Goal: Task Accomplishment & Management: Use online tool/utility

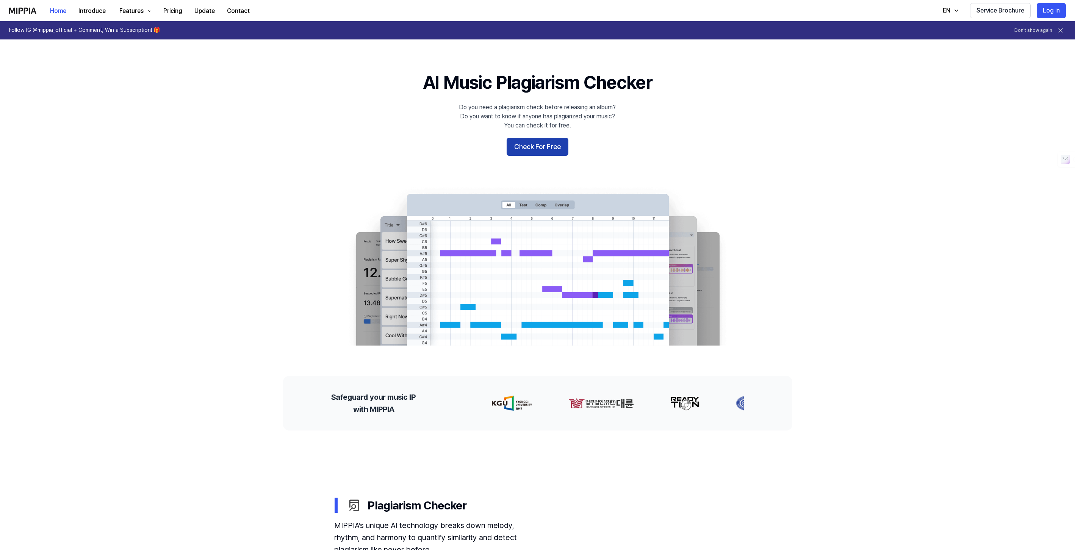
click at [541, 143] on button "Check For Free" at bounding box center [538, 147] width 62 height 18
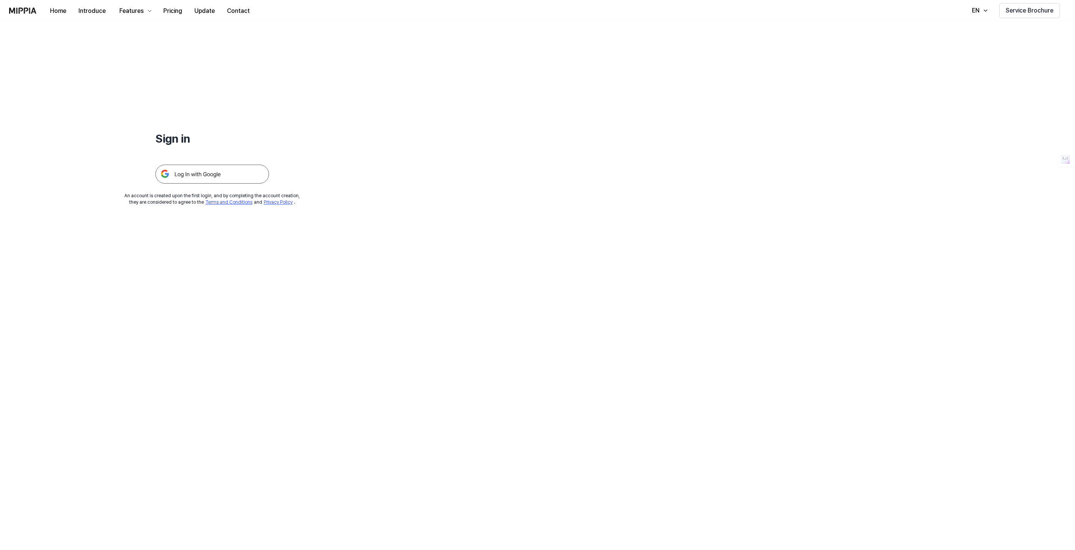
click at [193, 168] on img at bounding box center [212, 173] width 114 height 19
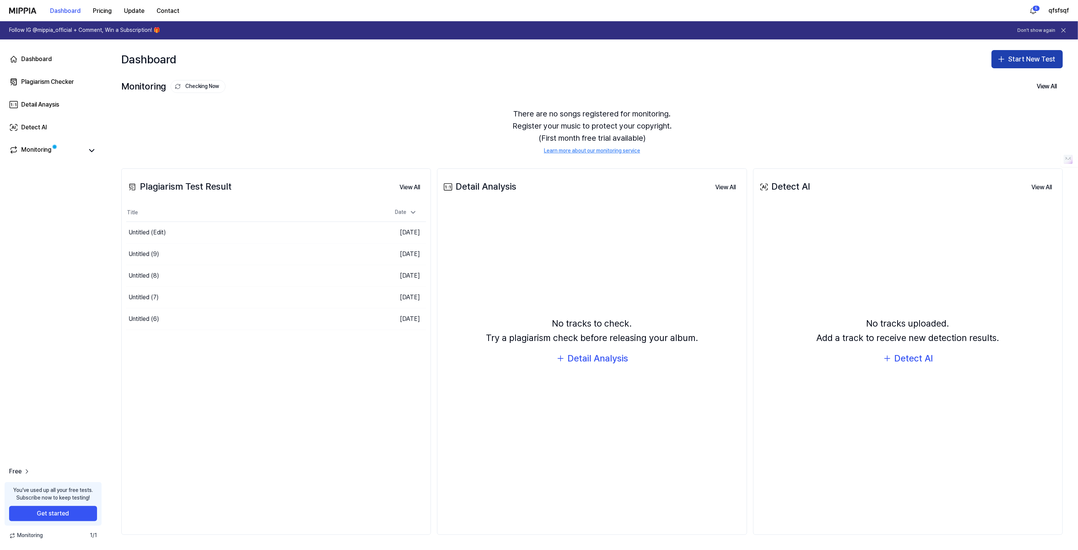
click at [1009, 58] on button "Start New Test" at bounding box center [1026, 59] width 71 height 18
click at [1005, 80] on div "Plagiarism test" at bounding box center [1009, 80] width 35 height 8
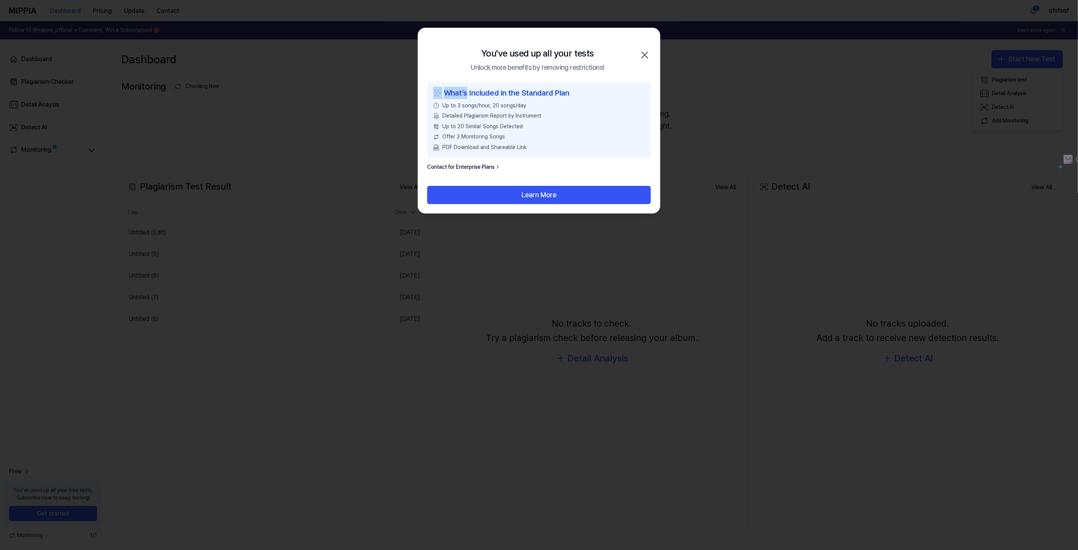
drag, startPoint x: 468, startPoint y: 92, endPoint x: 568, endPoint y: 91, distance: 100.8
click at [585, 85] on div "What’s Included in the Standard Plan Up to 3 songs/hour, 20 songs/day Detailed …" at bounding box center [539, 119] width 224 height 75
click at [559, 94] on div "What’s Included in the Standard Plan" at bounding box center [538, 93] width 211 height 12
click at [640, 53] on icon "button" at bounding box center [645, 55] width 12 height 12
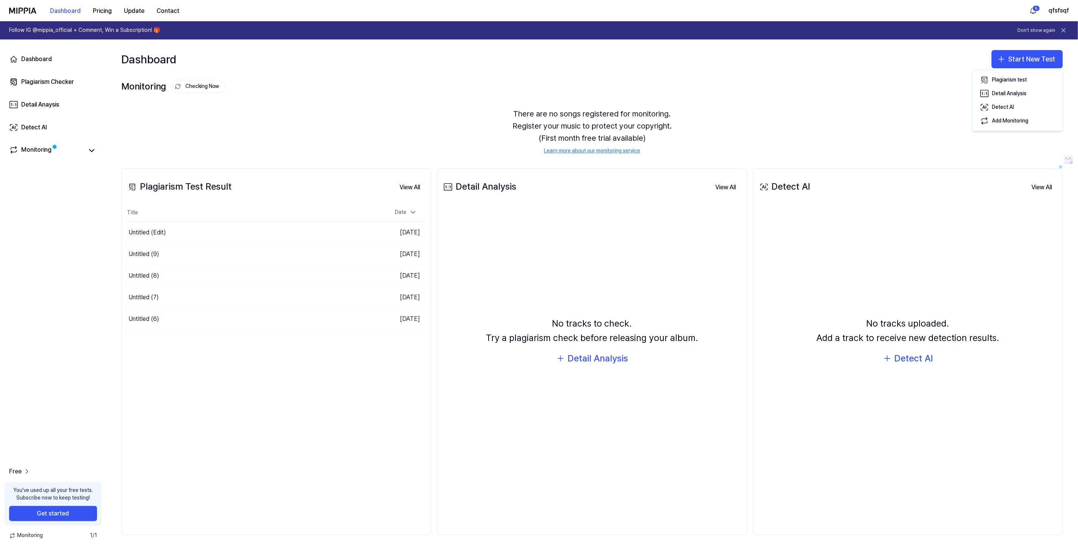
click at [1056, 17] on div "Dashboard Pricing Update Contact 5 qfsfsqf" at bounding box center [539, 10] width 1060 height 21
click at [1056, 10] on button "qfsfsqf" at bounding box center [1058, 10] width 20 height 9
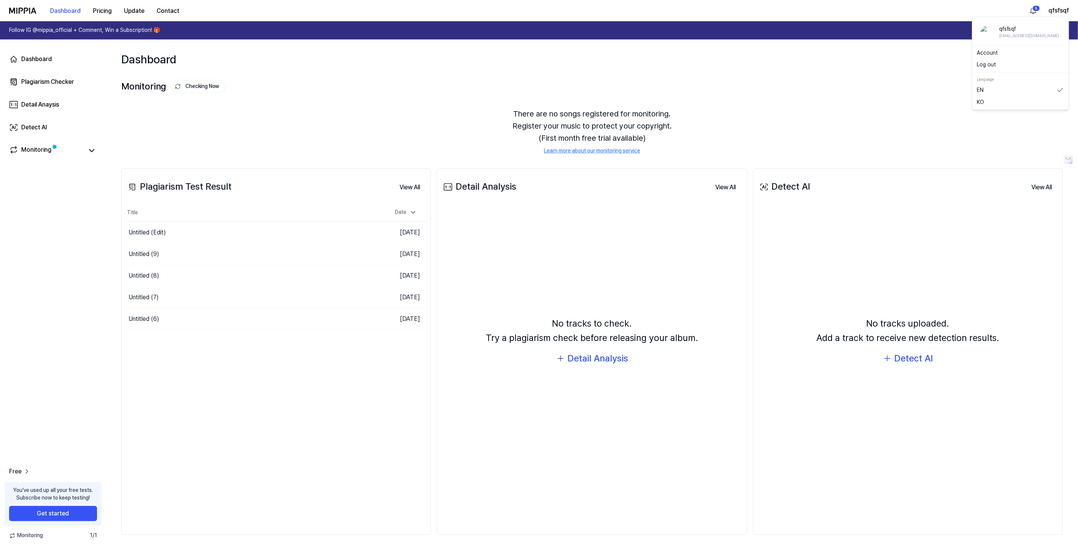
click at [1002, 63] on button "Log out" at bounding box center [1020, 65] width 87 height 8
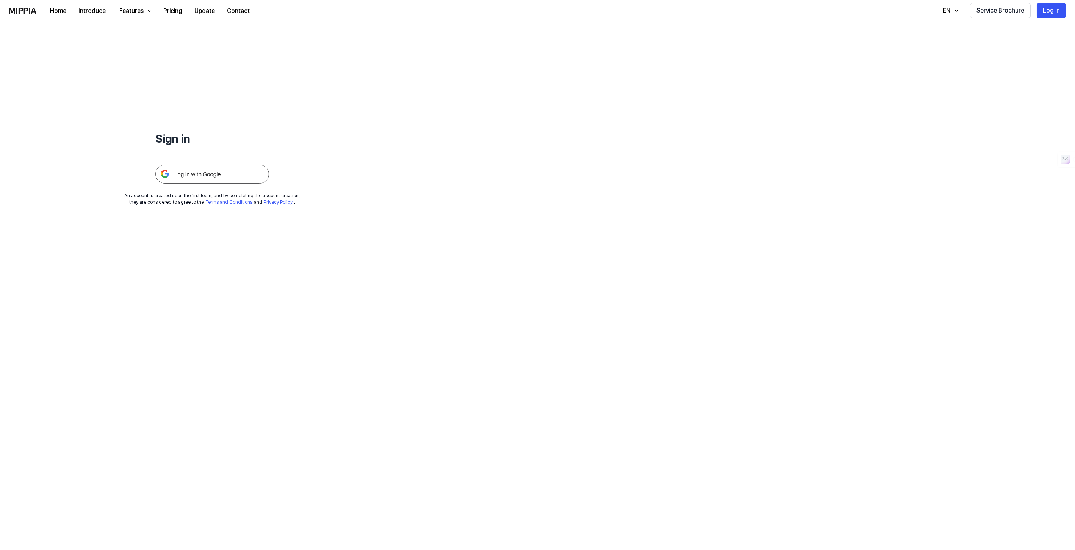
click at [228, 178] on img at bounding box center [212, 173] width 114 height 19
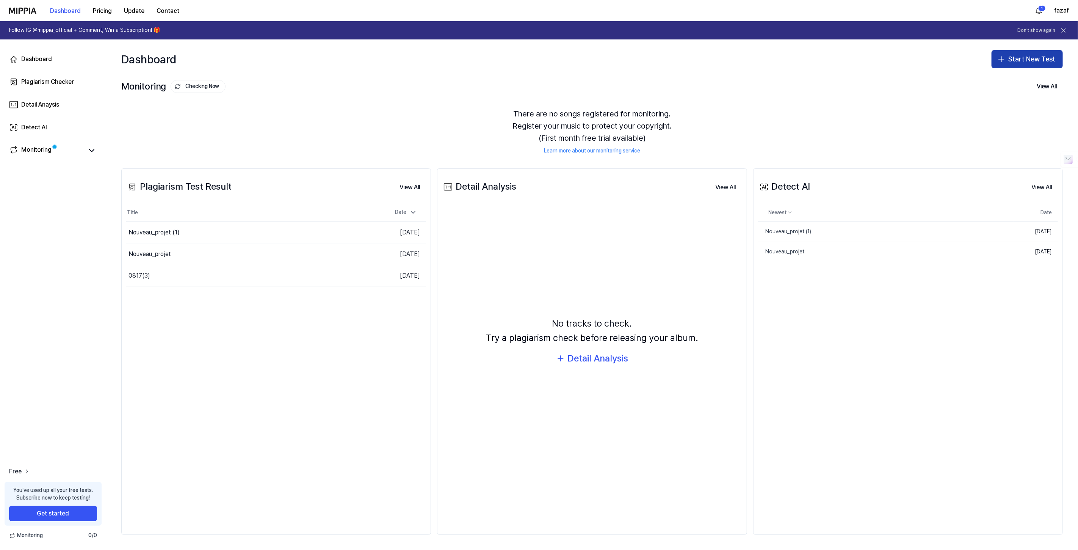
click at [1020, 58] on button "Start New Test" at bounding box center [1026, 59] width 71 height 18
click at [1001, 78] on div "Plagiarism test" at bounding box center [1009, 80] width 35 height 8
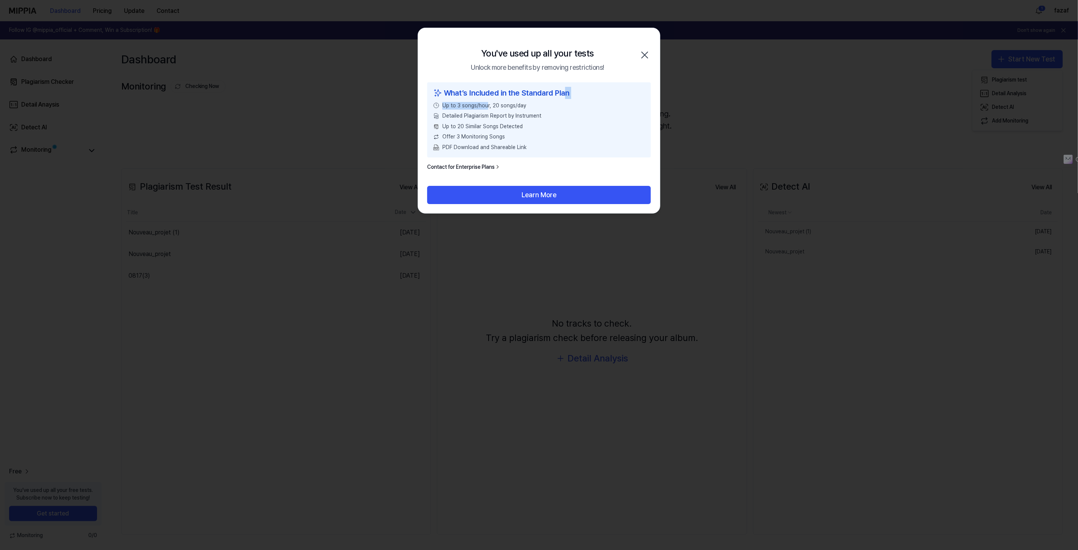
drag, startPoint x: 485, startPoint y: 101, endPoint x: 572, endPoint y: 88, distance: 88.6
click at [567, 88] on div "What’s Included in the Standard Plan Up to 3 songs/hour, 20 songs/day Detailed …" at bounding box center [539, 119] width 224 height 75
drag, startPoint x: 645, startPoint y: 50, endPoint x: 746, endPoint y: 64, distance: 101.7
click at [746, 64] on body "Dashboard Pricing Update Contact 1 fazaf Follow IG @mippia_official + Comment, …" at bounding box center [539, 275] width 1078 height 550
click at [579, 55] on div "You've used up all your tests" at bounding box center [537, 53] width 113 height 14
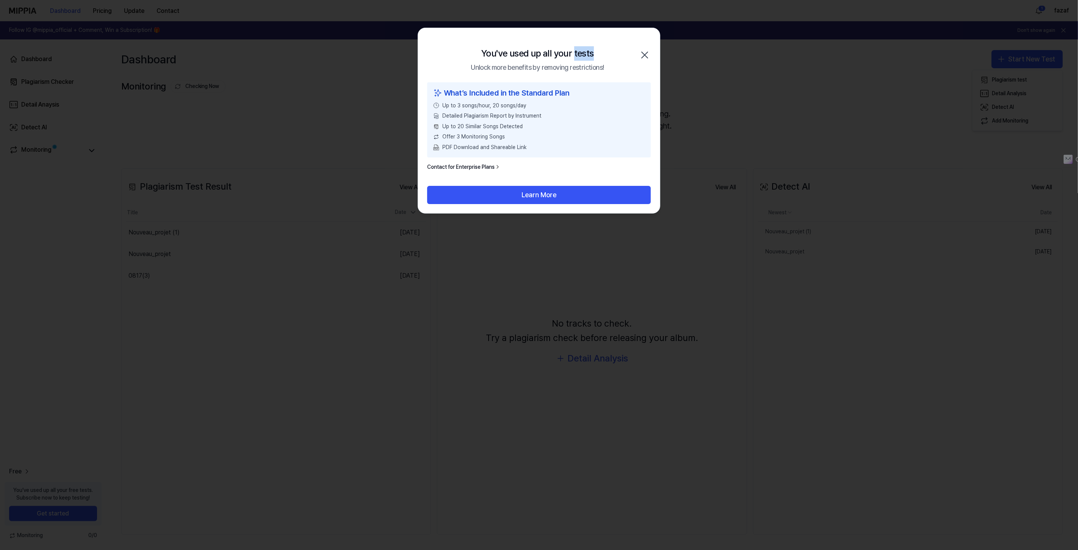
click at [579, 55] on div "You've used up all your tests" at bounding box center [537, 53] width 113 height 14
click at [587, 71] on div "Unlock more benefits by removing restrictions!" at bounding box center [537, 67] width 133 height 11
drag, startPoint x: 587, startPoint y: 71, endPoint x: 547, endPoint y: 52, distance: 44.2
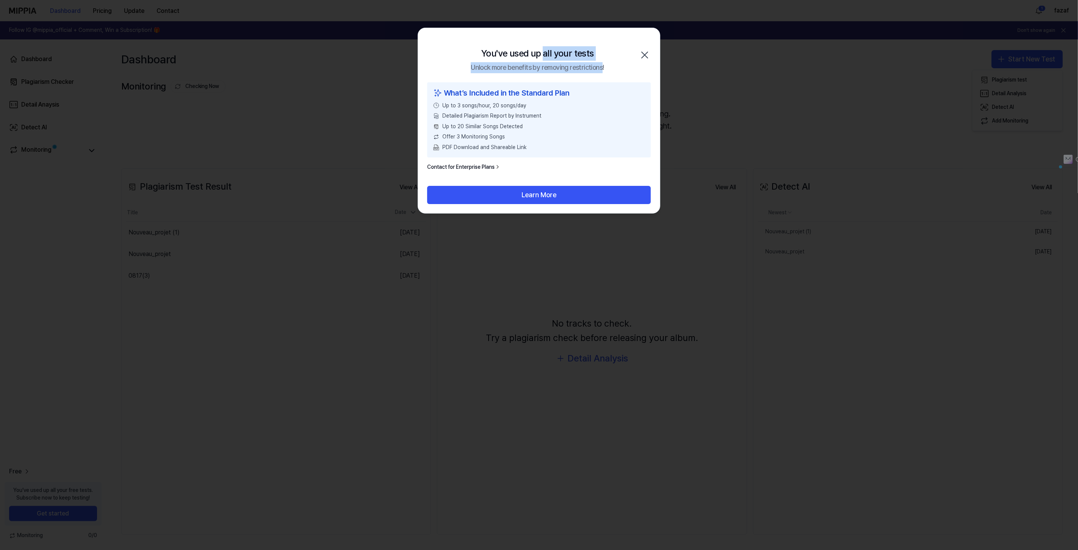
click at [548, 52] on h2 "You've used up all your tests Unlock more benefits by removing restrictions!" at bounding box center [537, 59] width 133 height 27
click at [547, 52] on div "You've used up all your tests" at bounding box center [537, 53] width 113 height 14
click at [645, 59] on icon "button" at bounding box center [645, 55] width 12 height 12
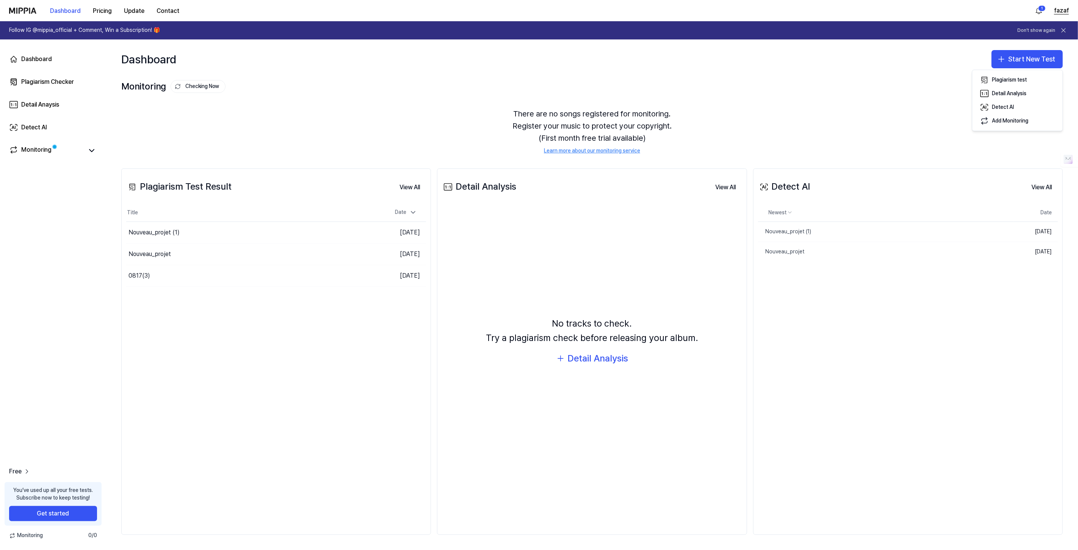
click at [1061, 11] on button "fazaf" at bounding box center [1061, 10] width 15 height 9
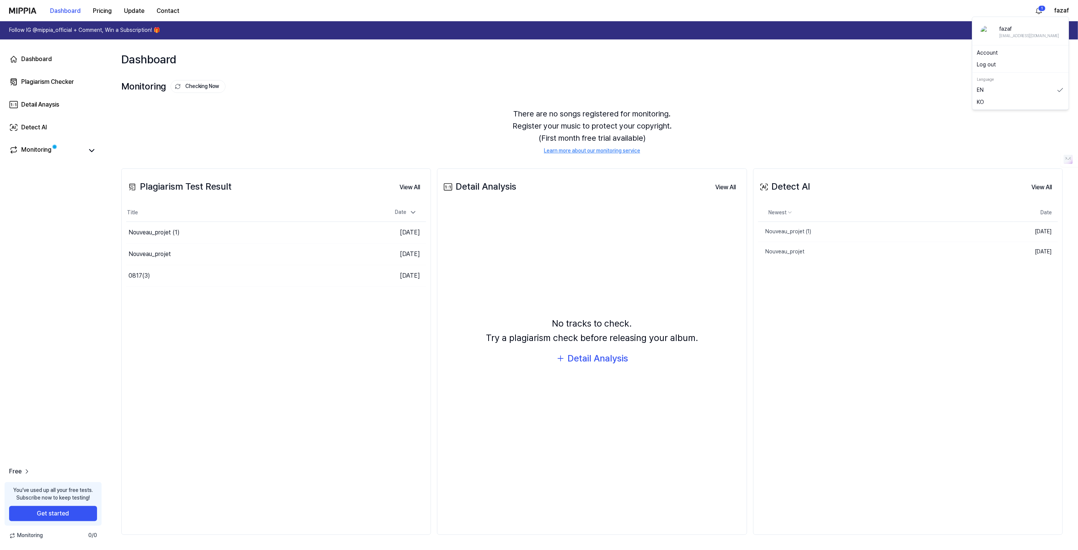
click at [996, 61] on button "Log out" at bounding box center [1020, 65] width 87 height 8
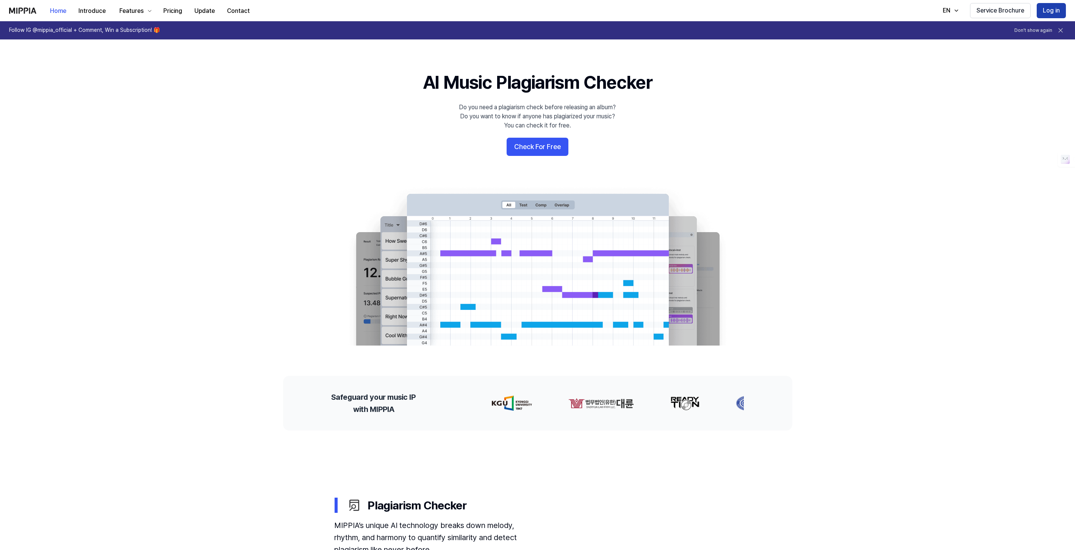
click at [1052, 8] on button "Log in" at bounding box center [1051, 10] width 29 height 15
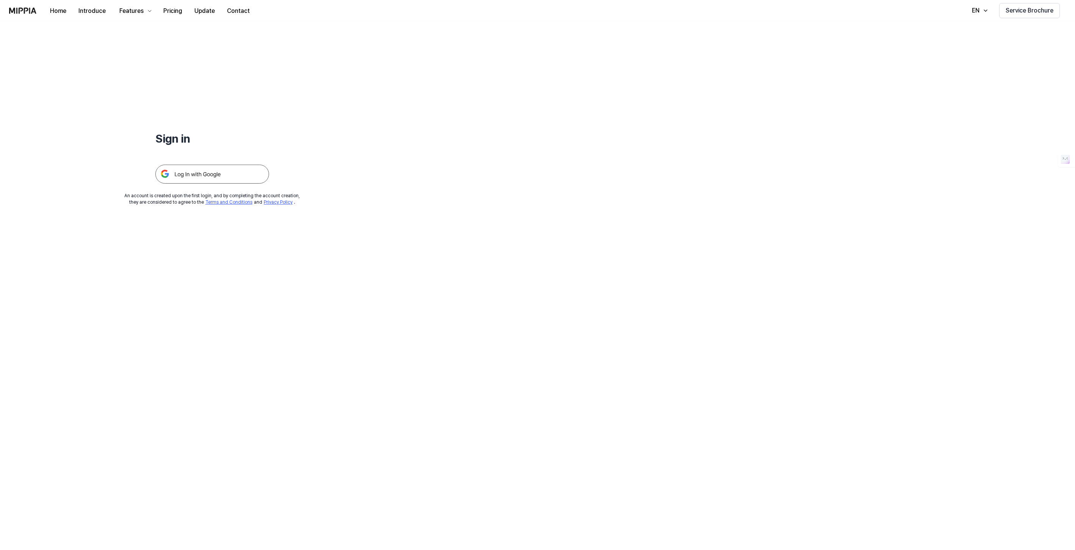
click at [247, 175] on img at bounding box center [212, 173] width 114 height 19
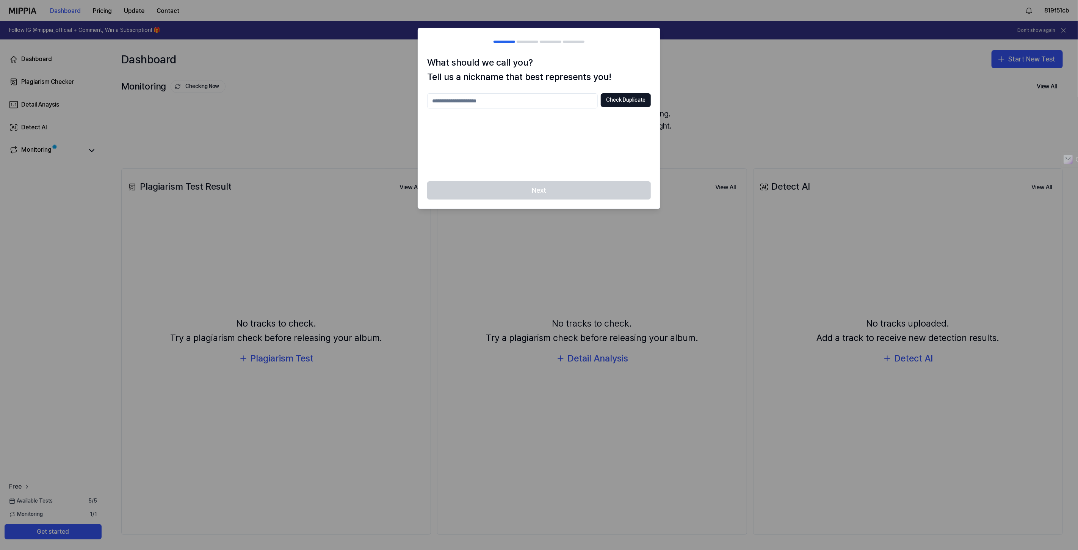
click at [496, 99] on input "text" at bounding box center [512, 100] width 171 height 15
type input "********"
click at [634, 109] on div "******** Check Duplicate" at bounding box center [539, 132] width 224 height 79
click at [626, 104] on button "Check Duplicate" at bounding box center [626, 100] width 50 height 14
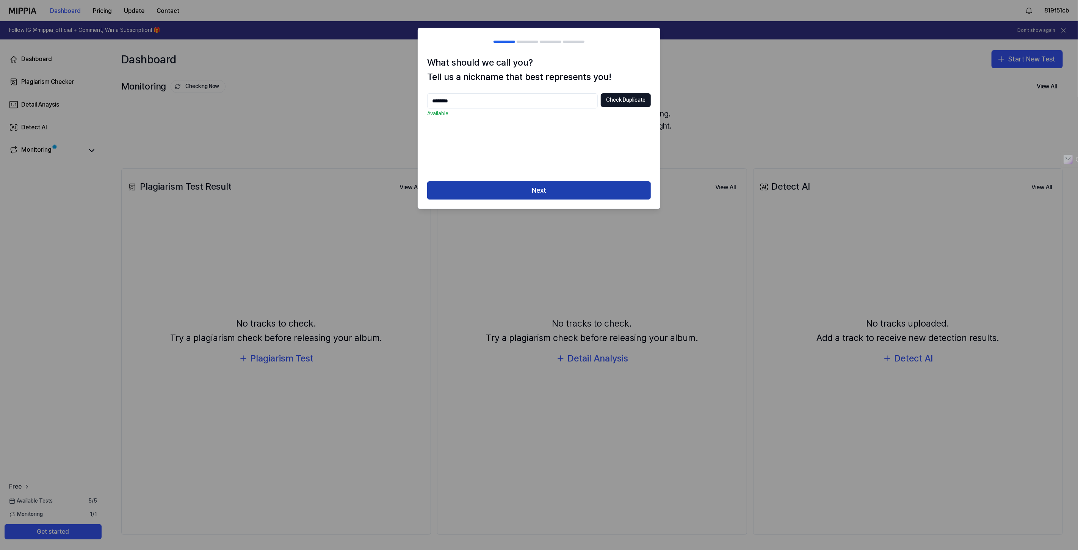
click at [523, 184] on button "Next" at bounding box center [539, 190] width 224 height 18
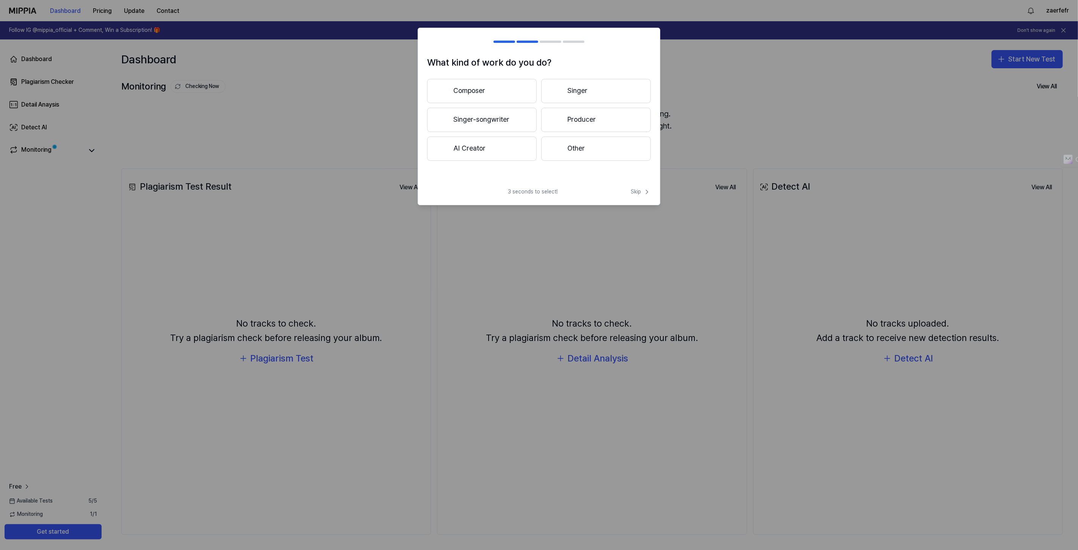
drag, startPoint x: 484, startPoint y: 91, endPoint x: 500, endPoint y: 99, distance: 17.6
click at [484, 91] on button "Composer" at bounding box center [482, 91] width 110 height 24
click at [584, 116] on button "3 years or more" at bounding box center [596, 120] width 110 height 25
click at [474, 90] on button "Pop" at bounding box center [481, 91] width 109 height 24
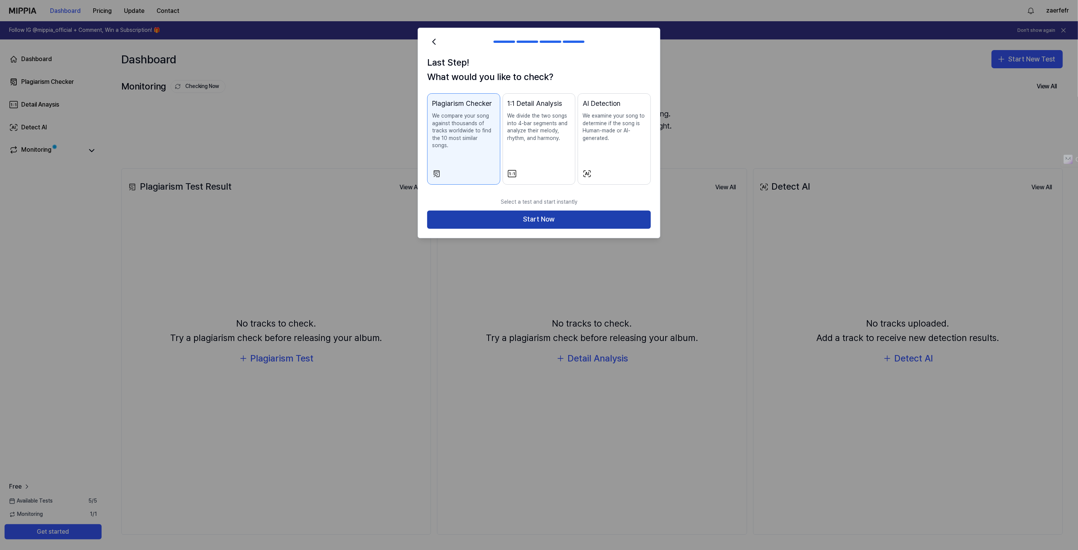
click at [566, 210] on button "Start Now" at bounding box center [539, 219] width 224 height 18
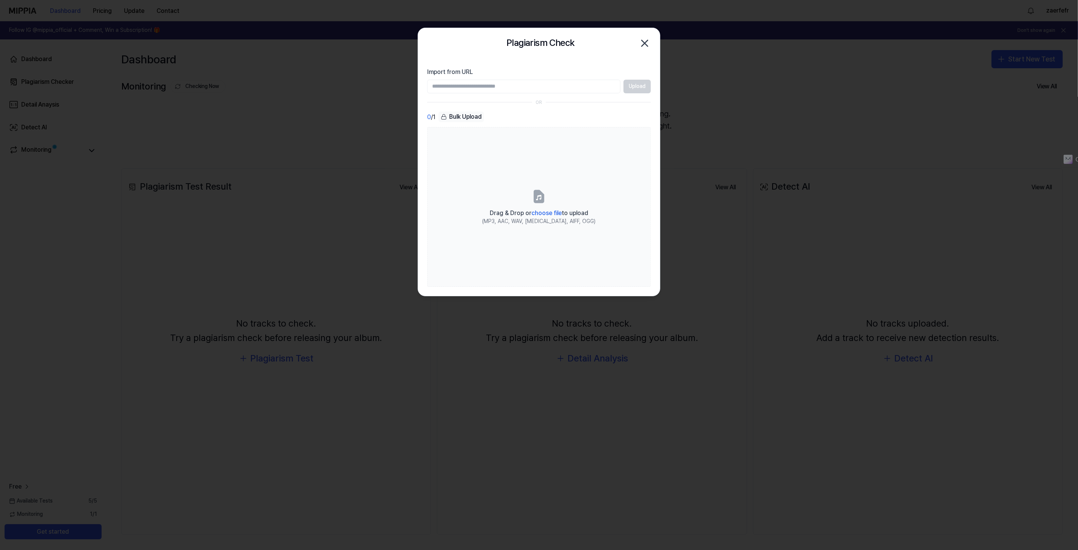
click at [644, 37] on icon "button" at bounding box center [645, 43] width 12 height 12
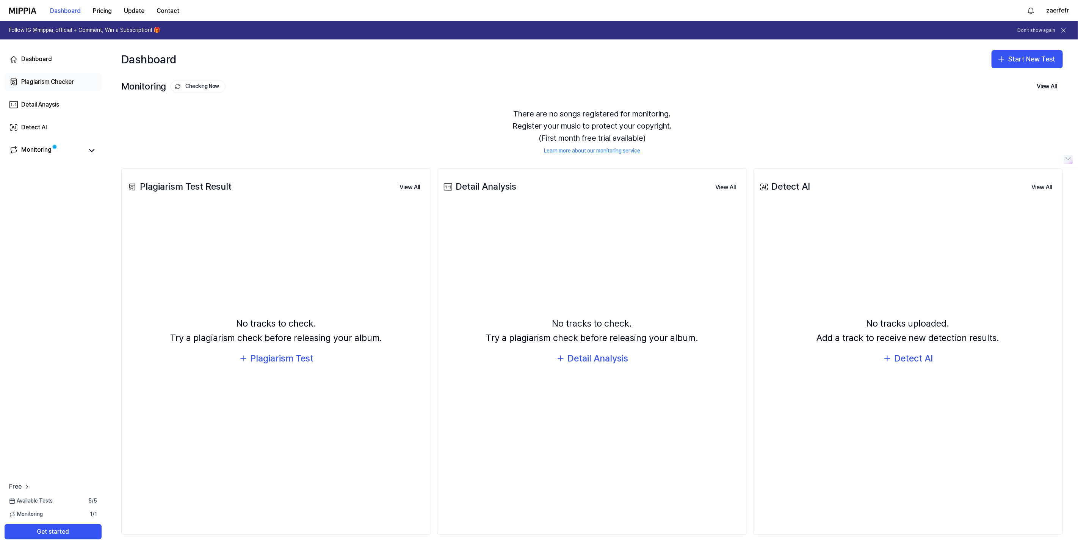
click at [42, 77] on div "Plagiarism Checker" at bounding box center [47, 81] width 53 height 9
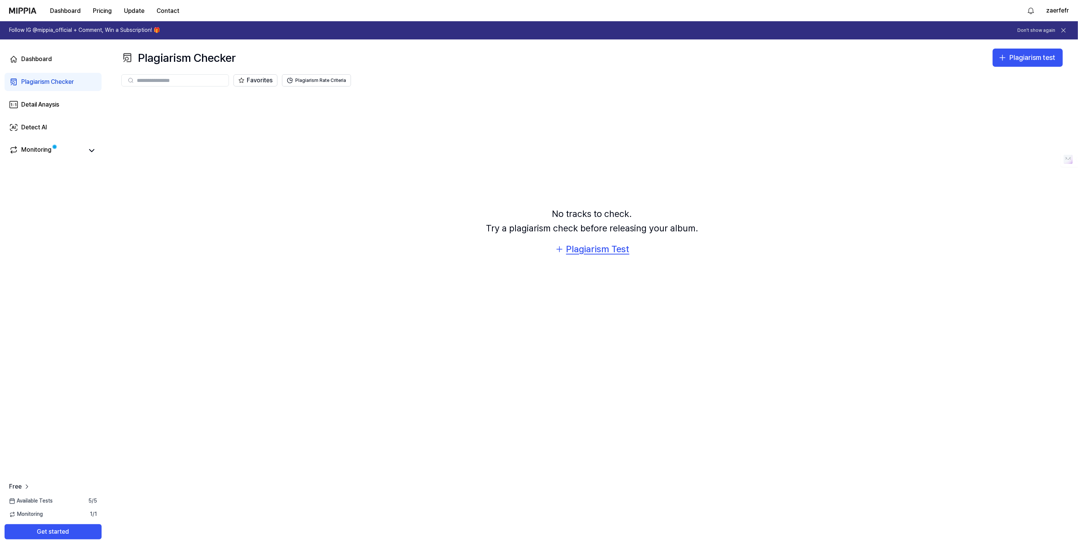
click at [606, 249] on div "Plagiarism Test" at bounding box center [597, 249] width 63 height 14
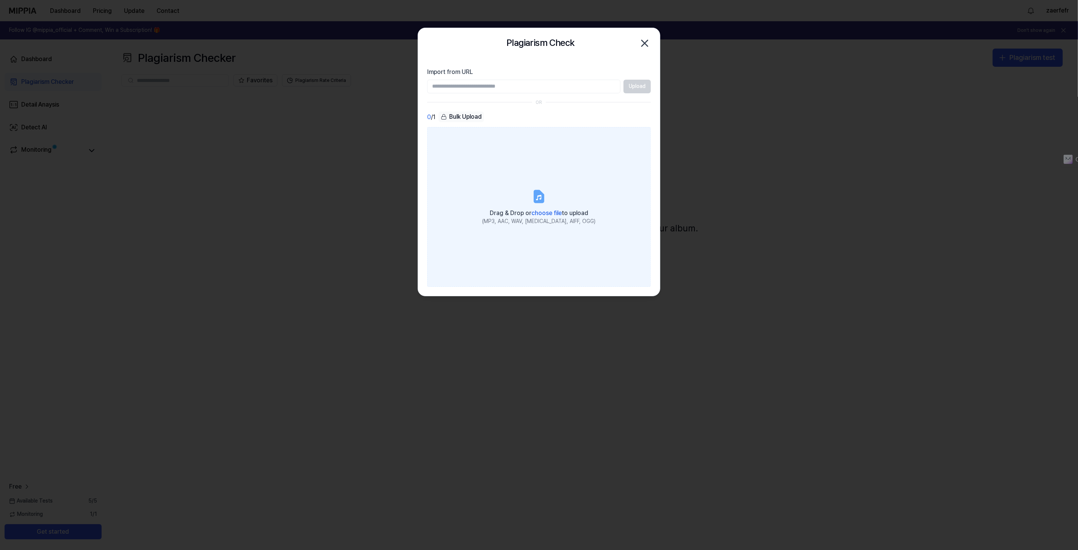
click at [549, 202] on label "Drag & Drop or choose file to upload (MP3, AAC, WAV, [MEDICAL_DATA], AIFF, OGG)" at bounding box center [539, 206] width 224 height 159
click at [0, 0] on input "Drag & Drop or choose file to upload (MP3, AAC, WAV, [MEDICAL_DATA], AIFF, OGG)" at bounding box center [0, 0] width 0 height 0
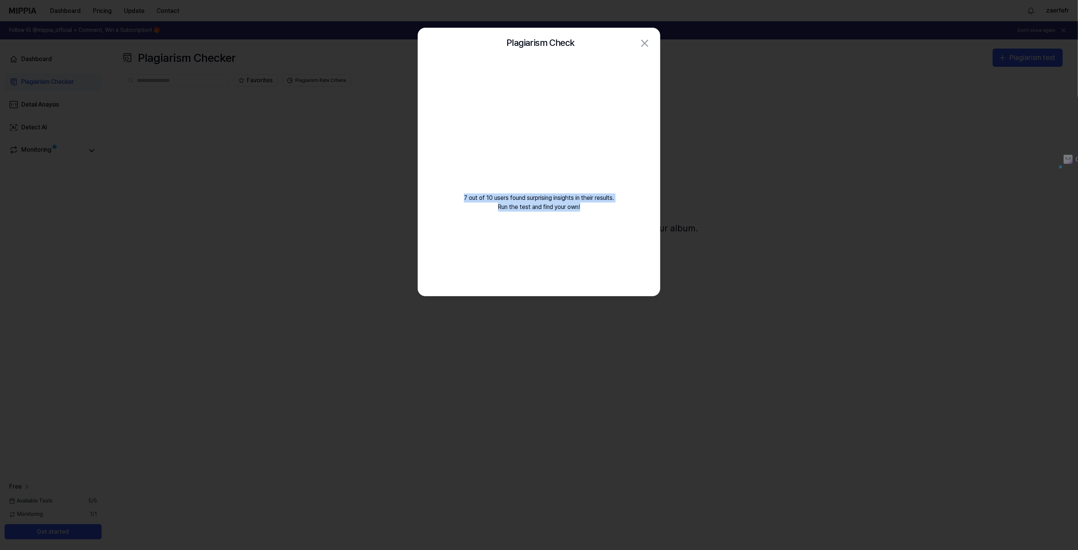
drag, startPoint x: 460, startPoint y: 196, endPoint x: 593, endPoint y: 206, distance: 133.4
click at [593, 206] on div "7 out of 10 users found surprising insights in their results. Run the test and …" at bounding box center [539, 143] width 242 height 171
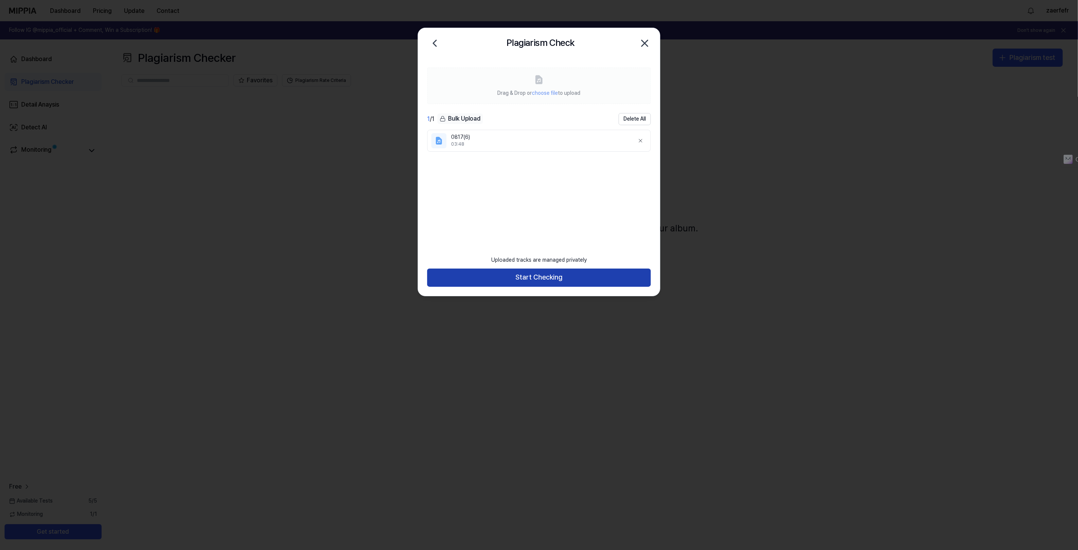
click at [539, 280] on button "Start Checking" at bounding box center [539, 277] width 224 height 18
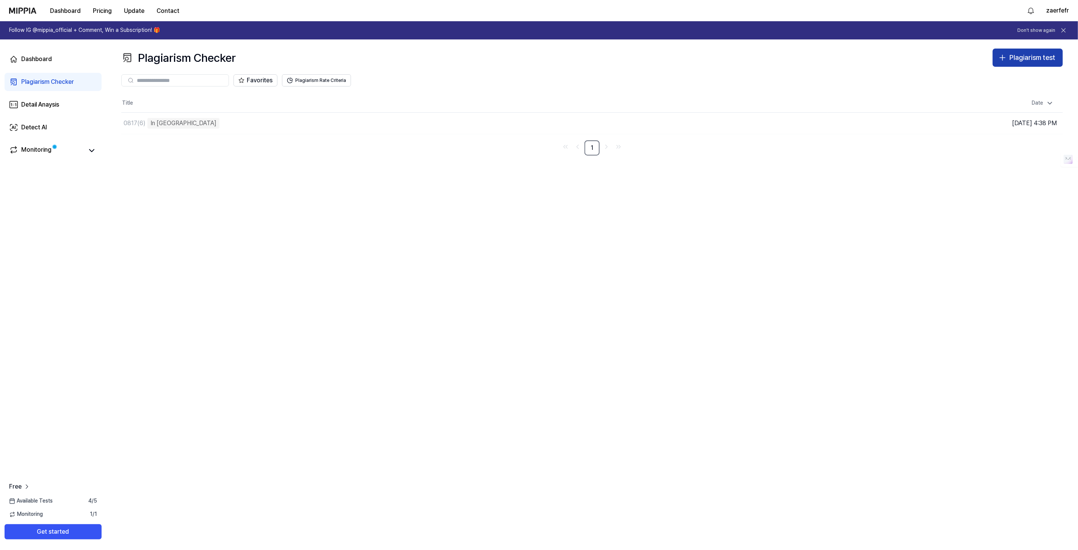
click at [1027, 56] on div "Plagiarism test" at bounding box center [1032, 57] width 46 height 11
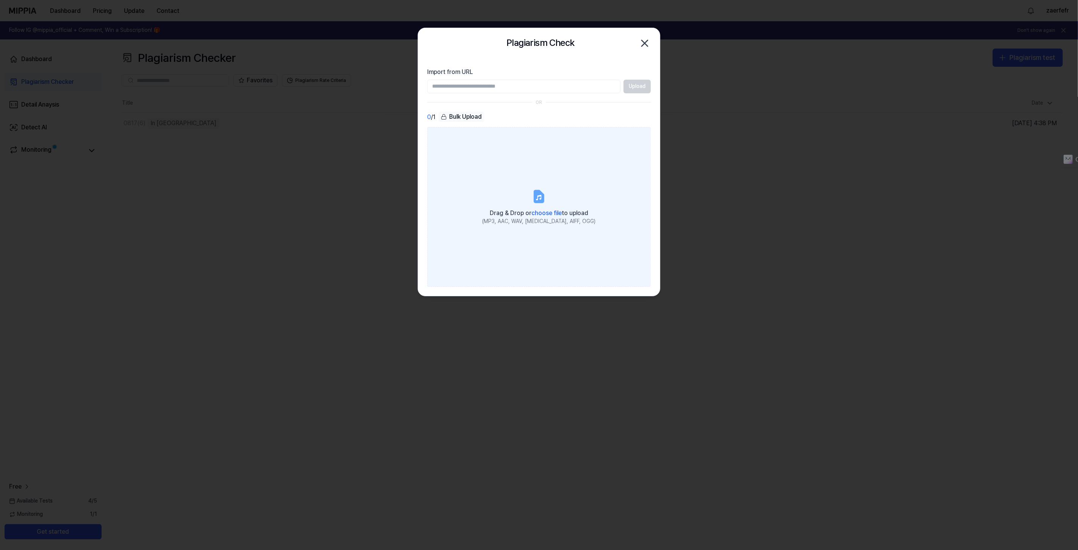
click at [561, 190] on label "Drag & Drop or choose file to upload (MP3, AAC, WAV, [MEDICAL_DATA], AIFF, OGG)" at bounding box center [539, 206] width 224 height 159
click at [0, 0] on input "Drag & Drop or choose file to upload (MP3, AAC, WAV, [MEDICAL_DATA], AIFF, OGG)" at bounding box center [0, 0] width 0 height 0
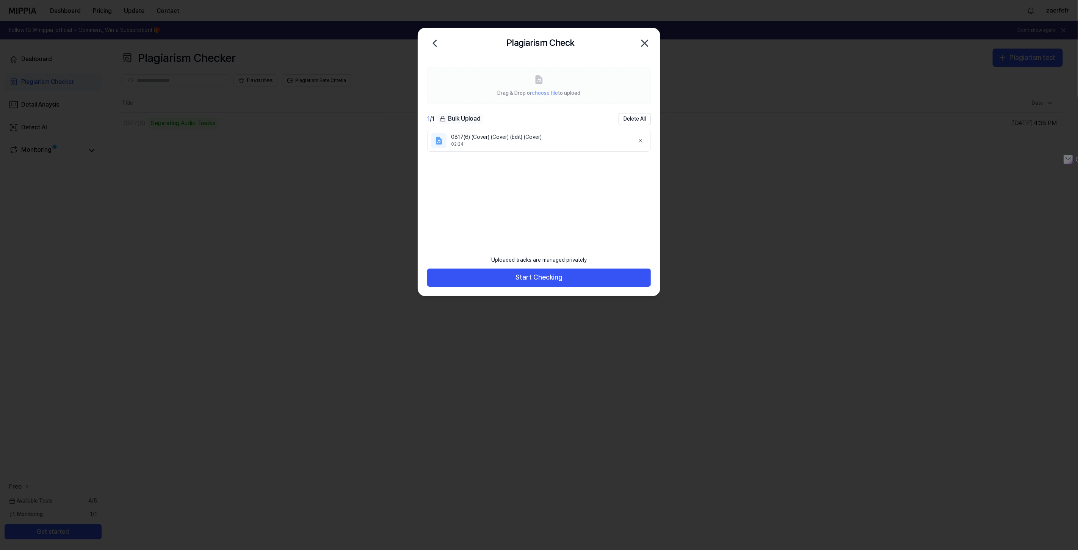
click at [437, 140] on icon at bounding box center [439, 140] width 6 height 7
click at [532, 277] on button "Start Checking" at bounding box center [539, 277] width 224 height 18
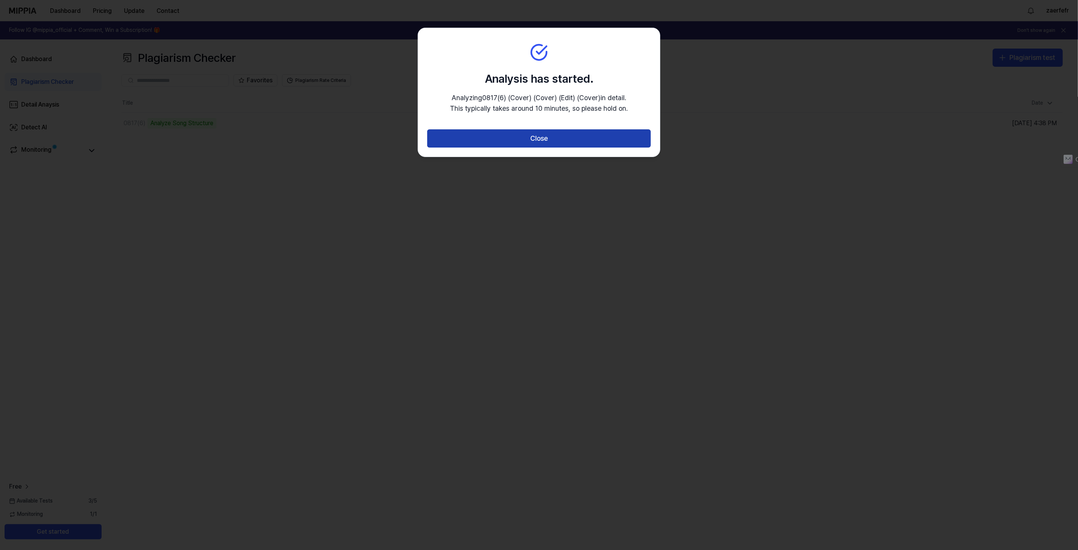
click at [534, 139] on button "Close" at bounding box center [539, 138] width 224 height 18
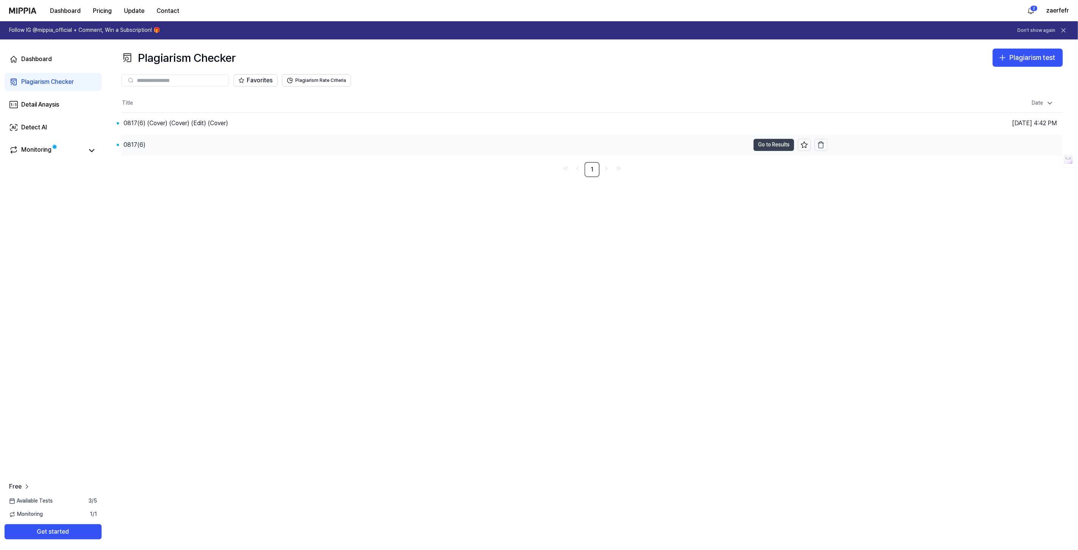
click at [760, 144] on button "Go to Results" at bounding box center [773, 145] width 41 height 12
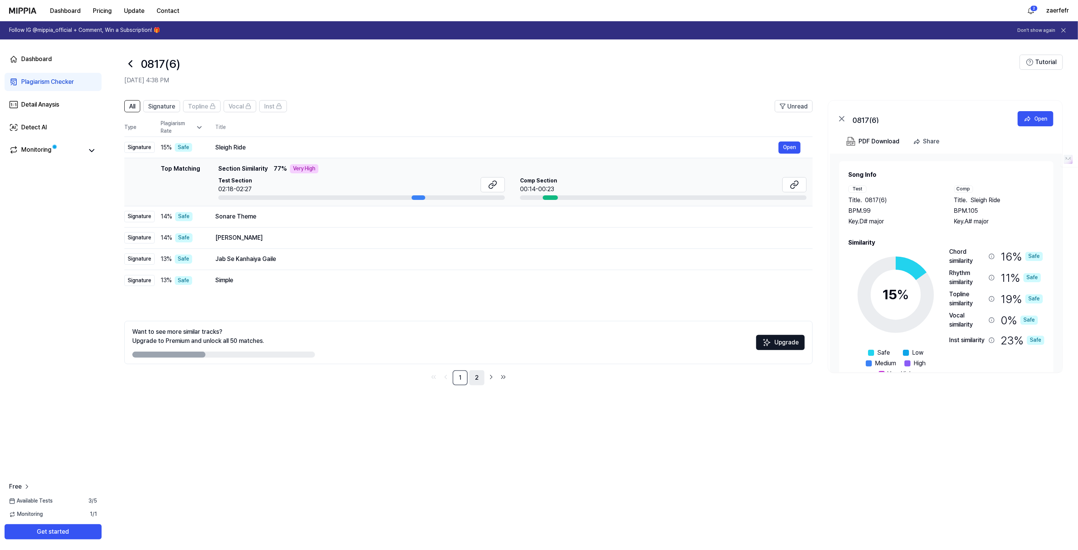
click at [475, 381] on link "2" at bounding box center [476, 377] width 15 height 15
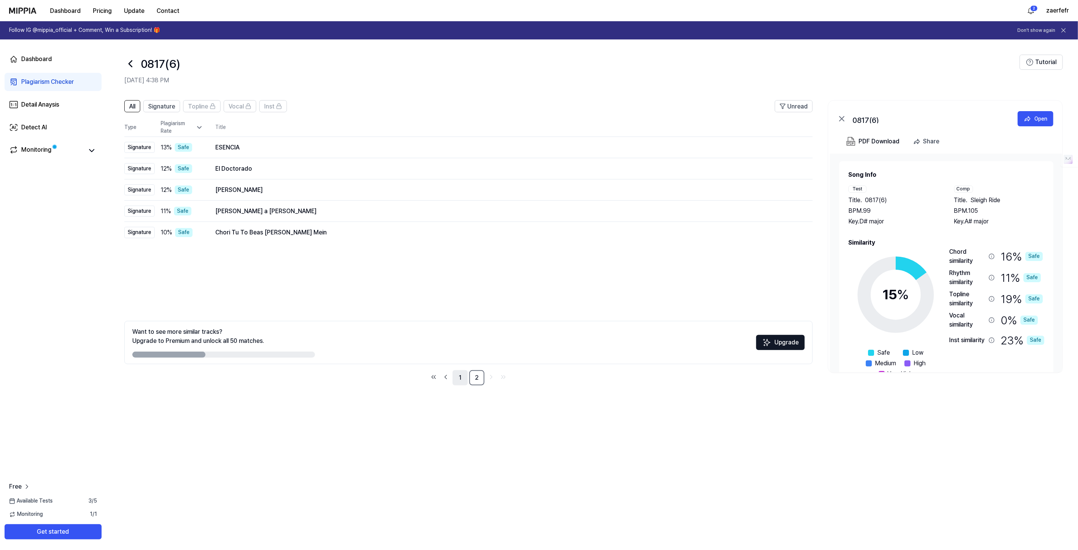
click at [456, 377] on link "1" at bounding box center [460, 377] width 15 height 15
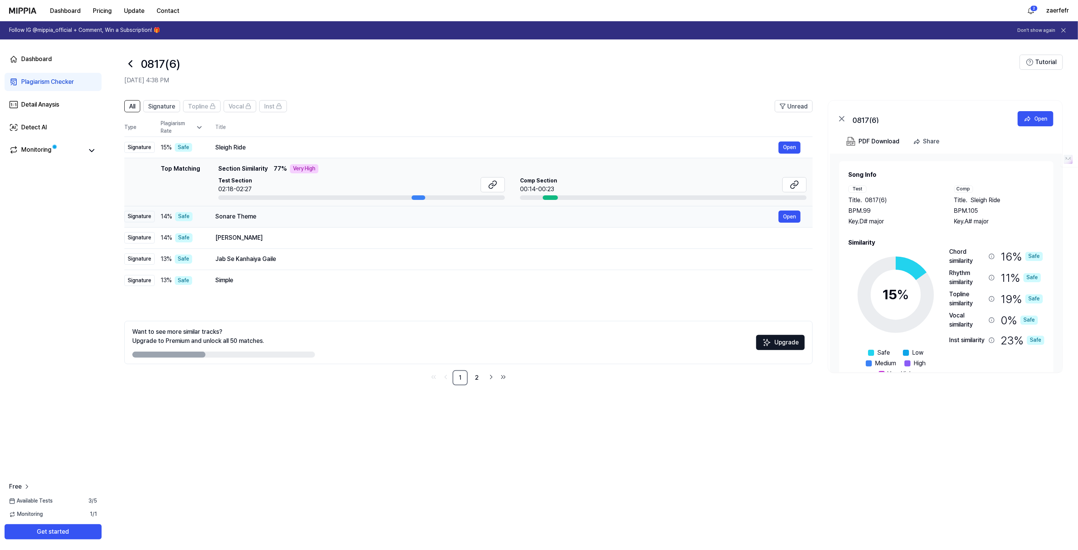
click at [248, 215] on div "Sonare Theme" at bounding box center [496, 216] width 563 height 9
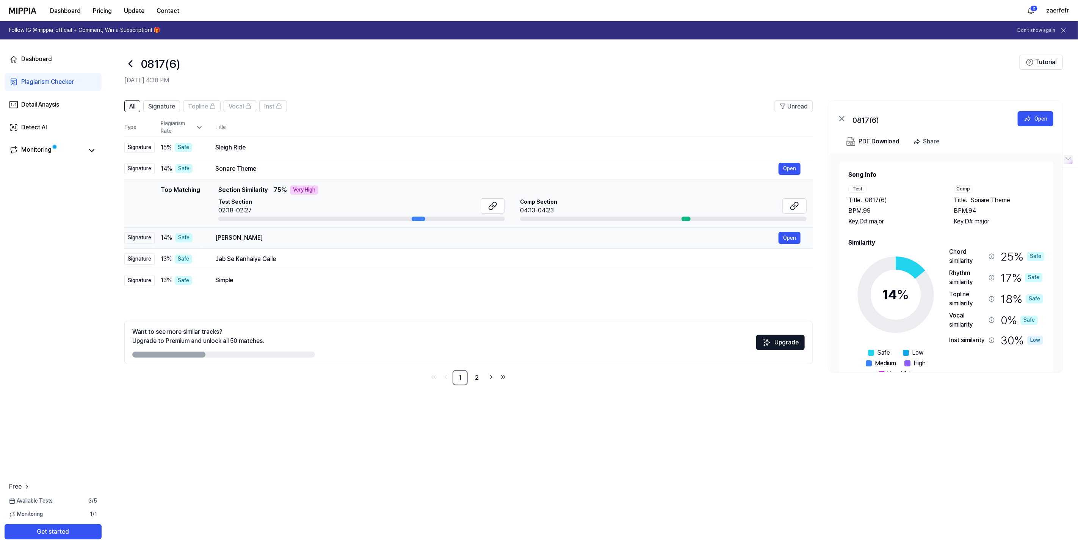
click at [234, 230] on td "[PERSON_NAME] Open" at bounding box center [507, 237] width 609 height 21
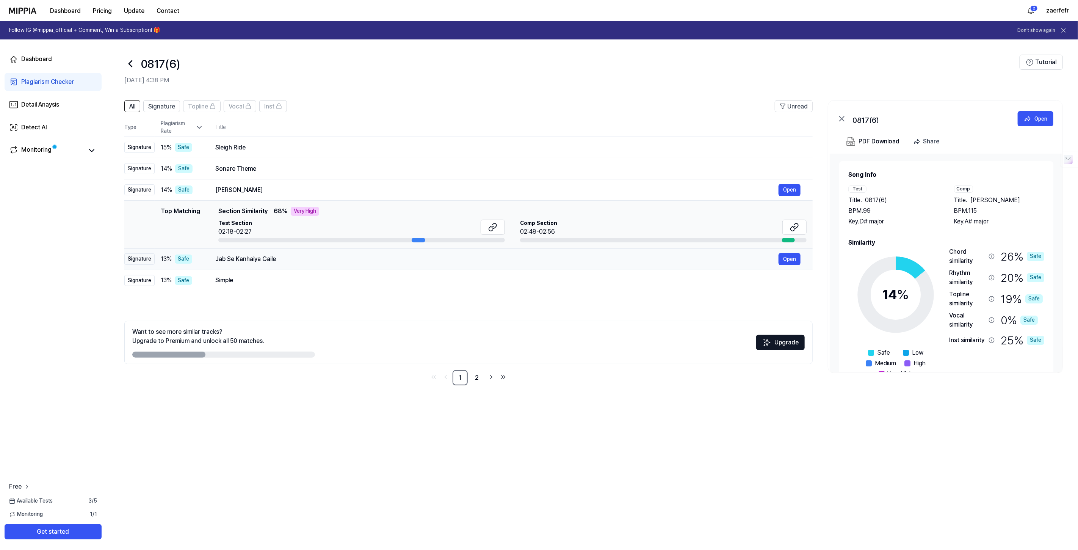
click at [237, 256] on div "Jab Se Kanhaiya Gaile" at bounding box center [496, 258] width 563 height 9
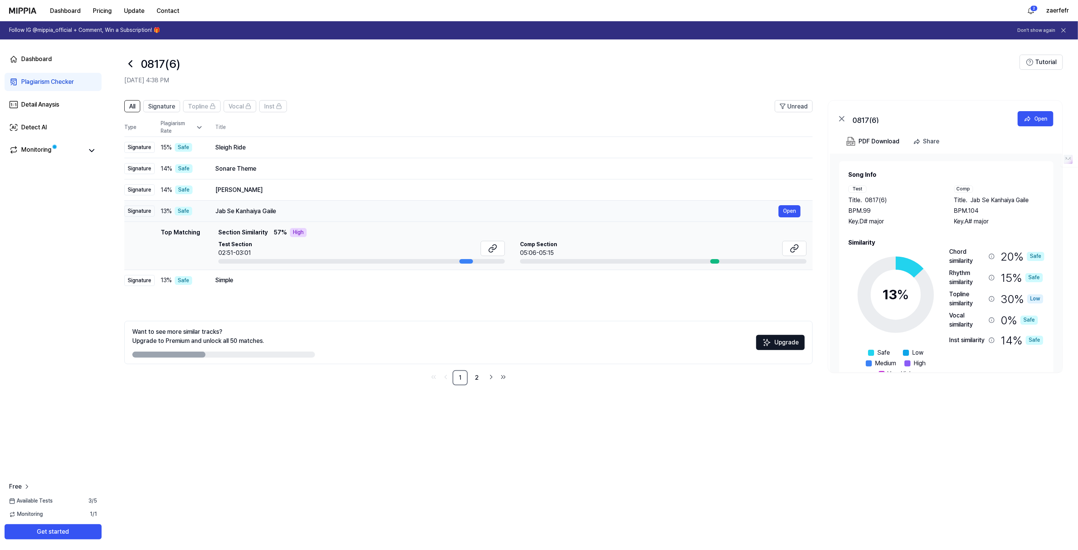
click at [241, 207] on div "Jab Se Kanhaiya Gaile" at bounding box center [496, 211] width 563 height 9
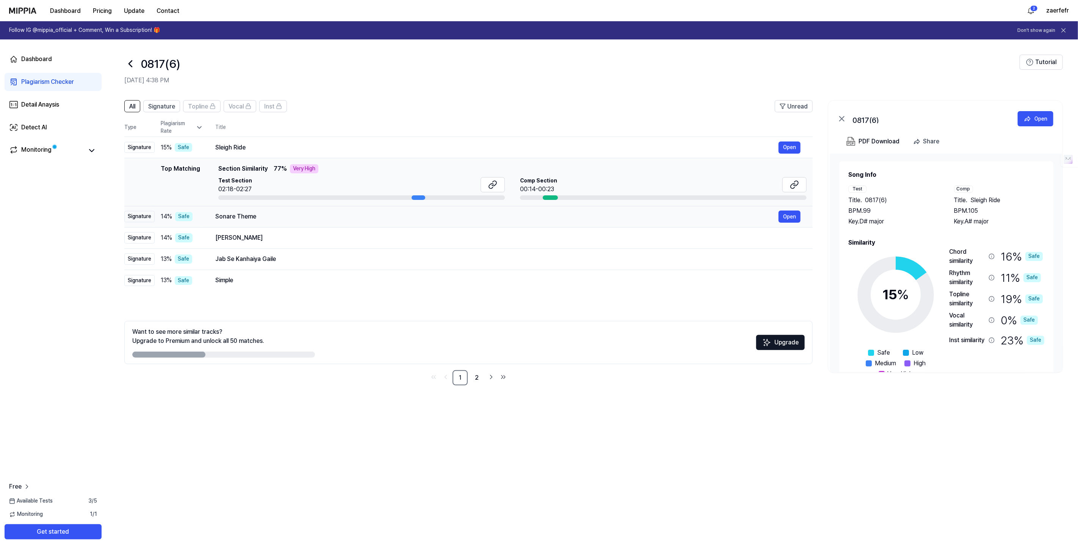
click at [237, 219] on div "Sonare Theme" at bounding box center [496, 216] width 563 height 9
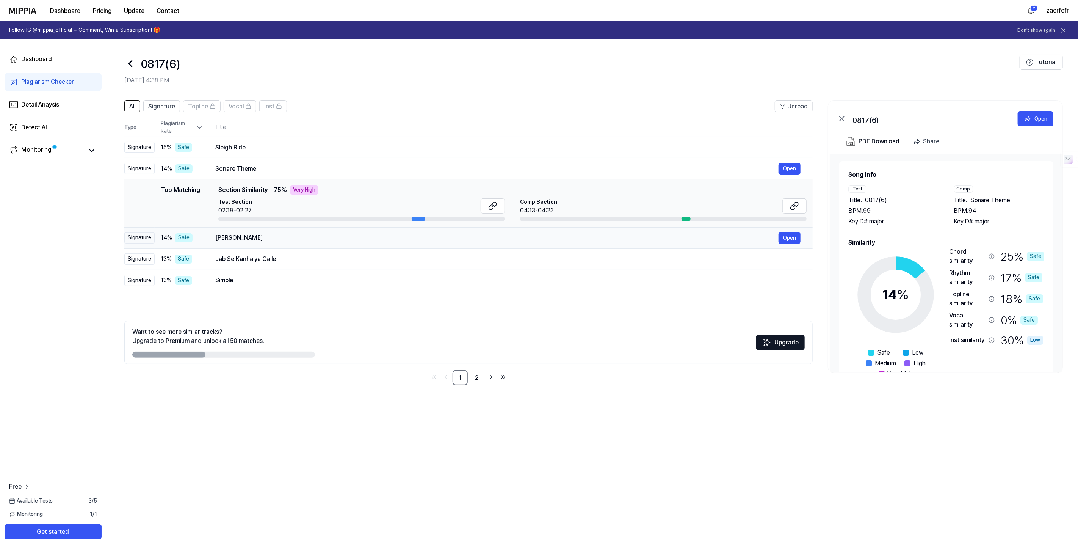
click at [240, 236] on div "[PERSON_NAME]" at bounding box center [496, 237] width 563 height 9
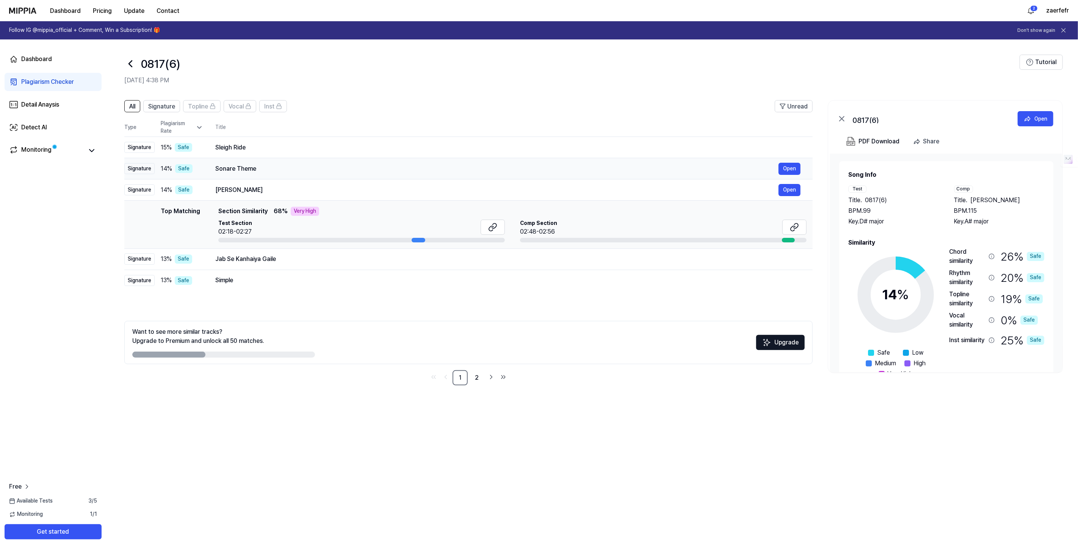
click at [243, 163] on div "Sonare Theme Open" at bounding box center [507, 169] width 585 height 12
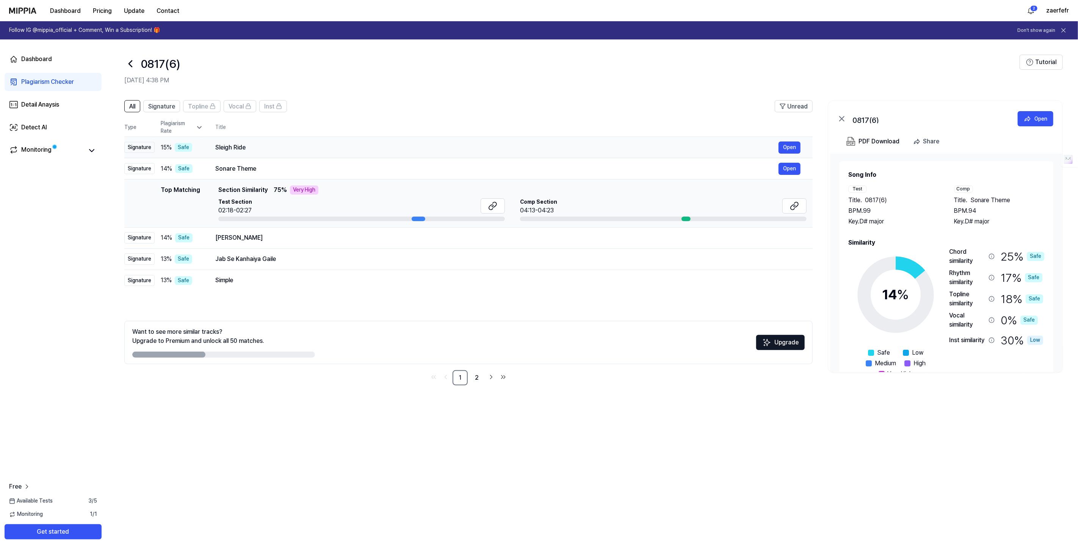
click at [243, 144] on div "Sleigh Ride" at bounding box center [496, 147] width 563 height 9
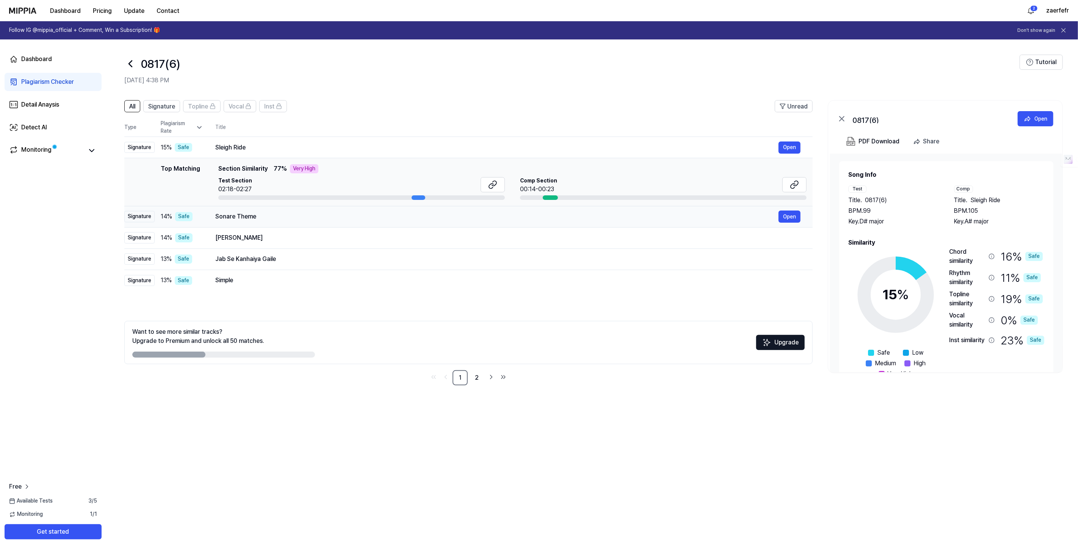
click at [240, 216] on div "Sonare Theme" at bounding box center [496, 216] width 563 height 9
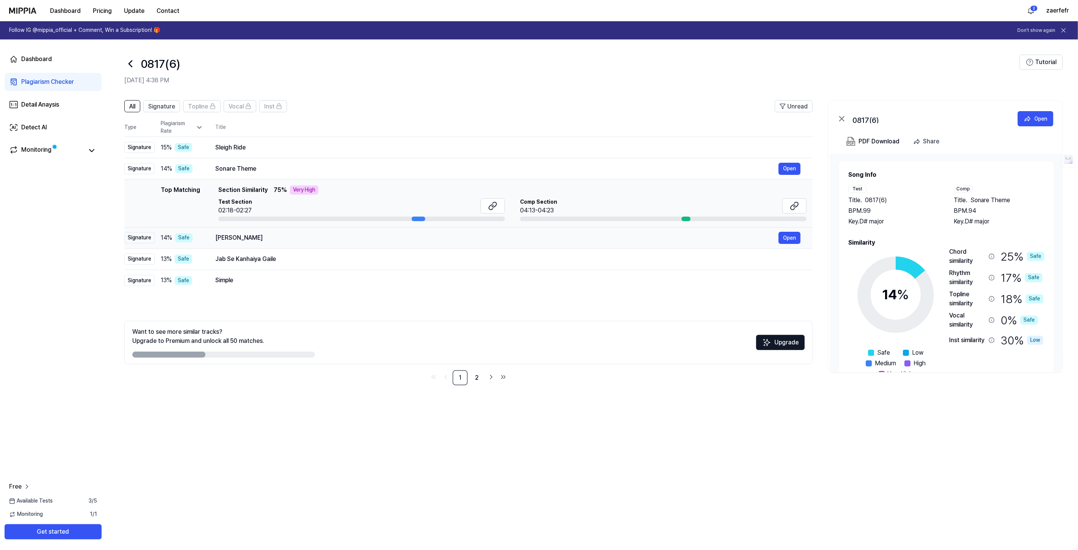
click at [243, 232] on div "[PERSON_NAME] Open" at bounding box center [507, 238] width 585 height 12
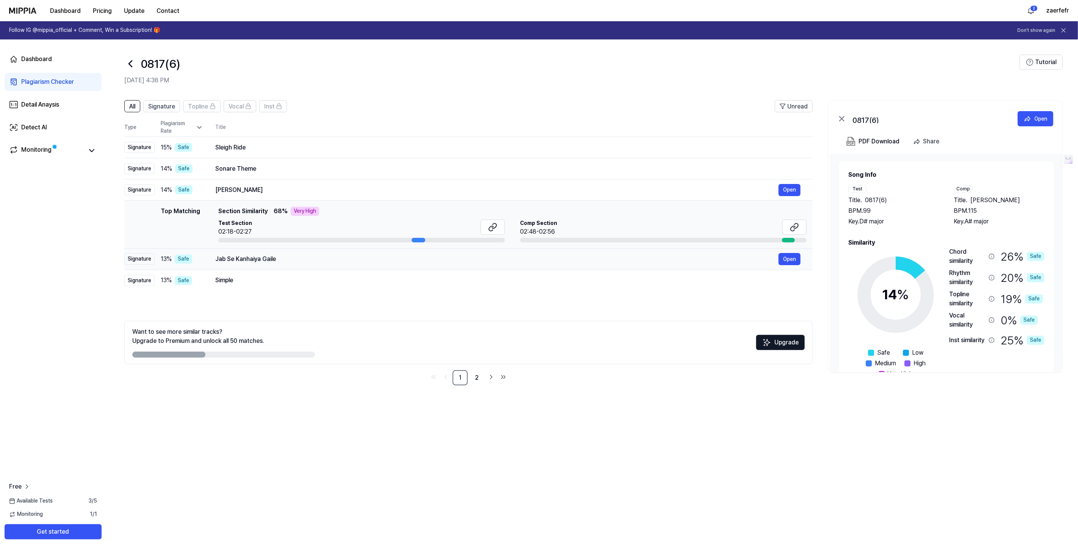
click at [251, 252] on td "Jab Se [PERSON_NAME] Open" at bounding box center [507, 258] width 609 height 21
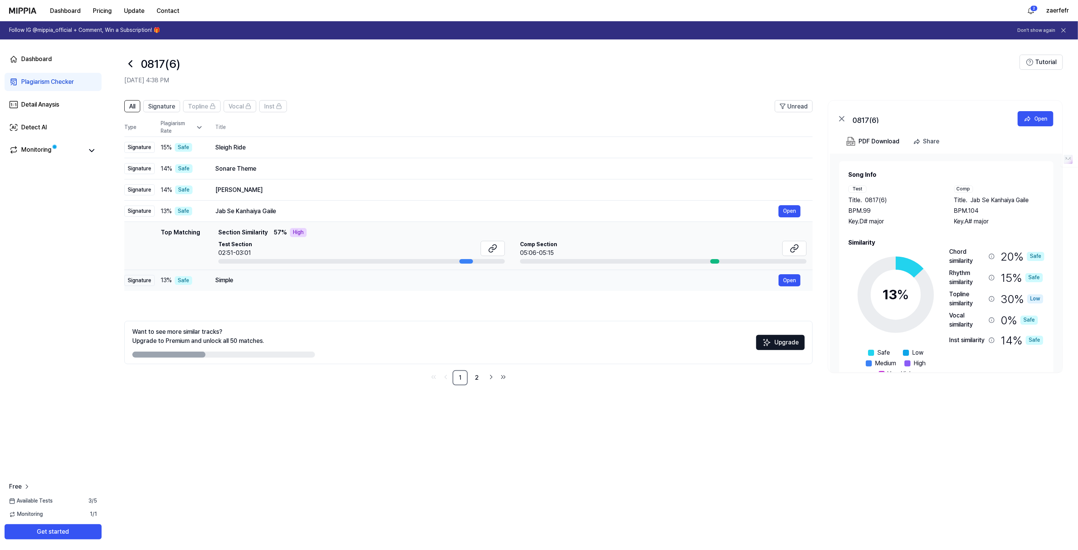
click at [244, 269] on td "Simple Open" at bounding box center [507, 279] width 609 height 21
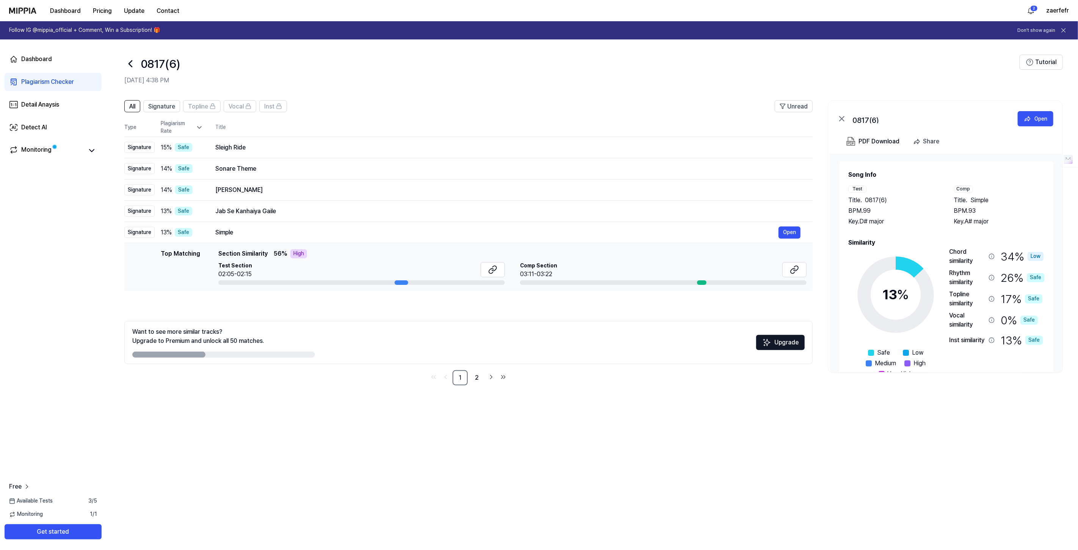
click at [133, 69] on icon at bounding box center [130, 64] width 12 height 12
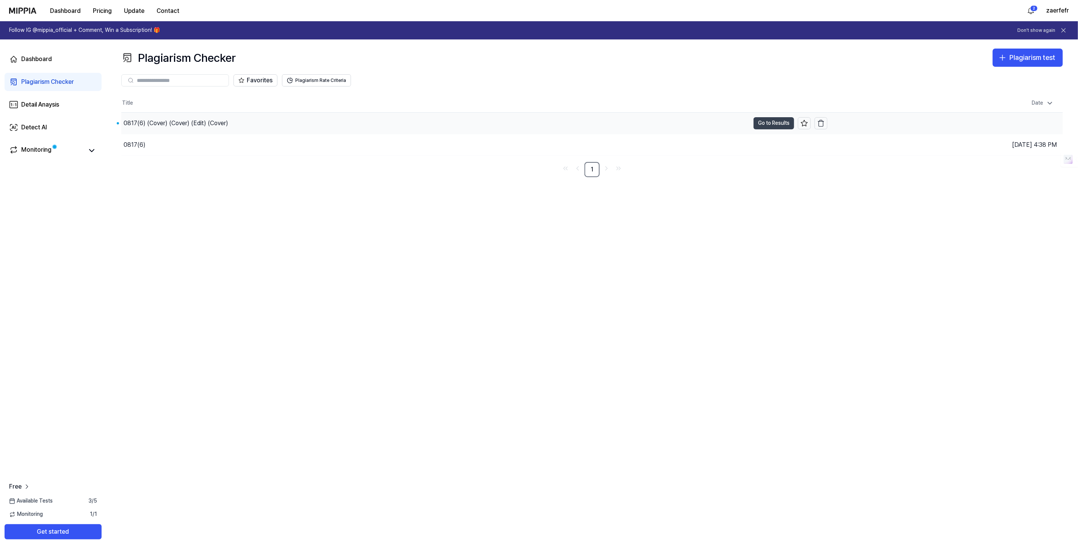
click at [781, 122] on button "Go to Results" at bounding box center [773, 123] width 41 height 12
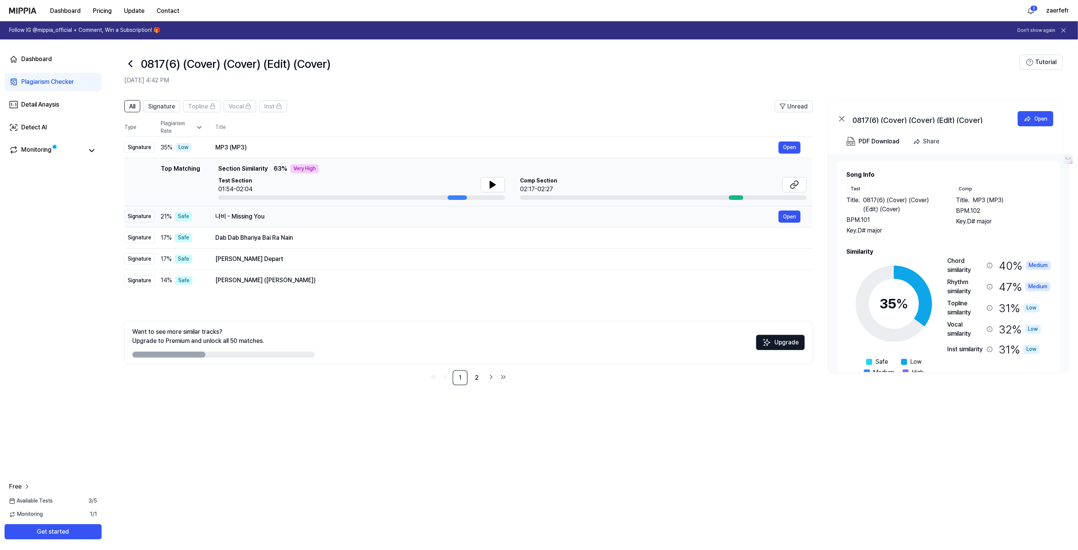
click at [278, 221] on div "나비 - Missing You Open" at bounding box center [507, 216] width 585 height 12
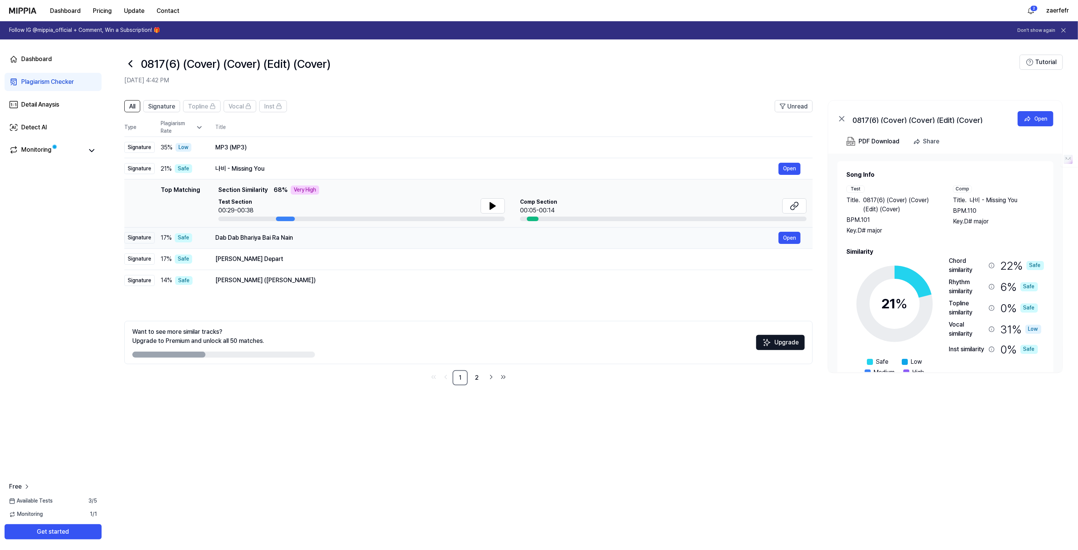
click at [283, 235] on div "Dab Dab Bhariya Bai Ra Nain" at bounding box center [496, 237] width 563 height 9
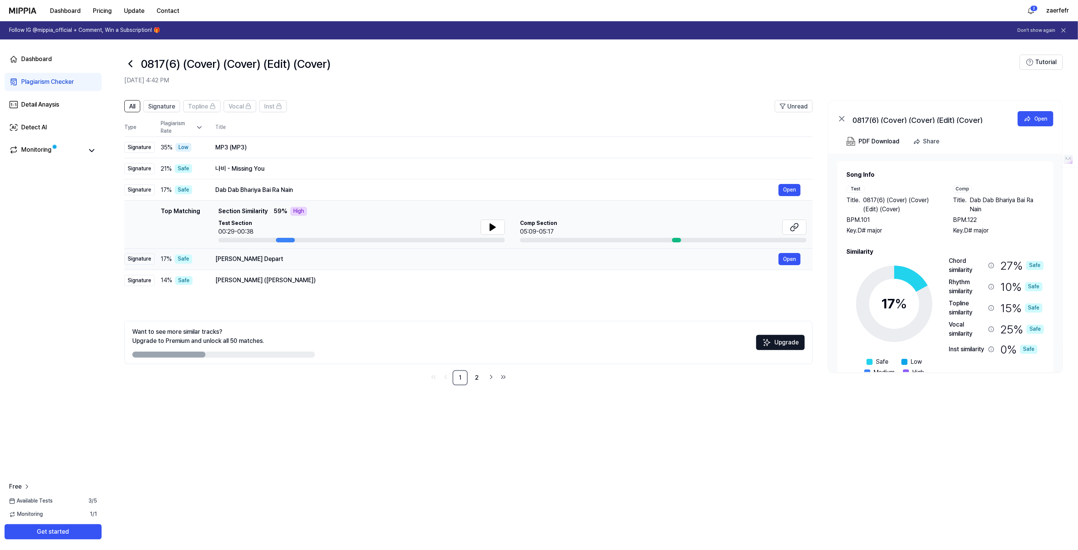
click at [282, 258] on div "[PERSON_NAME] Depart" at bounding box center [496, 258] width 563 height 9
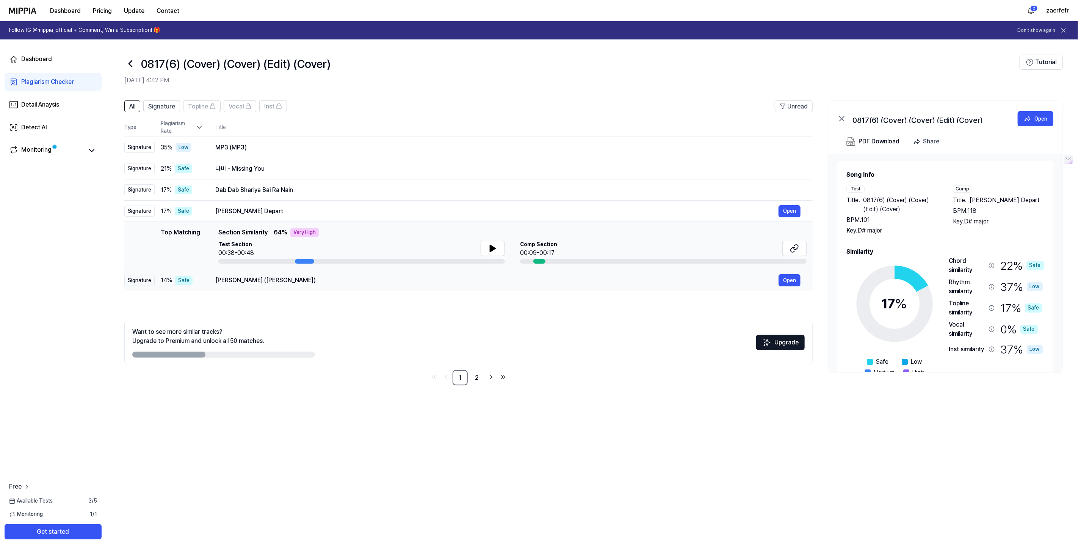
click at [280, 280] on div "[PERSON_NAME] ([PERSON_NAME])" at bounding box center [496, 280] width 563 height 9
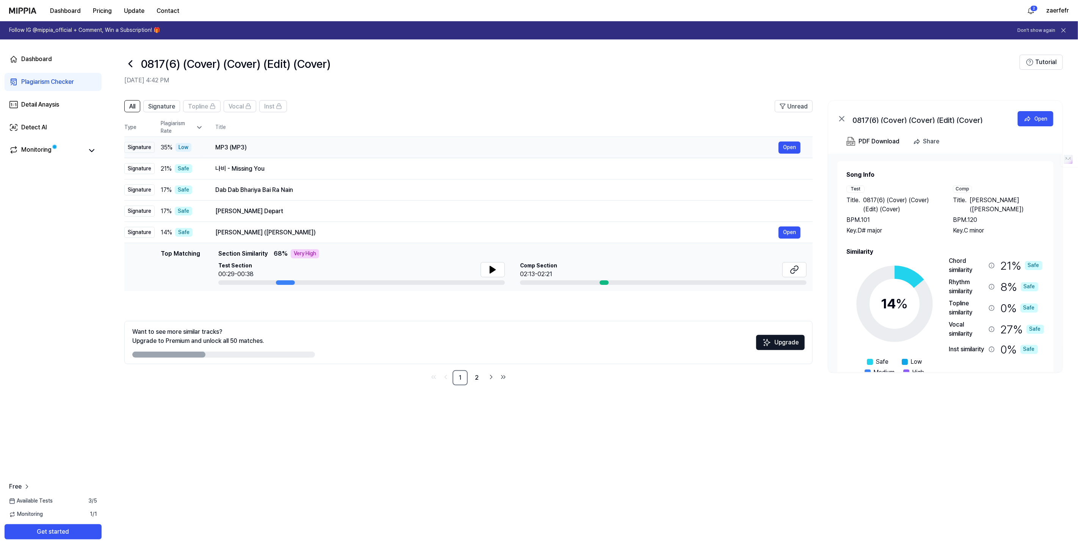
click at [260, 150] on div "MP3 (MP3)" at bounding box center [496, 147] width 563 height 9
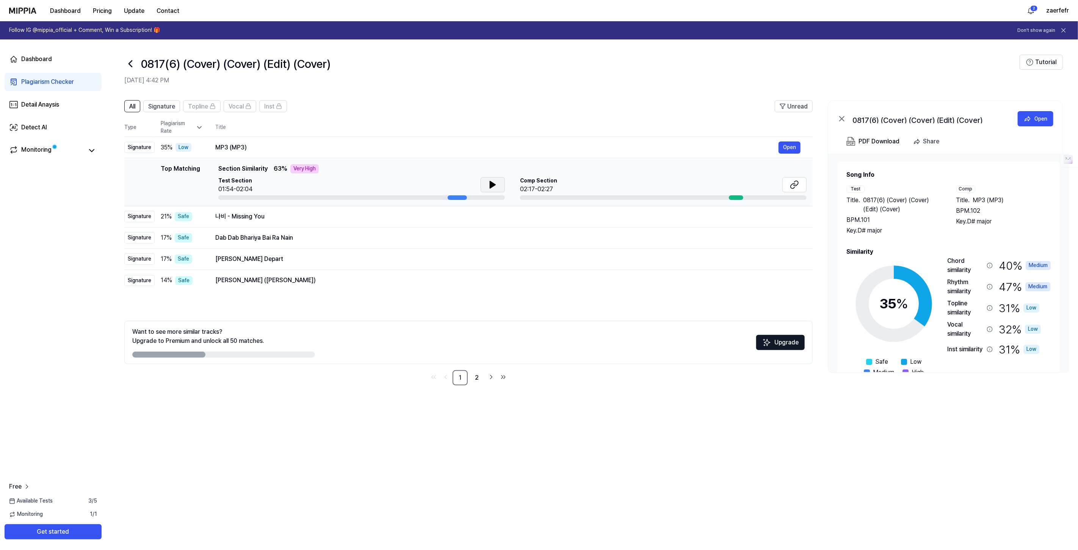
click at [495, 186] on icon at bounding box center [492, 184] width 9 height 9
click at [266, 218] on div "나비 - Missing You" at bounding box center [496, 216] width 563 height 9
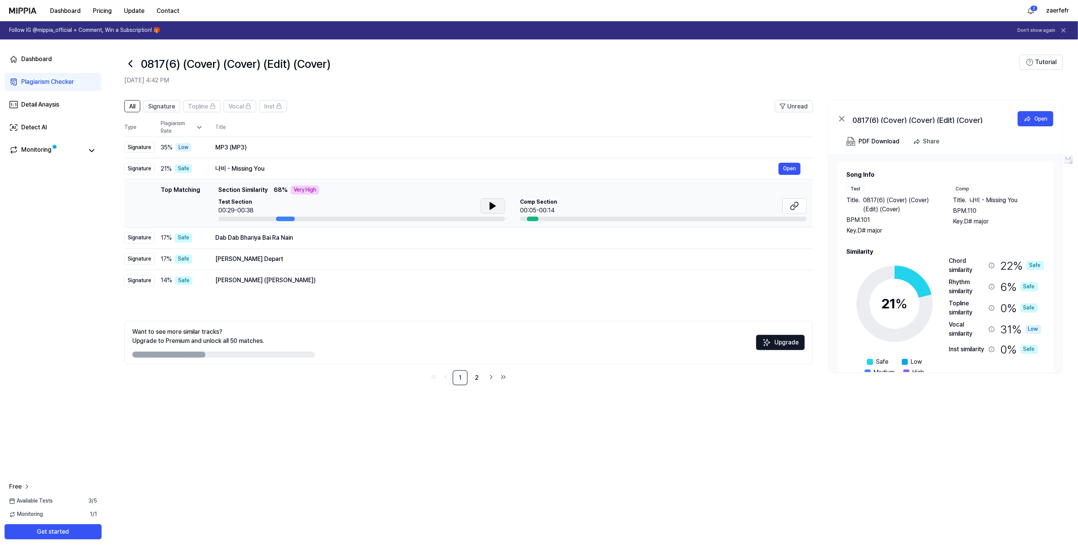
click at [498, 200] on button at bounding box center [493, 205] width 24 height 15
click at [356, 236] on div "Dab Dab Bhariya Bai Ra Nain" at bounding box center [496, 237] width 563 height 9
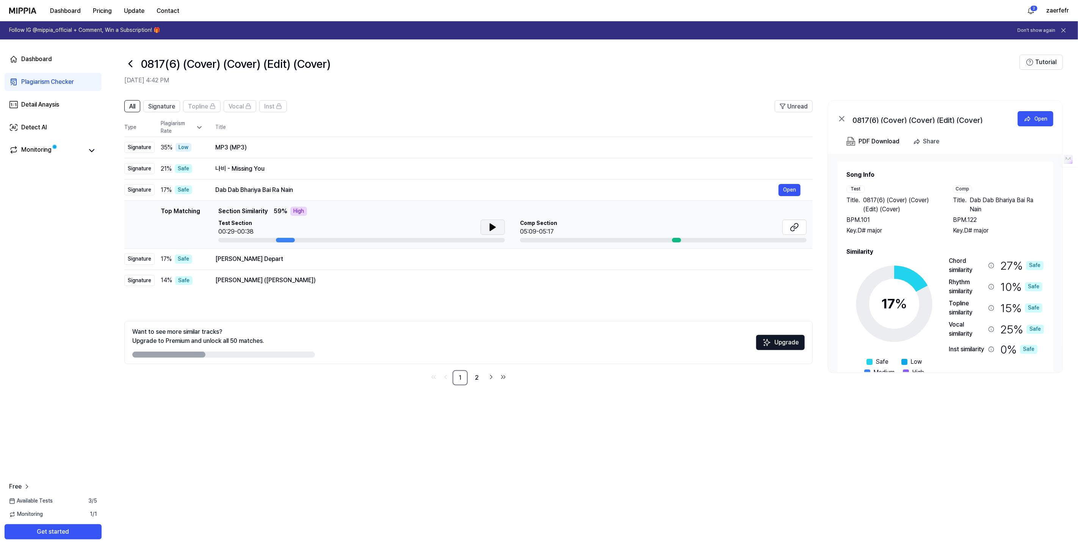
click at [499, 229] on button at bounding box center [493, 226] width 24 height 15
click at [290, 265] on td "[PERSON_NAME] Depart Open" at bounding box center [507, 258] width 609 height 21
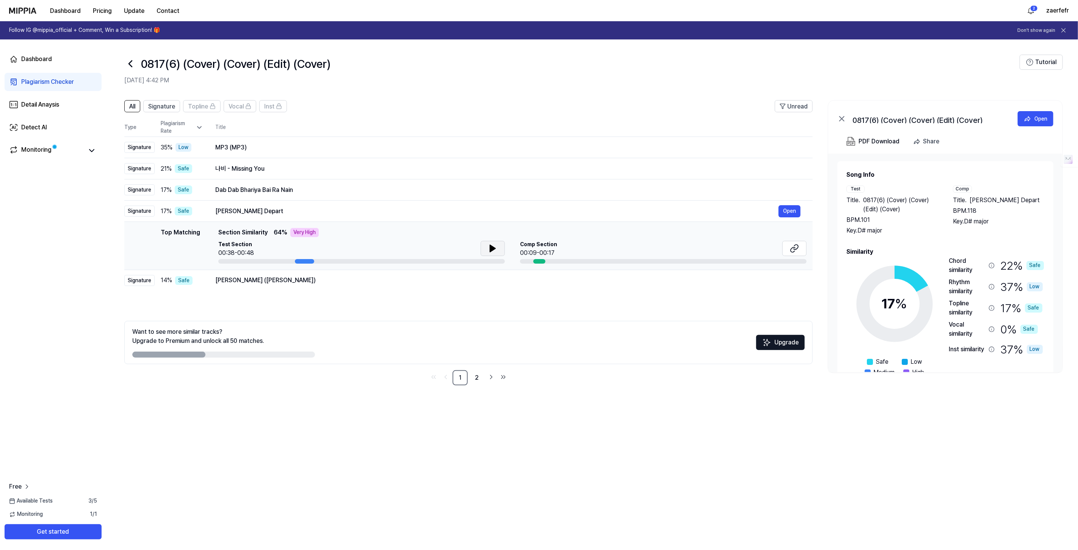
click at [498, 243] on button at bounding box center [493, 248] width 24 height 15
click at [497, 249] on button at bounding box center [493, 248] width 24 height 15
click at [293, 171] on div "나비 - Missing You" at bounding box center [496, 168] width 563 height 9
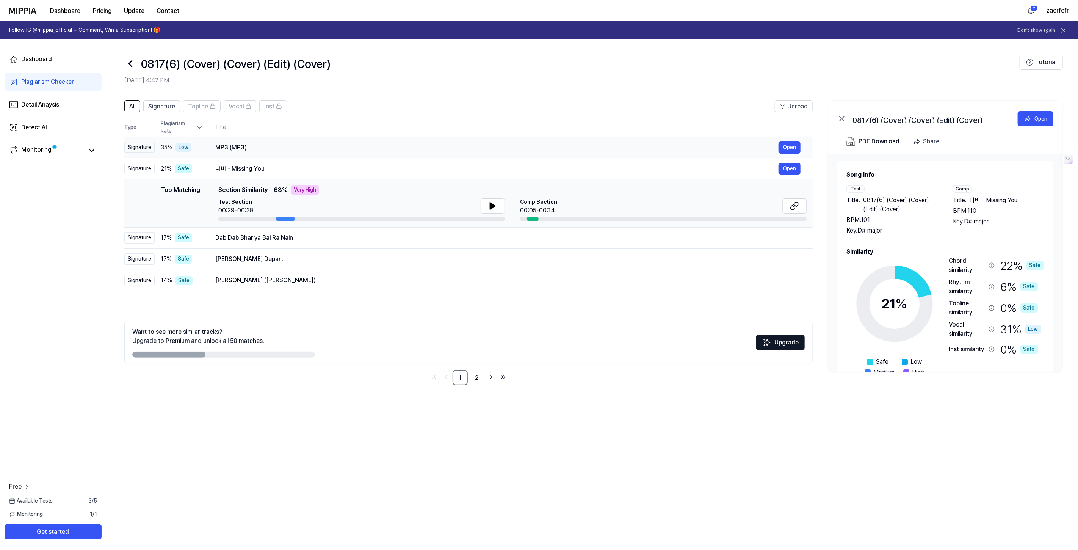
click at [274, 141] on div "MP3 (MP3) Open" at bounding box center [507, 147] width 585 height 12
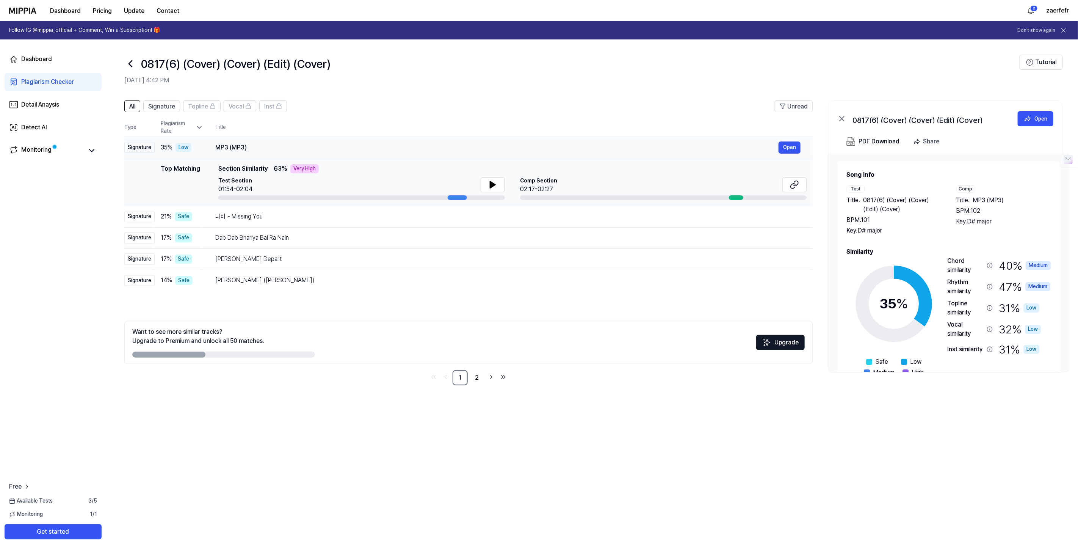
click at [270, 147] on div "MP3 (MP3)" at bounding box center [496, 147] width 563 height 9
click at [234, 220] on div "나비 - Missing You" at bounding box center [496, 216] width 563 height 9
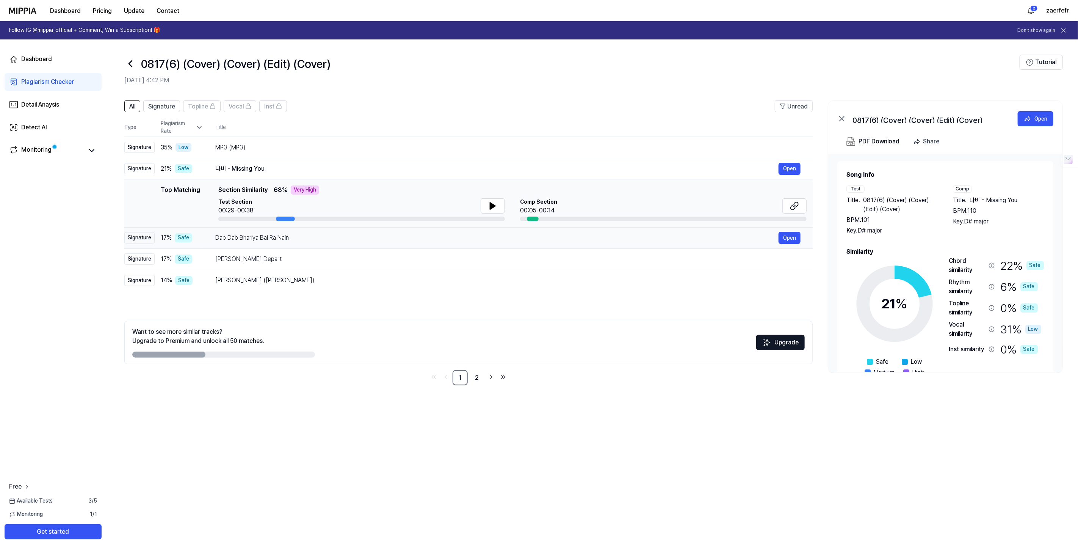
click at [229, 236] on div "Dab Dab Bhariya Bai Ra Nain" at bounding box center [496, 237] width 563 height 9
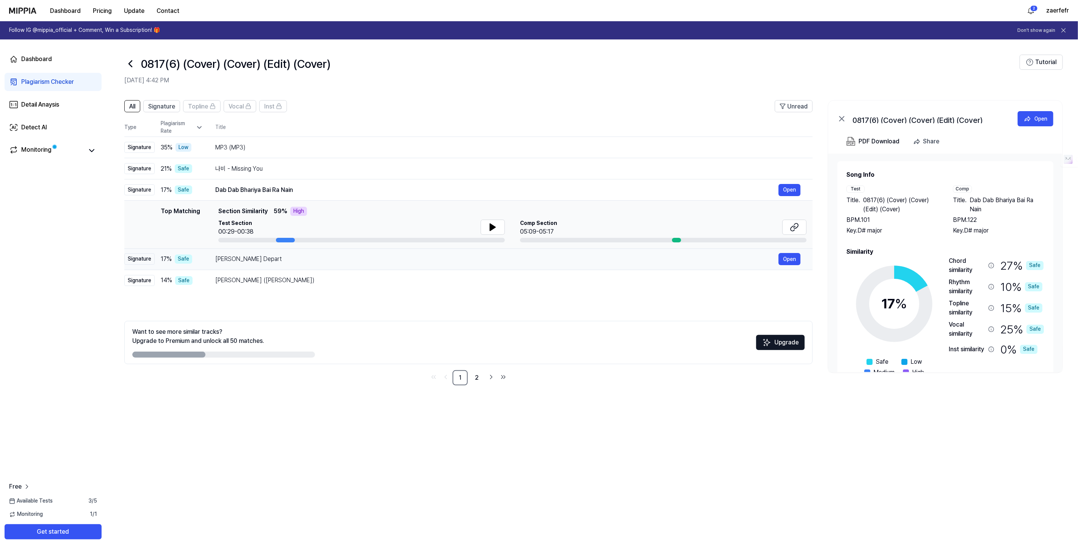
click at [225, 262] on div "[PERSON_NAME] Depart" at bounding box center [496, 258] width 563 height 9
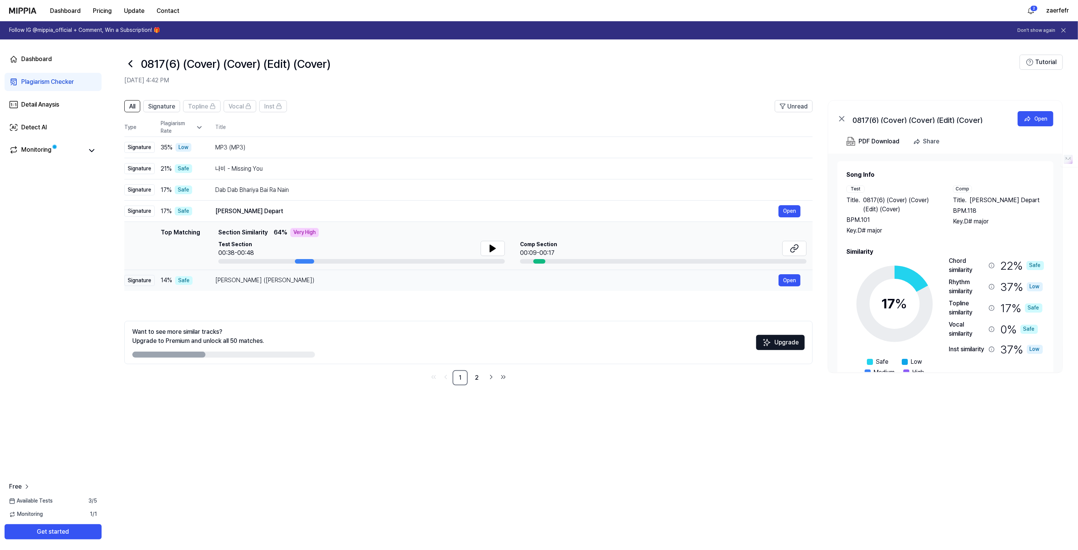
click at [226, 279] on div "[PERSON_NAME] ([PERSON_NAME])" at bounding box center [496, 280] width 563 height 9
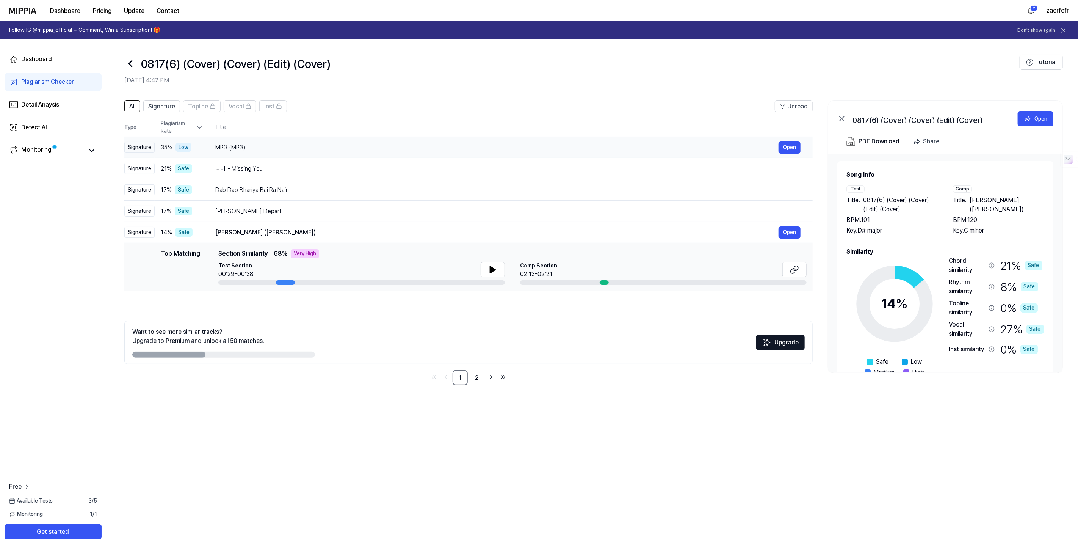
click at [233, 138] on td "MP3 (MP3) Open" at bounding box center [507, 147] width 609 height 21
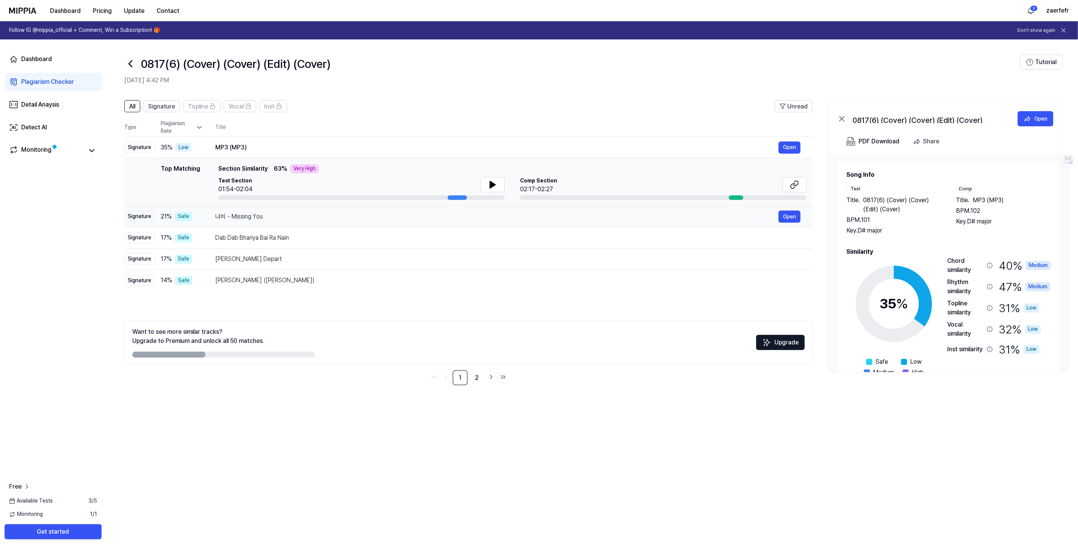
click at [267, 217] on div "나비 - Missing You" at bounding box center [496, 216] width 563 height 9
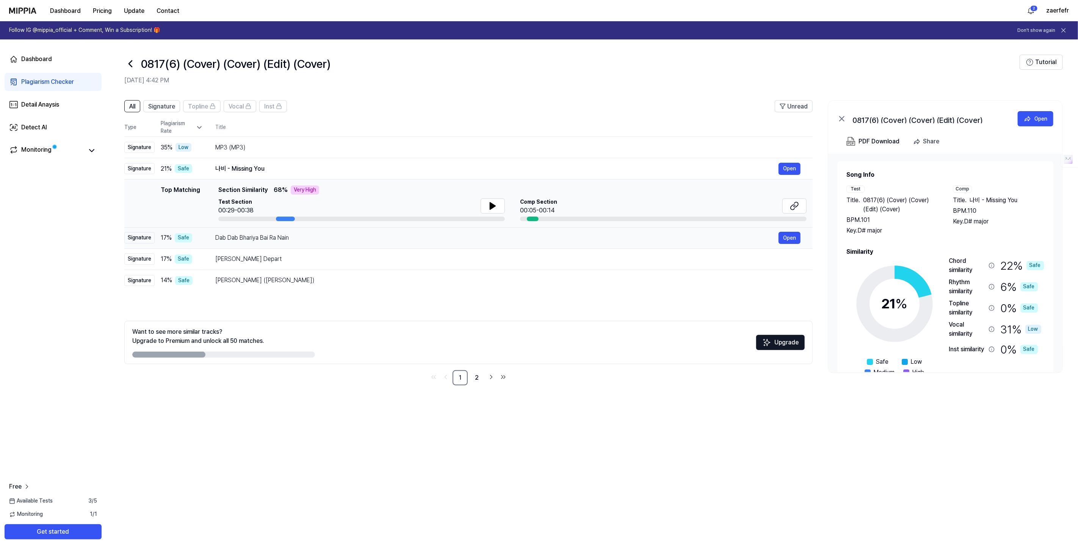
click at [208, 236] on td "Dab Dab Bhariya Bai [PERSON_NAME] Open" at bounding box center [507, 237] width 609 height 21
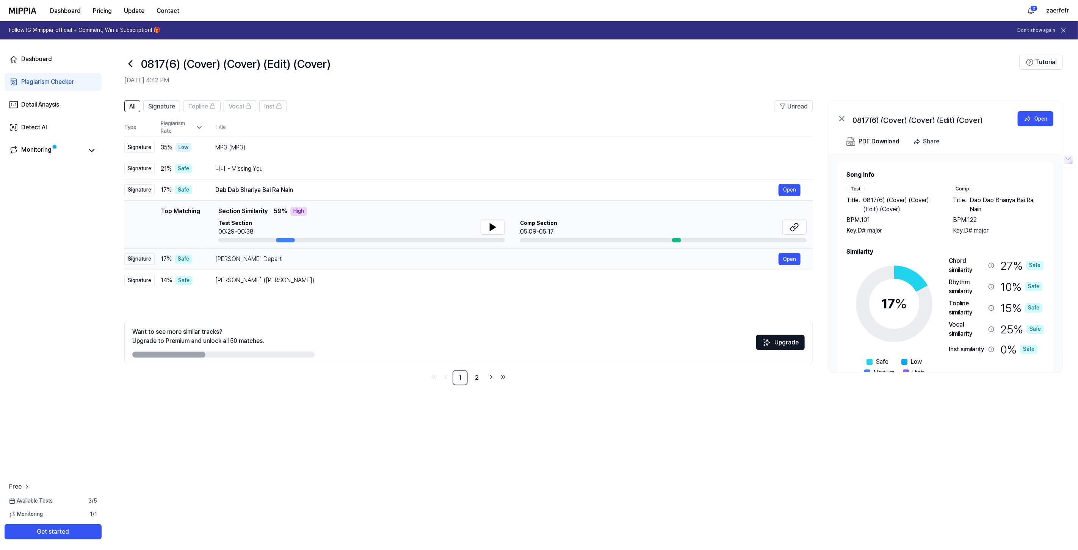
click at [221, 262] on div "[PERSON_NAME] Depart" at bounding box center [496, 258] width 563 height 9
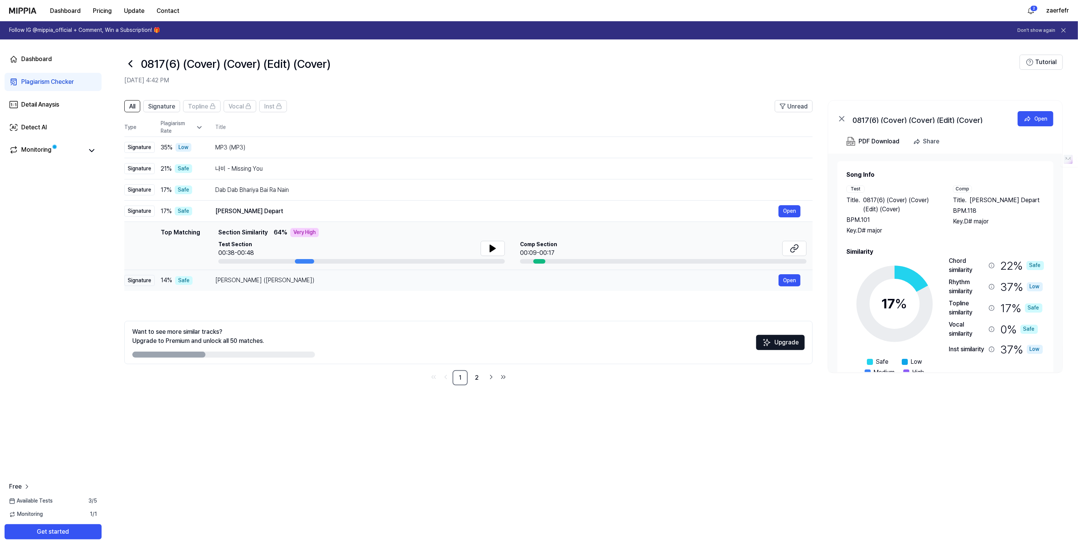
click at [239, 277] on div "[PERSON_NAME] ([PERSON_NAME])" at bounding box center [496, 280] width 563 height 9
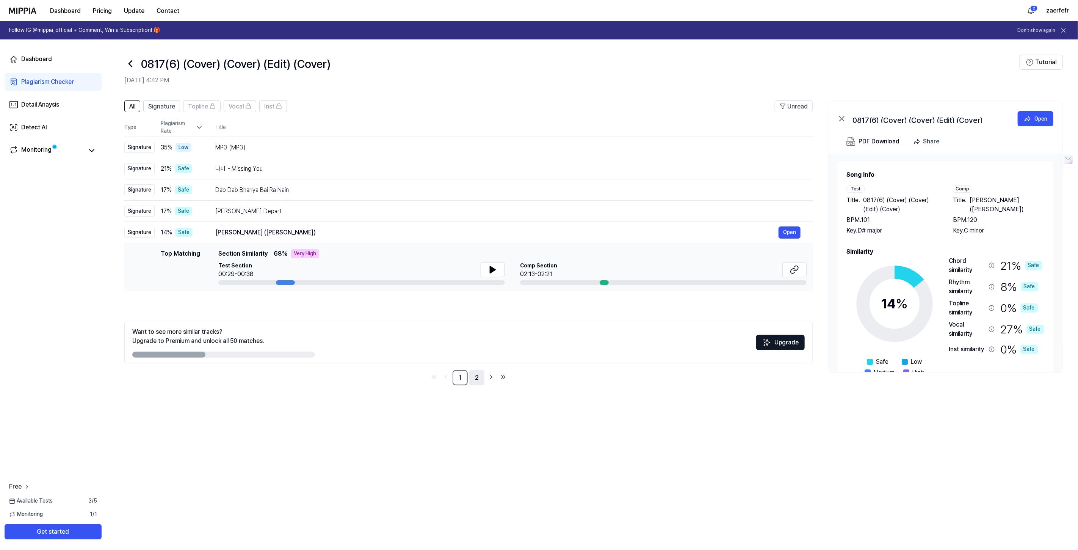
click at [478, 381] on link "2" at bounding box center [476, 377] width 15 height 15
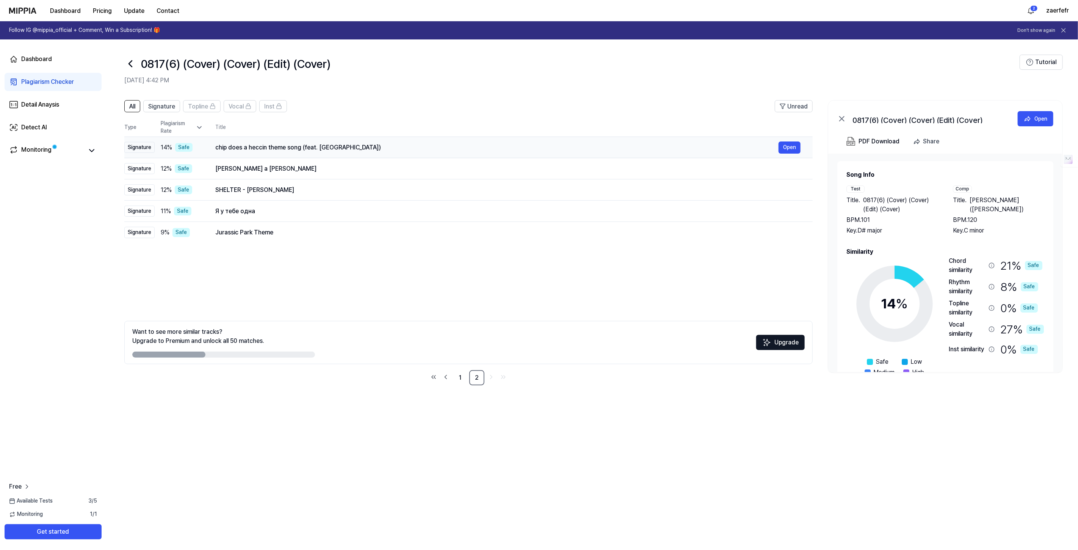
click at [252, 146] on div "chip does a heccin theme song (feat. [GEOGRAPHIC_DATA])" at bounding box center [496, 147] width 563 height 9
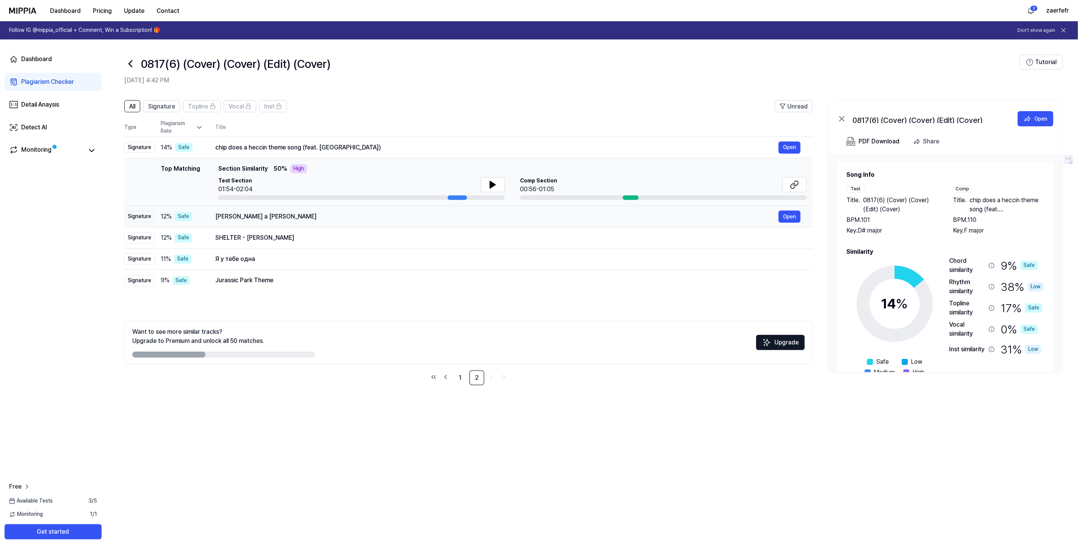
click at [249, 217] on div "[PERSON_NAME] a [PERSON_NAME]" at bounding box center [496, 216] width 563 height 9
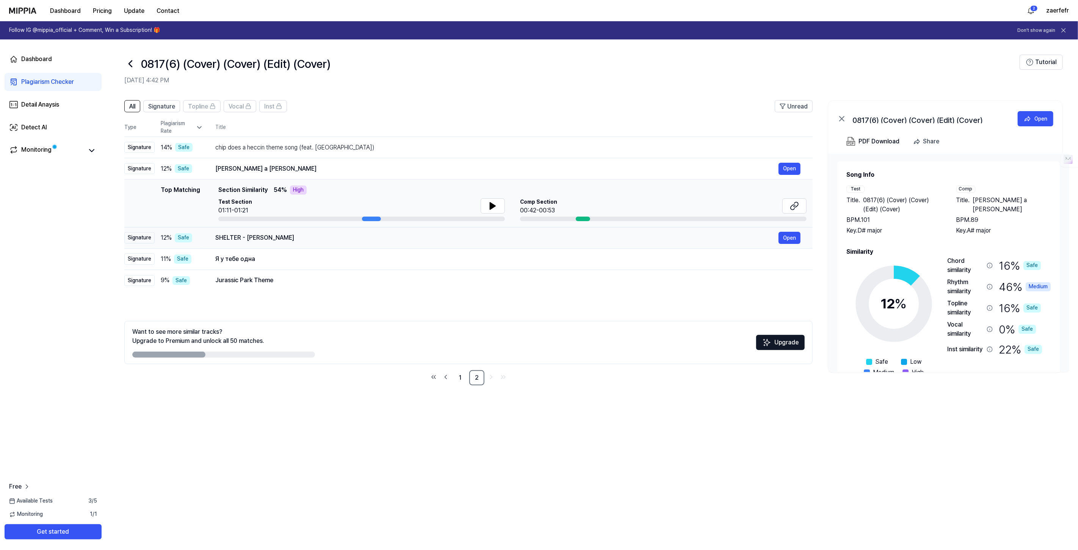
click at [258, 241] on div "SHELTER - [PERSON_NAME]" at bounding box center [496, 237] width 563 height 9
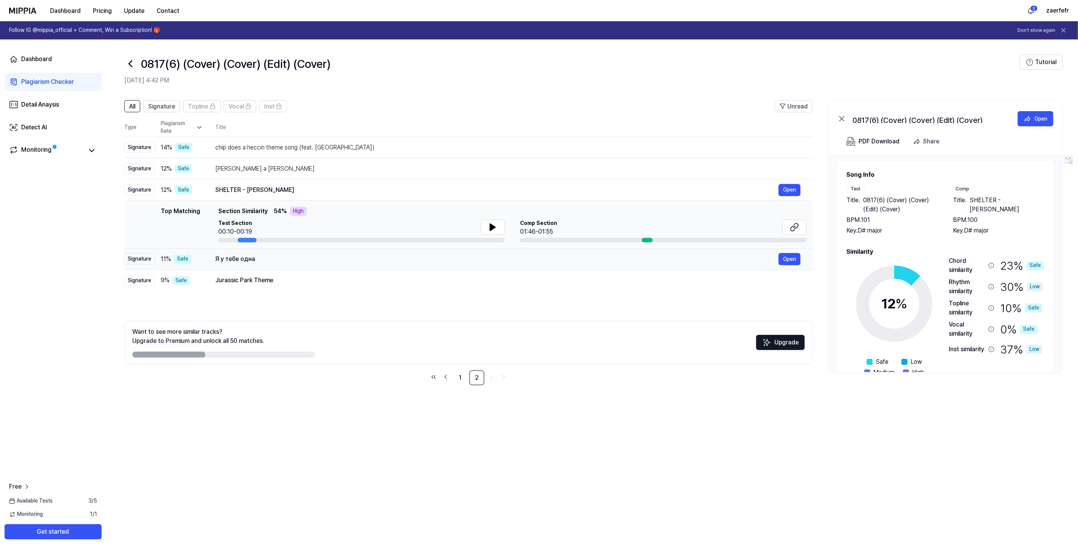
click at [257, 258] on div "Я у тебе одна" at bounding box center [496, 258] width 563 height 9
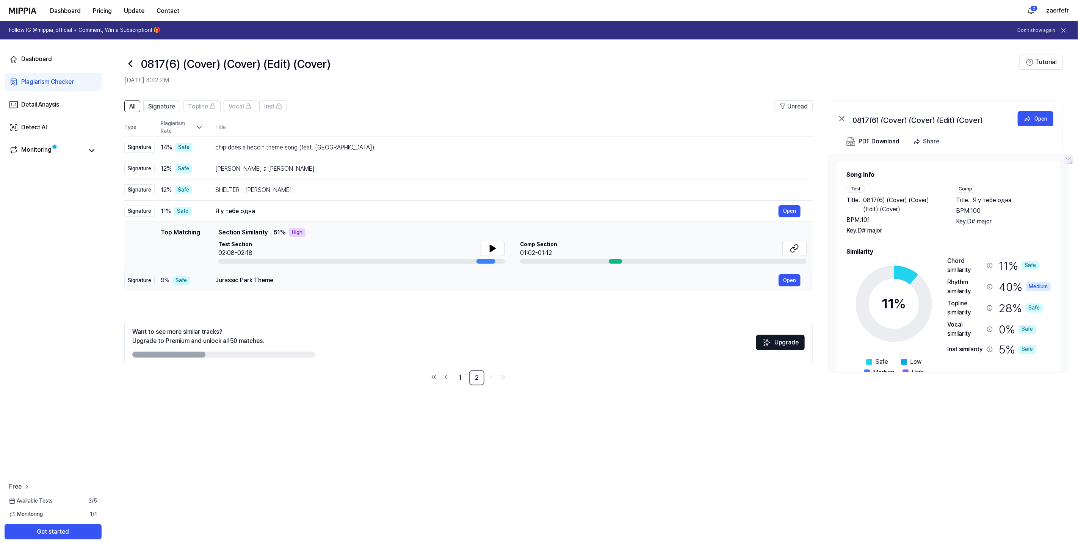
click at [210, 287] on td "Jurassic Park Theme Open" at bounding box center [507, 279] width 609 height 21
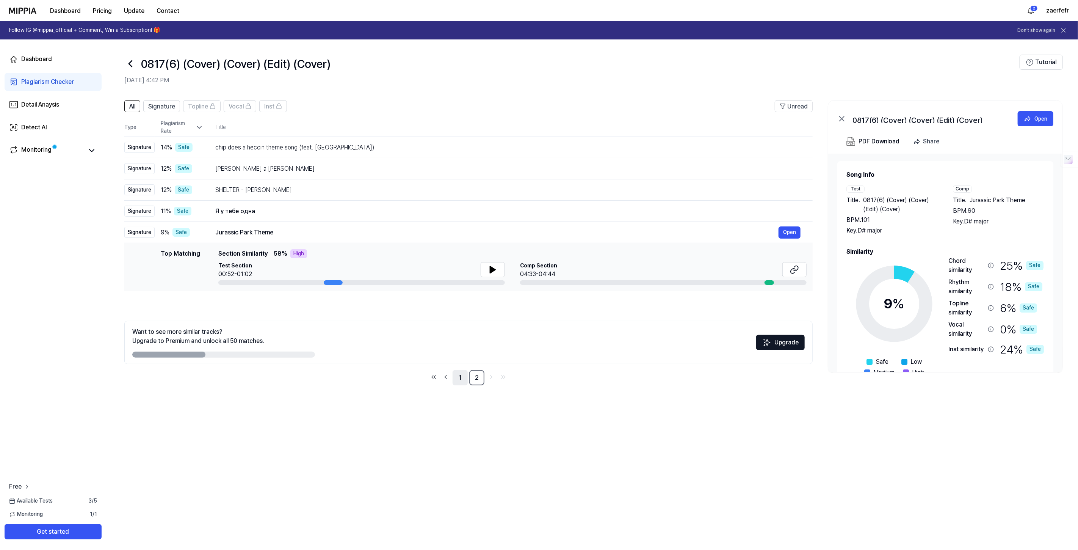
click at [462, 376] on link "1" at bounding box center [460, 377] width 15 height 15
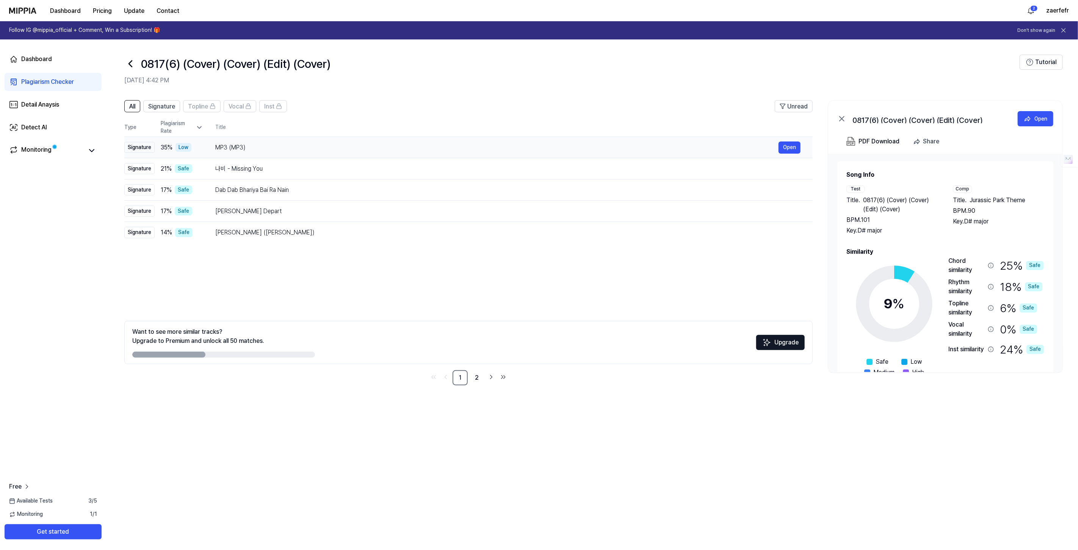
click at [240, 150] on div "MP3 (MP3)" at bounding box center [496, 147] width 563 height 9
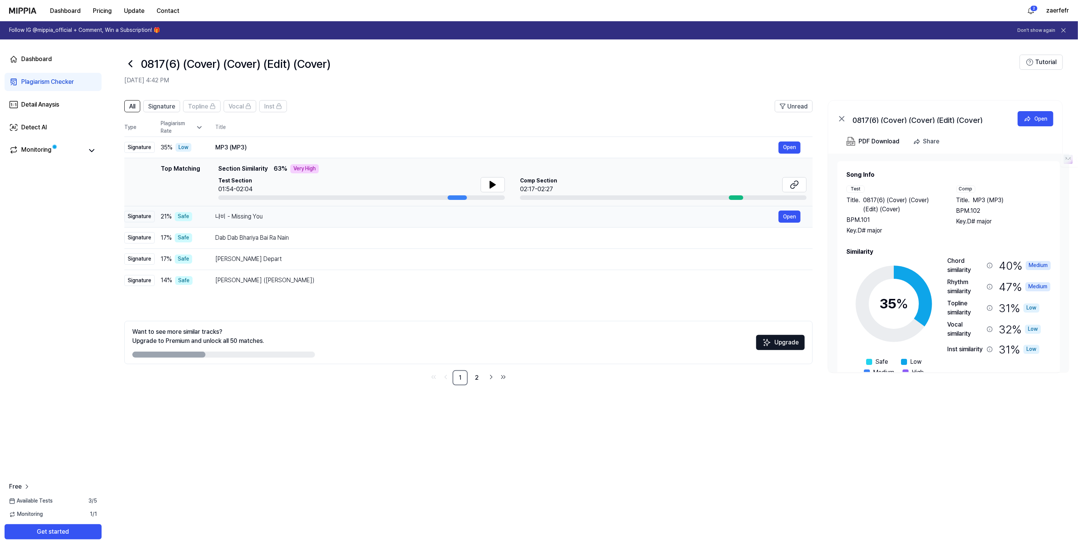
click at [249, 218] on div "나비 - Missing You" at bounding box center [496, 216] width 563 height 9
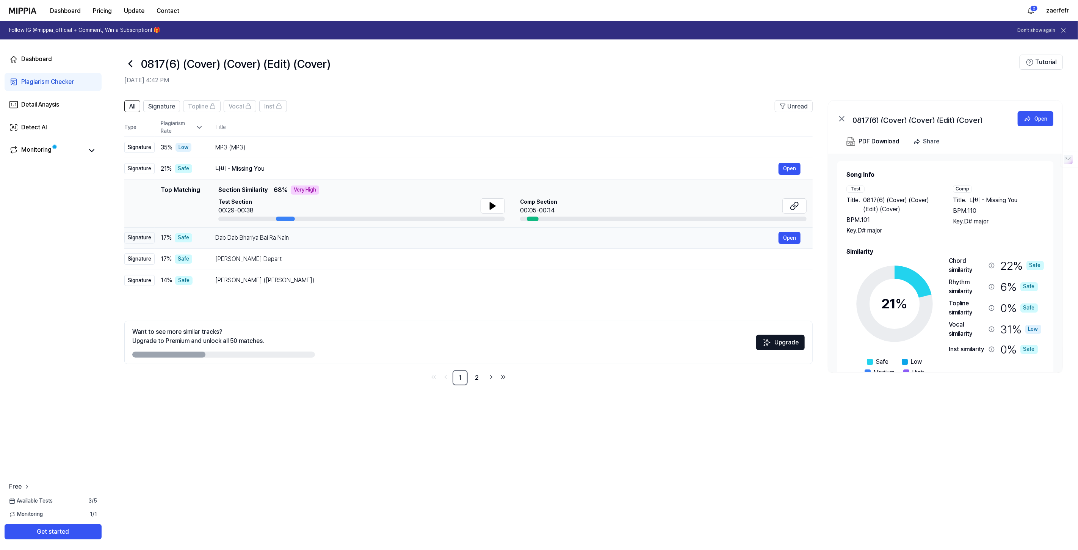
click at [255, 235] on div "Dab Dab Bhariya Bai Ra Nain" at bounding box center [496, 237] width 563 height 9
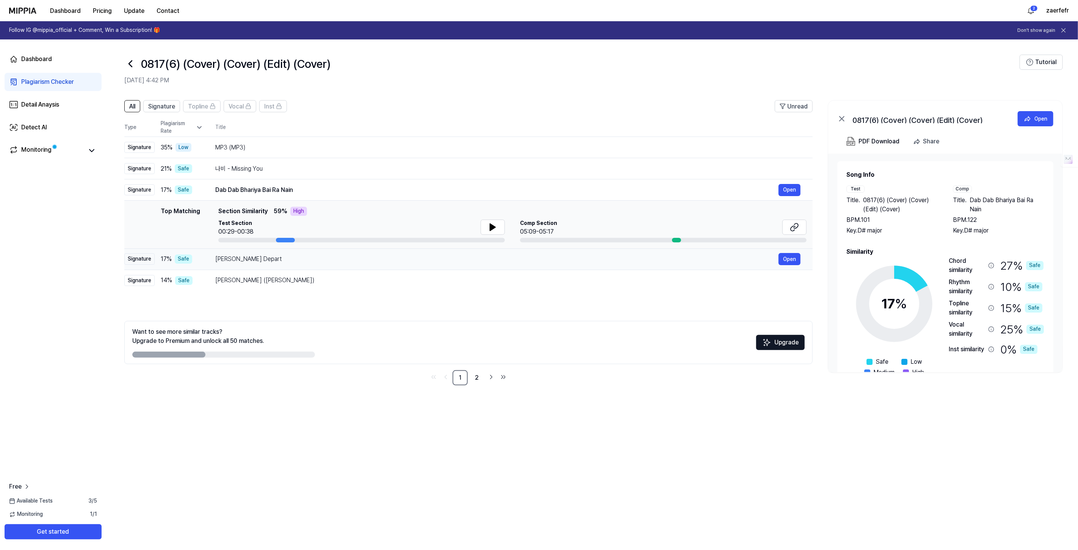
click at [243, 255] on div "[PERSON_NAME] Depart" at bounding box center [496, 258] width 563 height 9
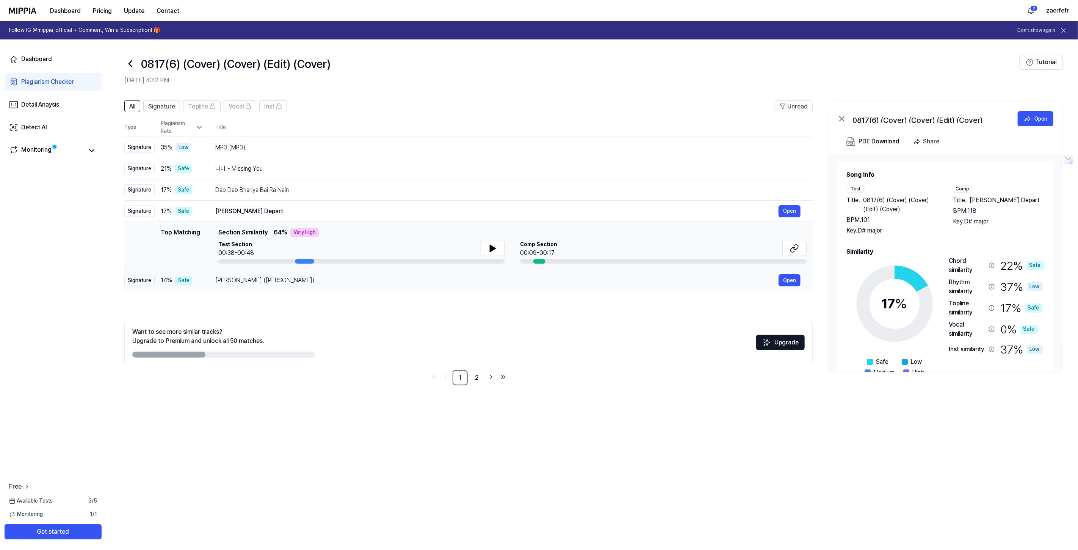
click at [255, 278] on div "[PERSON_NAME] ([PERSON_NAME])" at bounding box center [496, 280] width 563 height 9
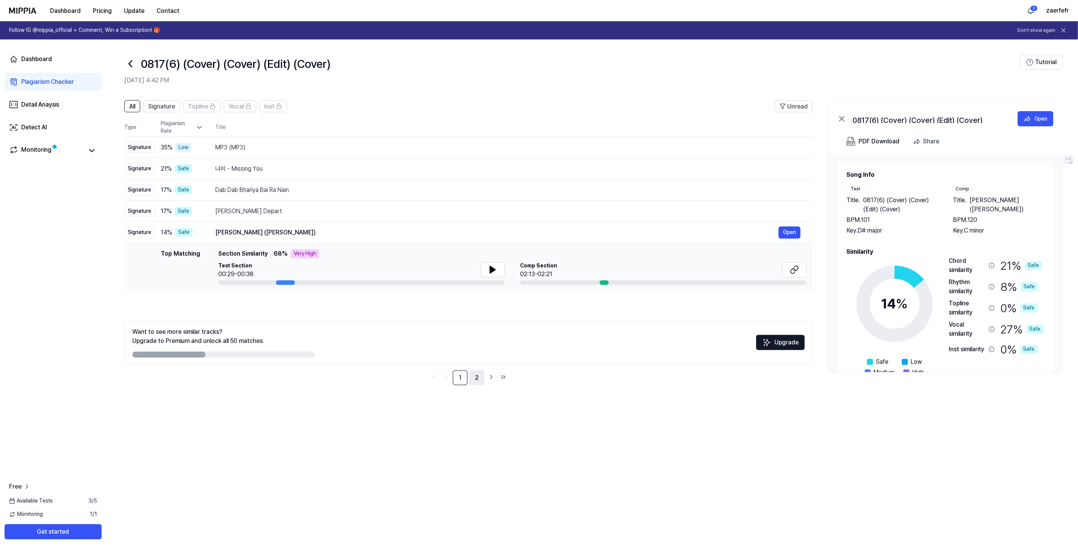
click at [474, 376] on link "2" at bounding box center [476, 377] width 15 height 15
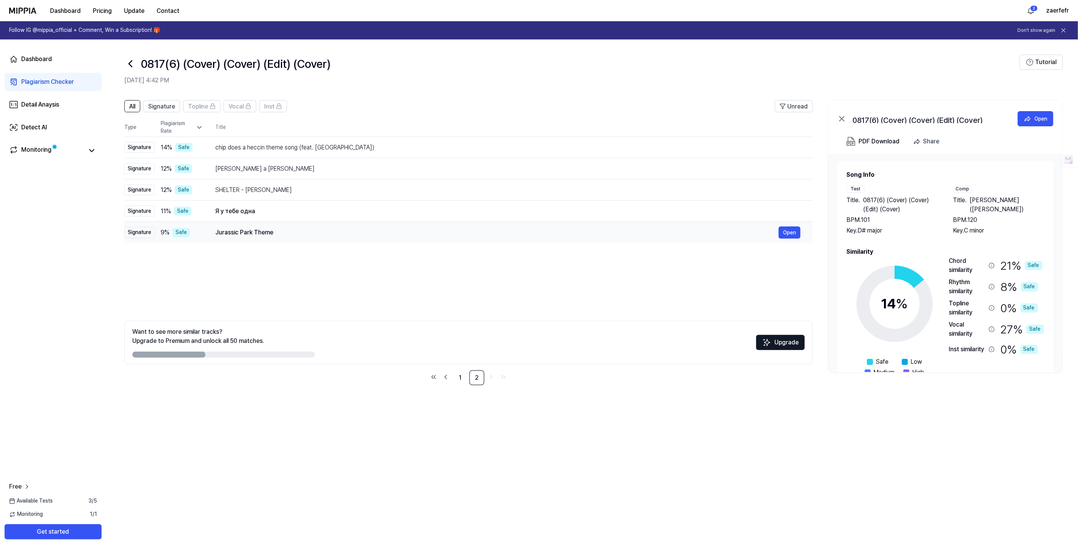
click at [291, 235] on div "Jurassic Park Theme" at bounding box center [496, 232] width 563 height 9
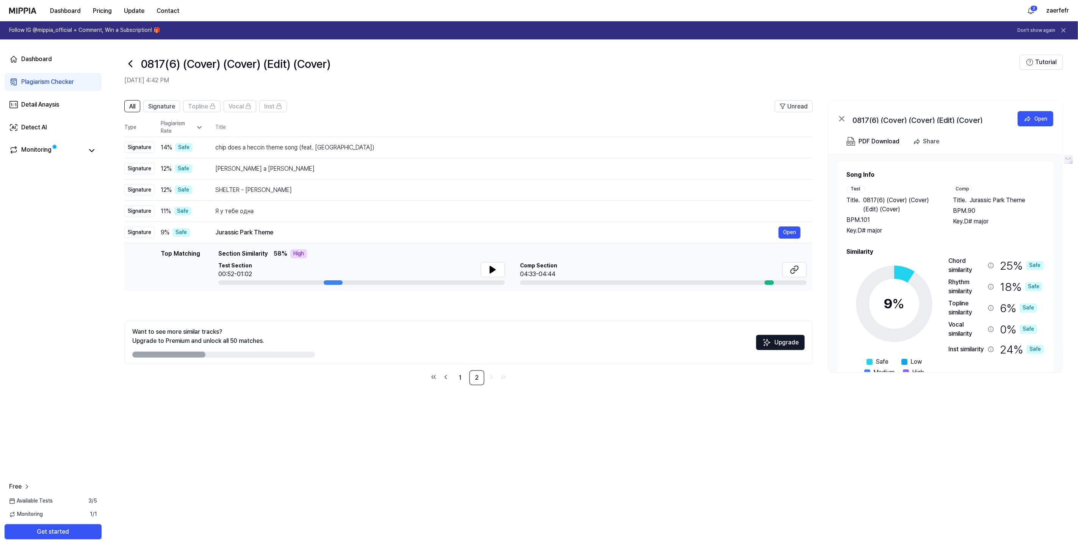
click at [22, 8] on img at bounding box center [22, 11] width 27 height 6
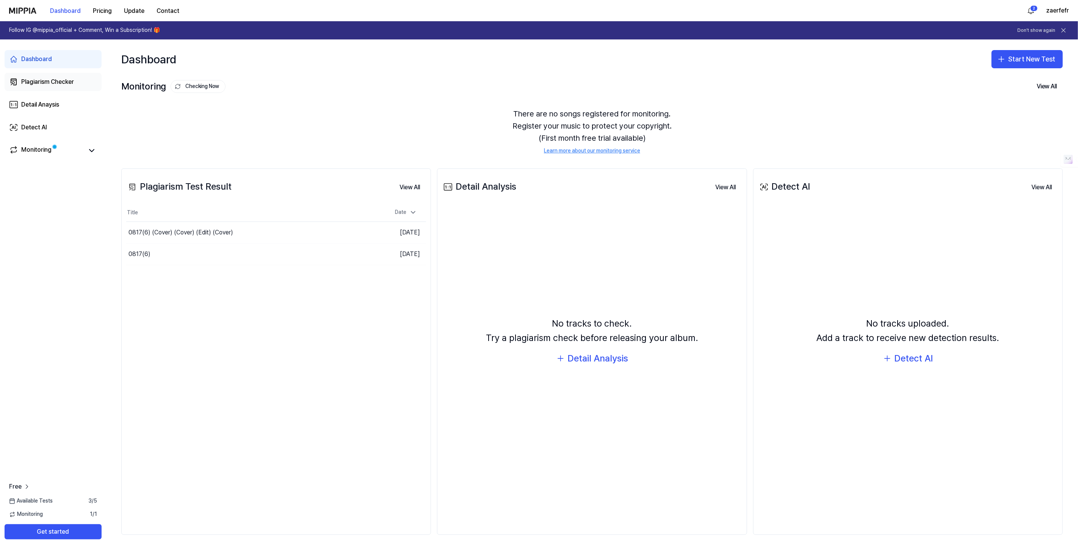
click at [44, 81] on div "Plagiarism Checker" at bounding box center [47, 81] width 53 height 9
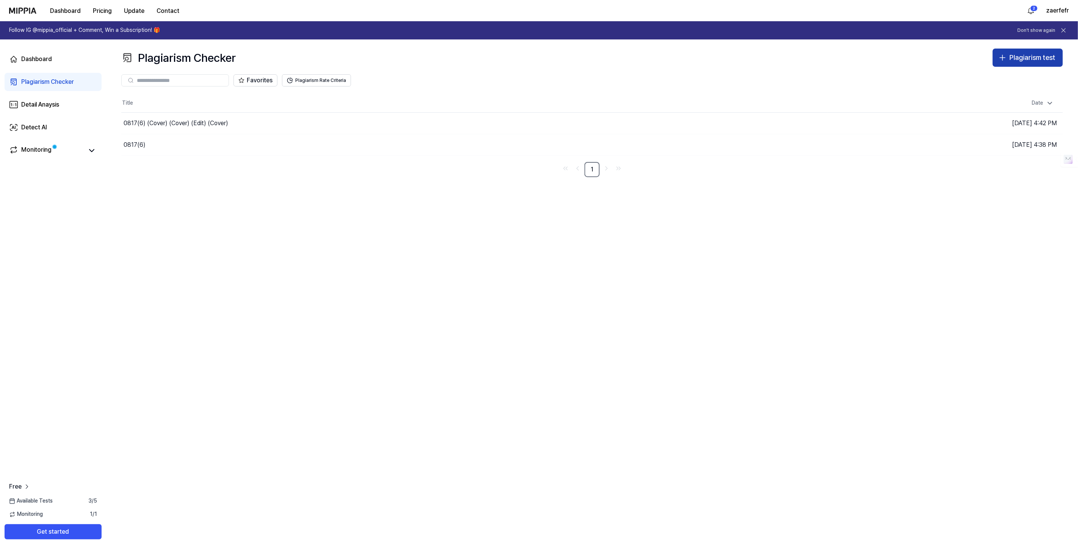
click at [1017, 51] on button "Plagiarism test" at bounding box center [1028, 58] width 70 height 18
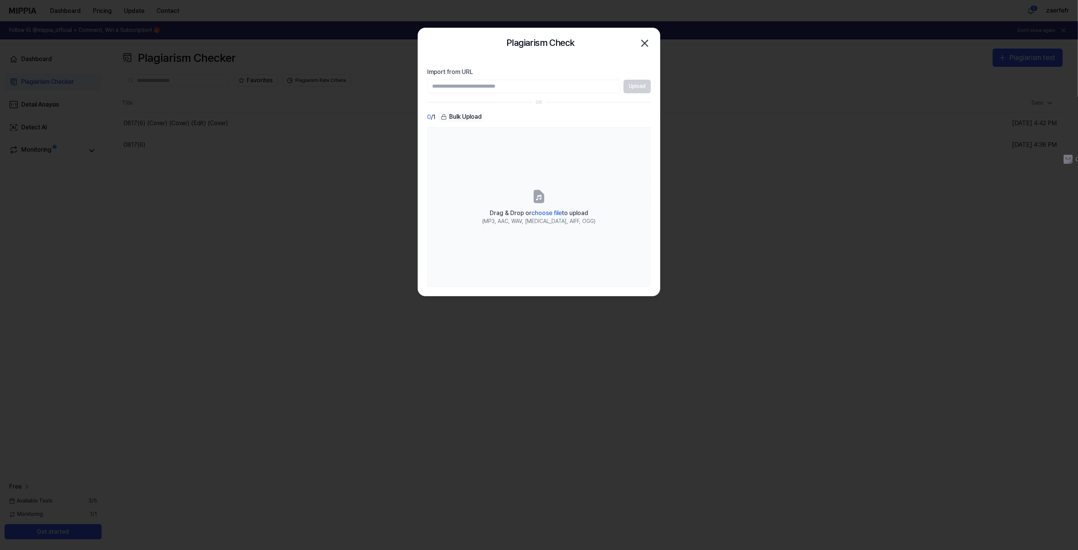
click at [543, 88] on input "Import from URL" at bounding box center [523, 87] width 193 height 14
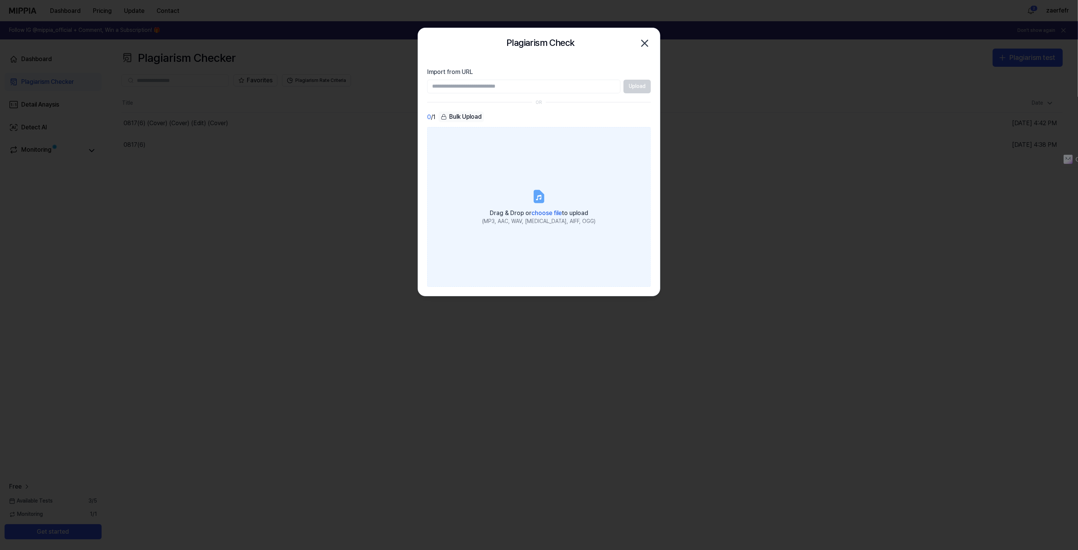
click at [544, 214] on span "choose file" at bounding box center [546, 212] width 30 height 7
click at [0, 0] on input "Drag & Drop or choose file to upload (MP3, AAC, WAV, [MEDICAL_DATA], AIFF, OGG)" at bounding box center [0, 0] width 0 height 0
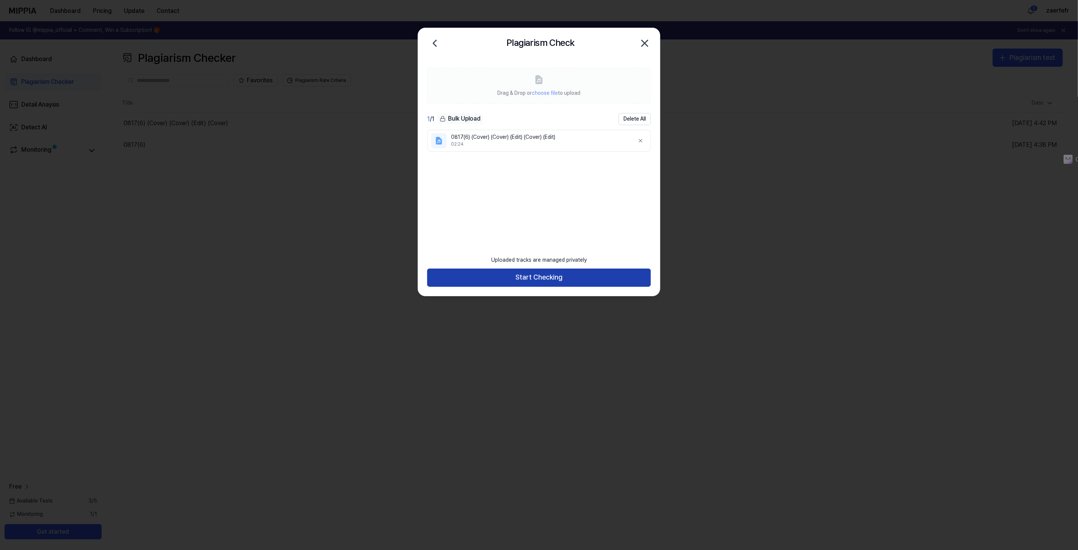
click at [521, 277] on button "Start Checking" at bounding box center [539, 277] width 224 height 18
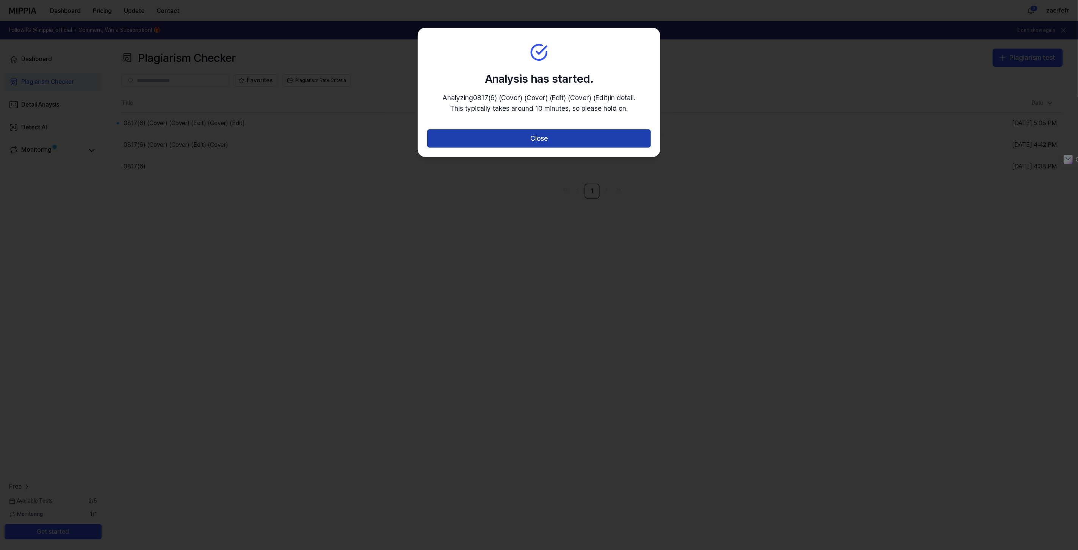
click at [528, 139] on button "Close" at bounding box center [539, 138] width 224 height 18
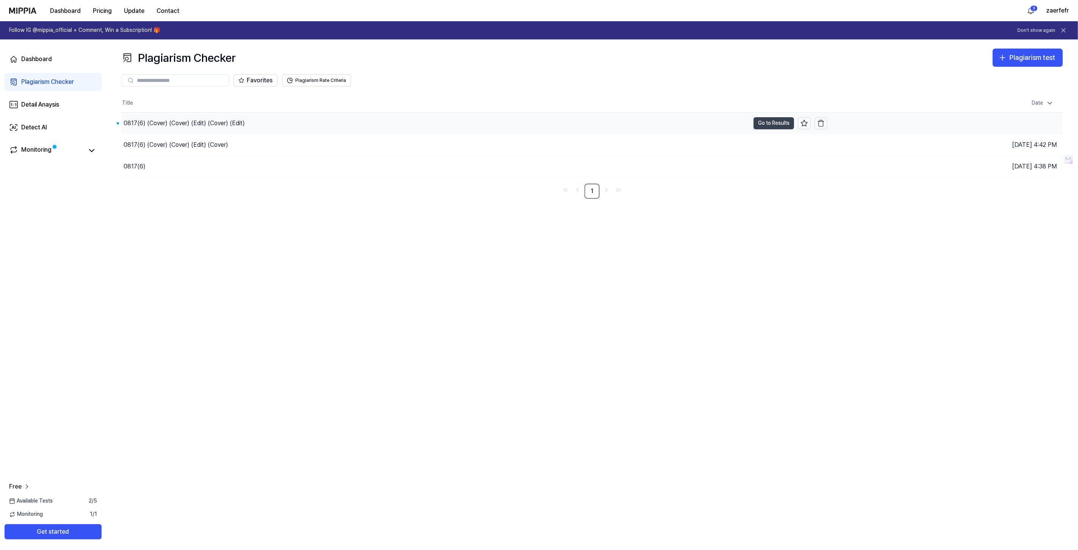
click at [769, 117] on button "Go to Results" at bounding box center [773, 123] width 41 height 12
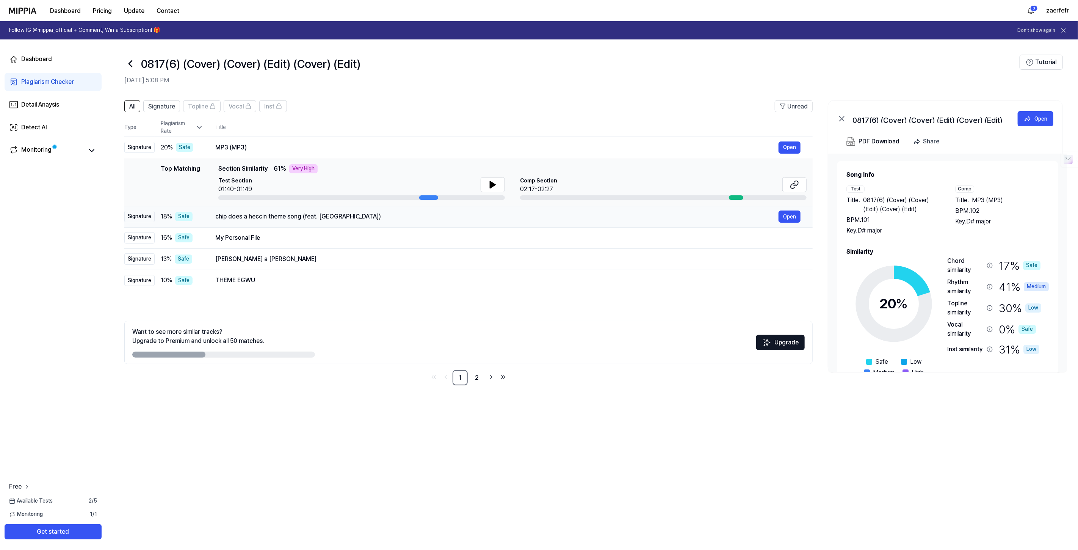
click at [331, 222] on div "chip does a heccin theme song (feat. Chipflake) Open" at bounding box center [507, 216] width 585 height 12
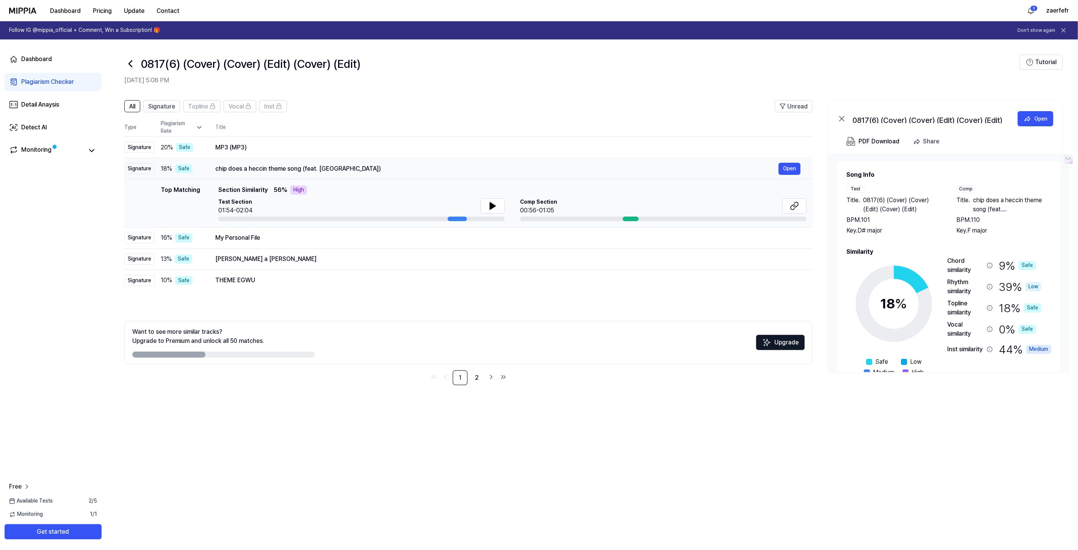
click at [319, 167] on div "chip does a heccin theme song (feat. [GEOGRAPHIC_DATA])" at bounding box center [496, 168] width 563 height 9
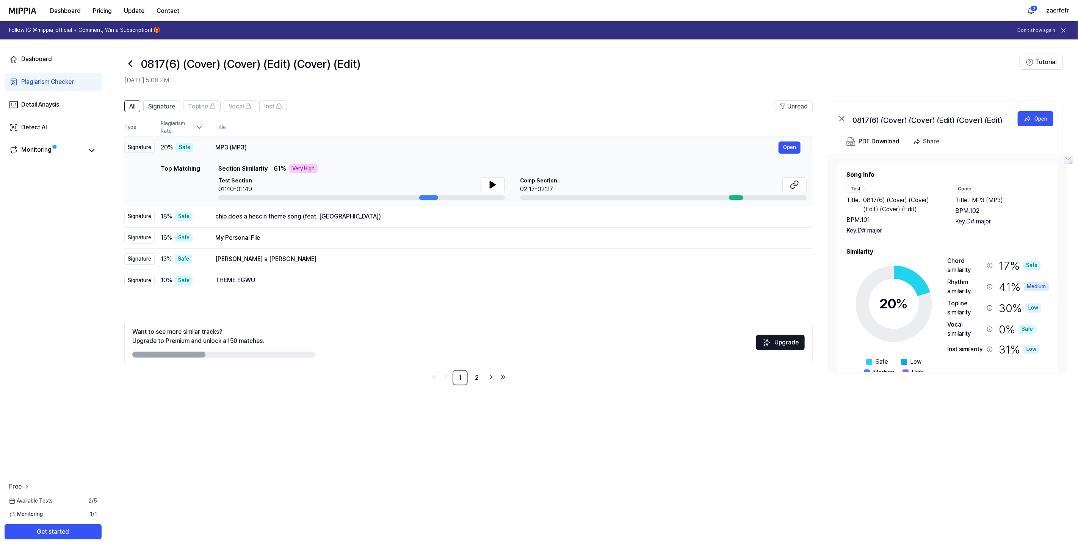
click at [321, 143] on div "MP3 (MP3)" at bounding box center [496, 147] width 563 height 9
click at [288, 213] on div "chip does a heccin theme song (feat. [GEOGRAPHIC_DATA])" at bounding box center [496, 216] width 563 height 9
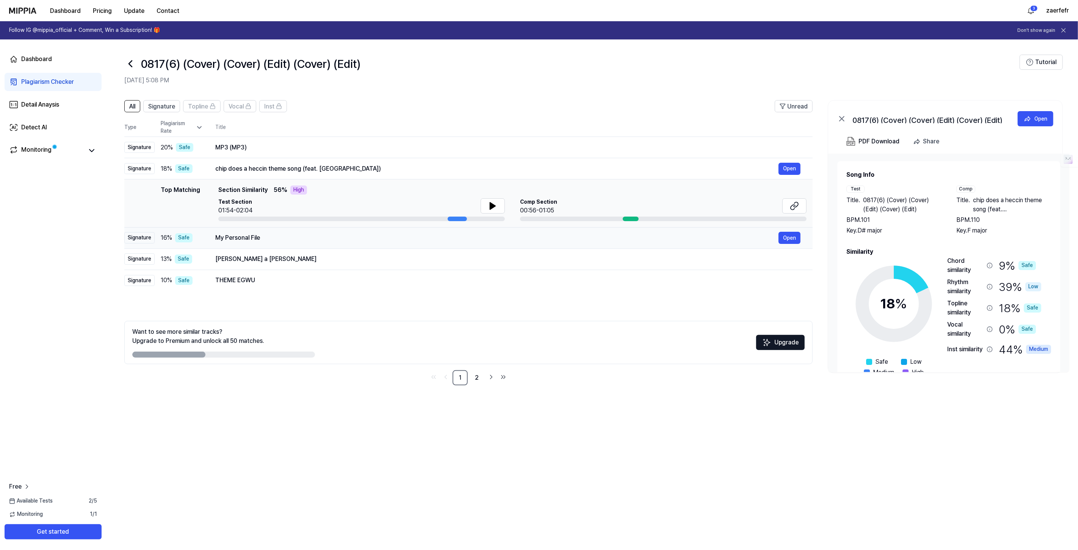
click at [268, 233] on div "My Personal File" at bounding box center [496, 237] width 563 height 9
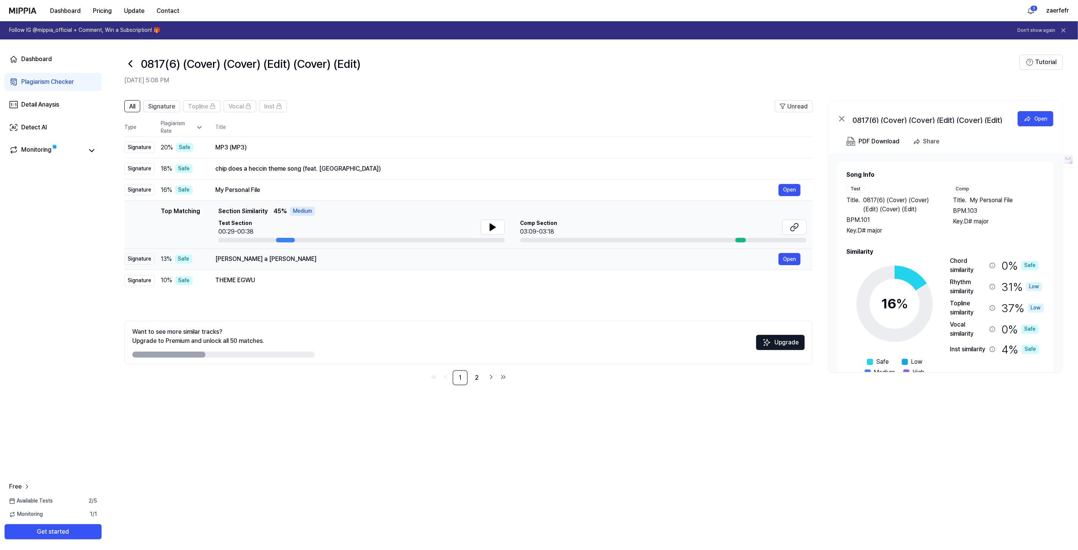
click at [264, 260] on div "[PERSON_NAME] a [PERSON_NAME]" at bounding box center [496, 258] width 563 height 9
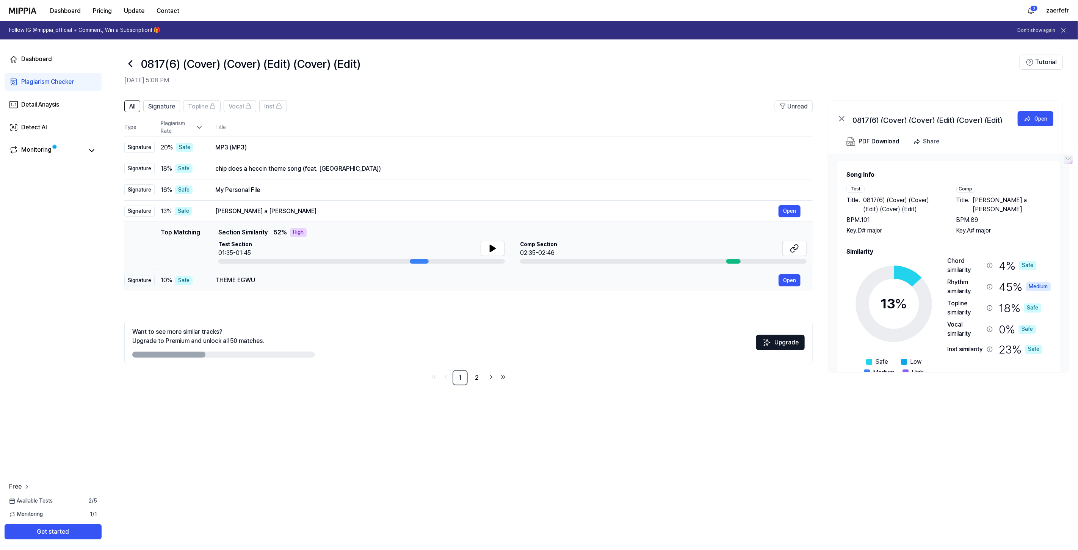
click at [258, 282] on div "THEME EGWU" at bounding box center [496, 280] width 563 height 9
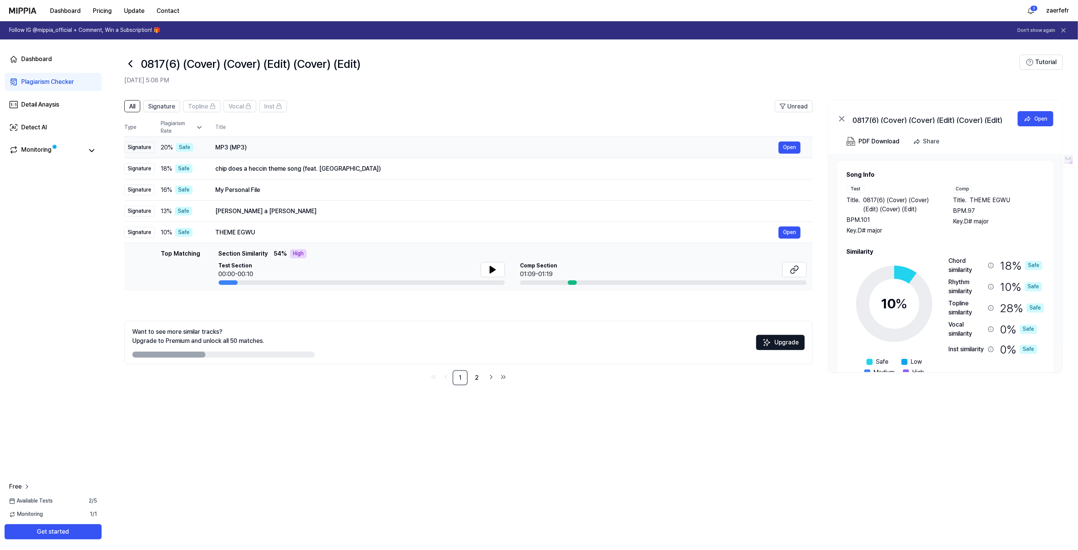
click at [229, 152] on div "MP3 (MP3) Open" at bounding box center [507, 147] width 585 height 12
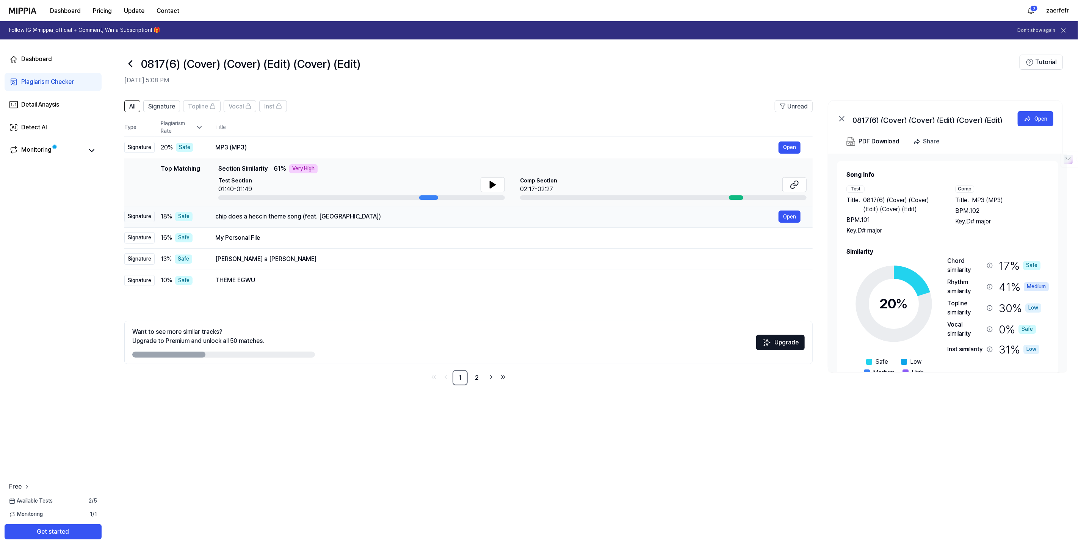
click at [237, 215] on div "chip does a heccin theme song (feat. [GEOGRAPHIC_DATA])" at bounding box center [496, 216] width 563 height 9
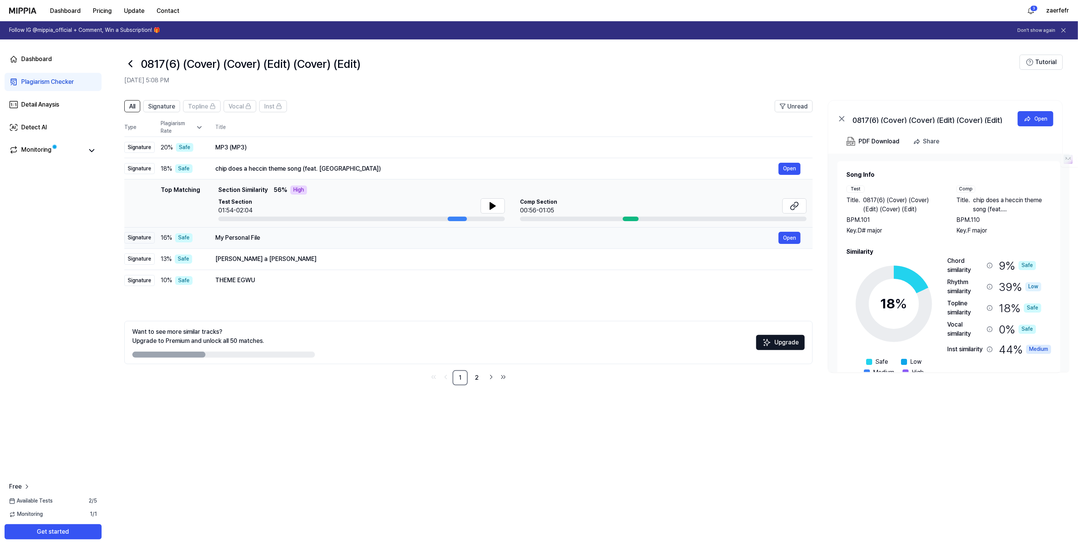
click at [246, 240] on div "My Personal File" at bounding box center [496, 237] width 563 height 9
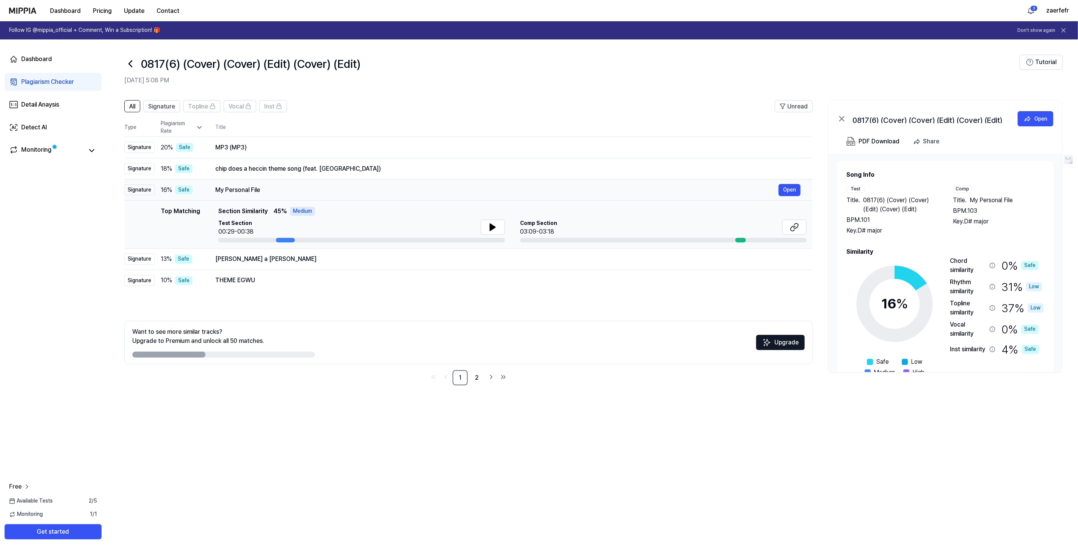
click at [245, 192] on div "My Personal File" at bounding box center [496, 189] width 563 height 9
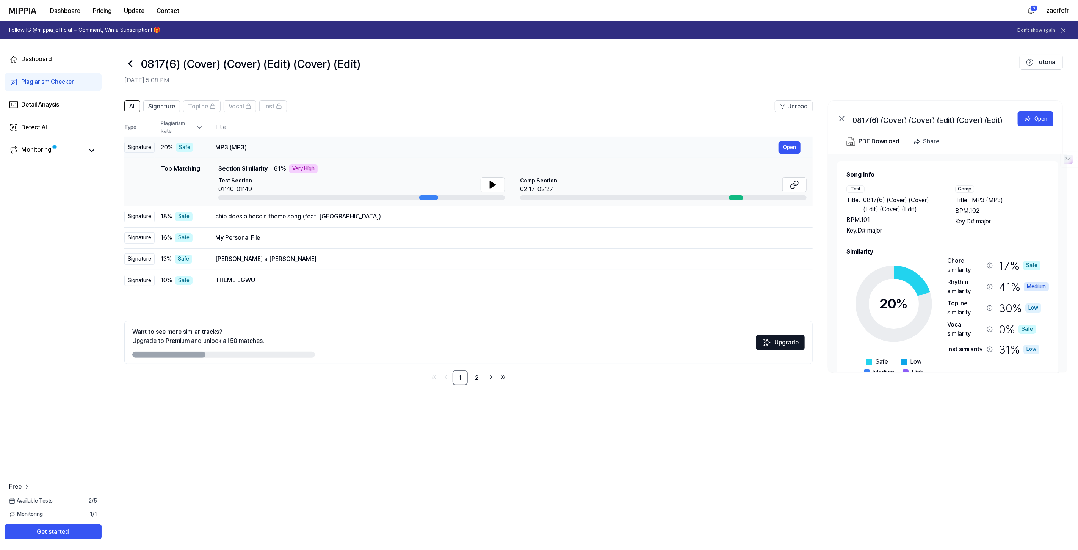
click at [241, 150] on div "MP3 (MP3)" at bounding box center [496, 147] width 563 height 9
click at [235, 208] on td "chip does a heccin theme song (feat. Chipflake) Open" at bounding box center [507, 216] width 609 height 21
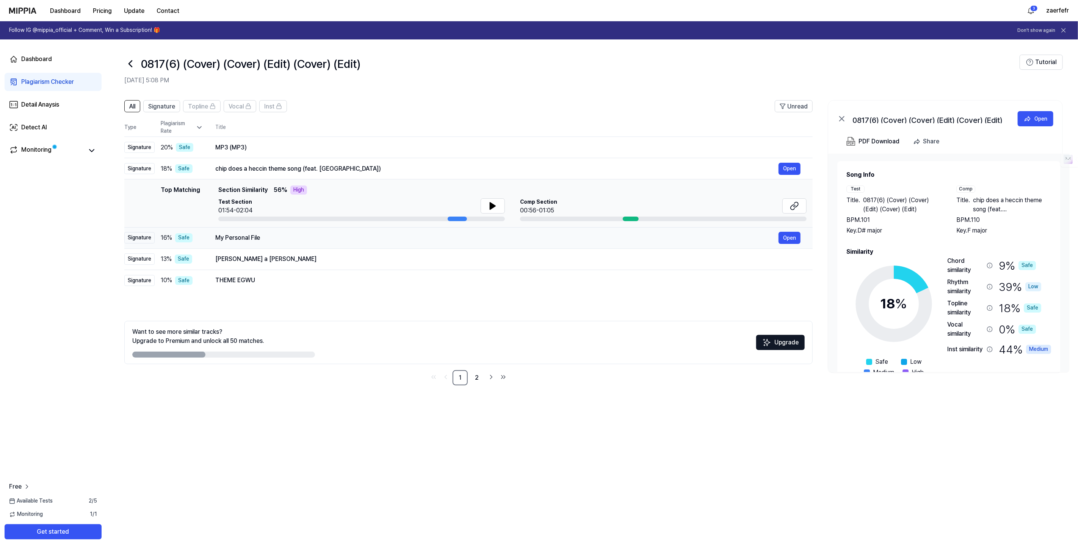
click at [266, 242] on div "My Personal File Open" at bounding box center [507, 238] width 585 height 12
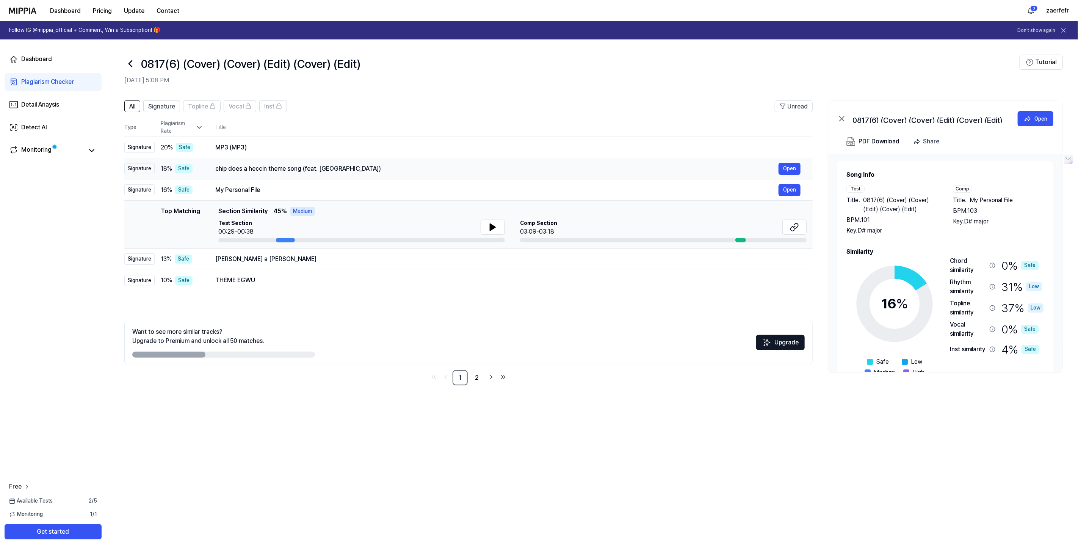
click at [239, 160] on td "chip does a heccin theme song (feat. Chipflake) Open" at bounding box center [507, 168] width 609 height 21
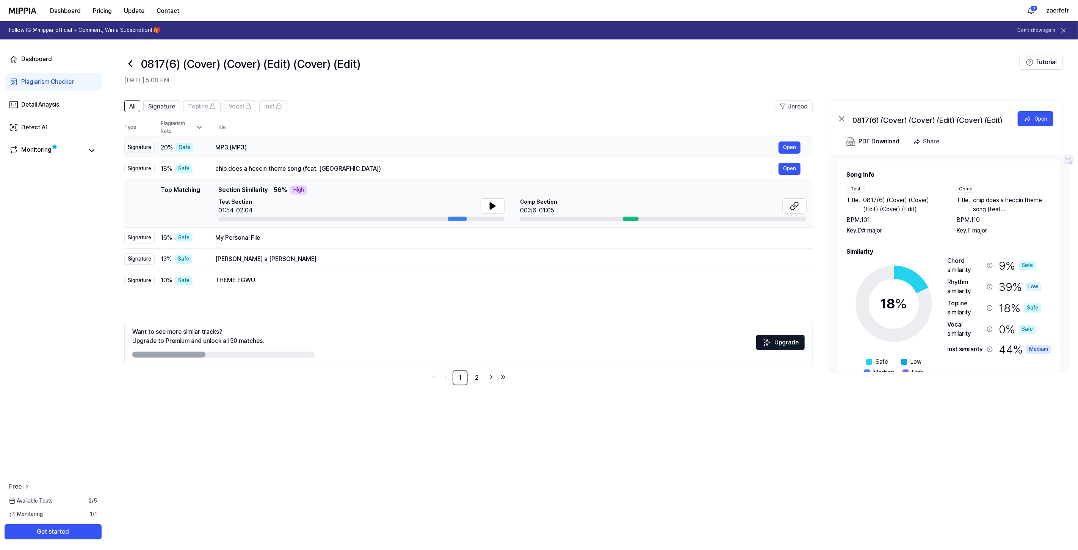
click at [226, 145] on div "MP3 (MP3)" at bounding box center [496, 147] width 563 height 9
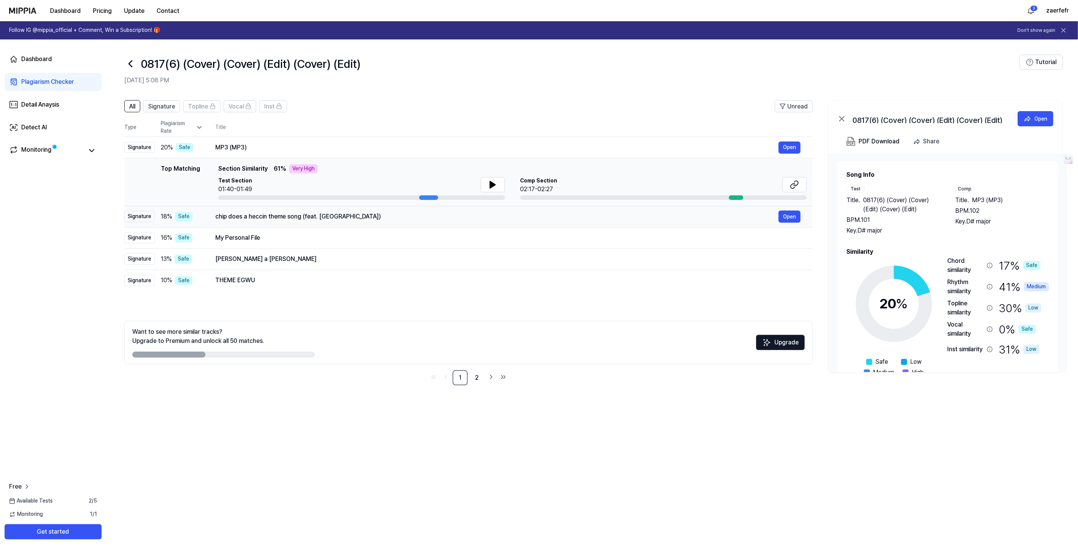
click at [243, 218] on div "chip does a heccin theme song (feat. [GEOGRAPHIC_DATA])" at bounding box center [496, 216] width 563 height 9
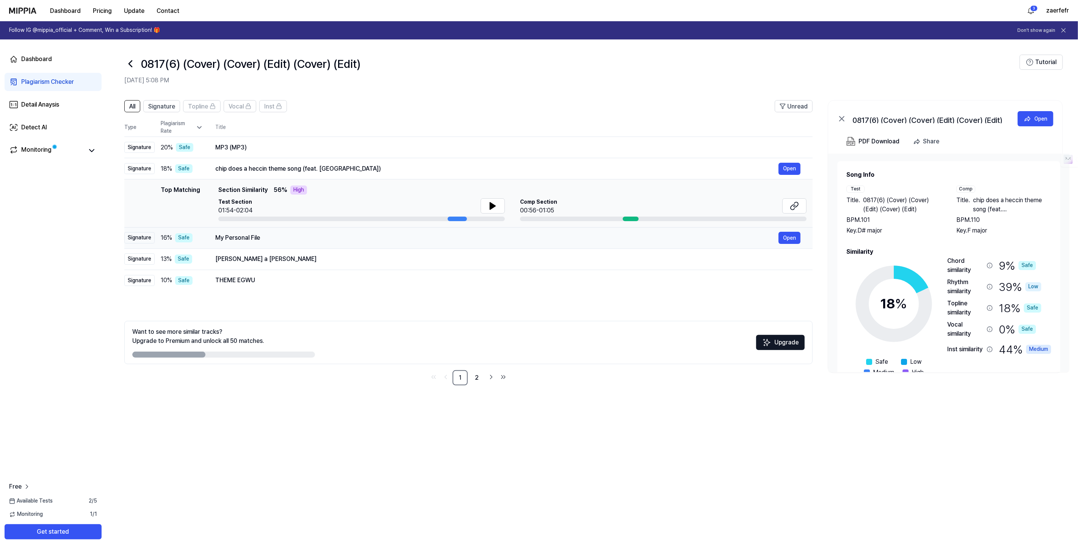
click at [239, 238] on div "My Personal File" at bounding box center [496, 237] width 563 height 9
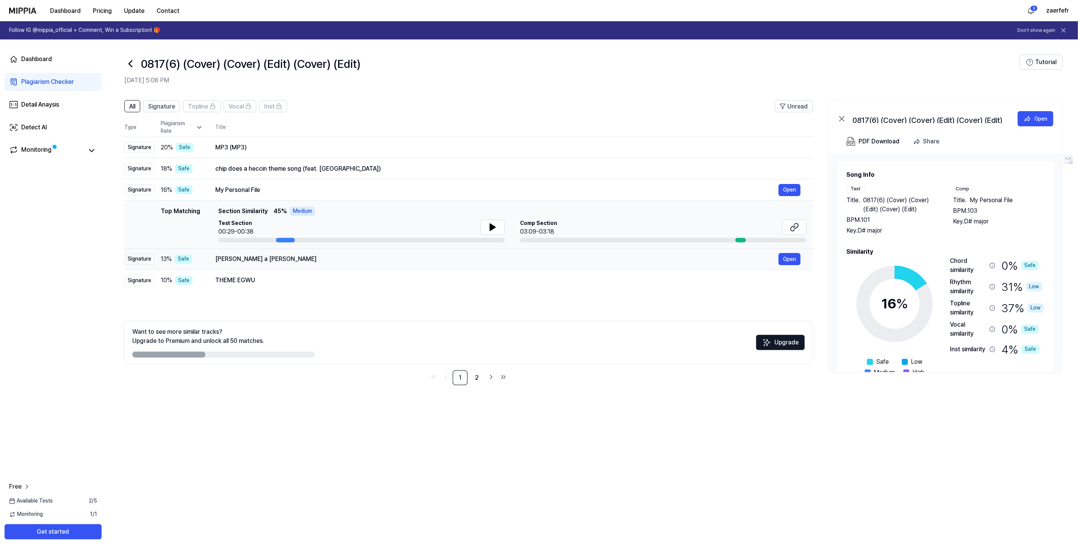
click at [238, 261] on div "[PERSON_NAME] a [PERSON_NAME]" at bounding box center [496, 258] width 563 height 9
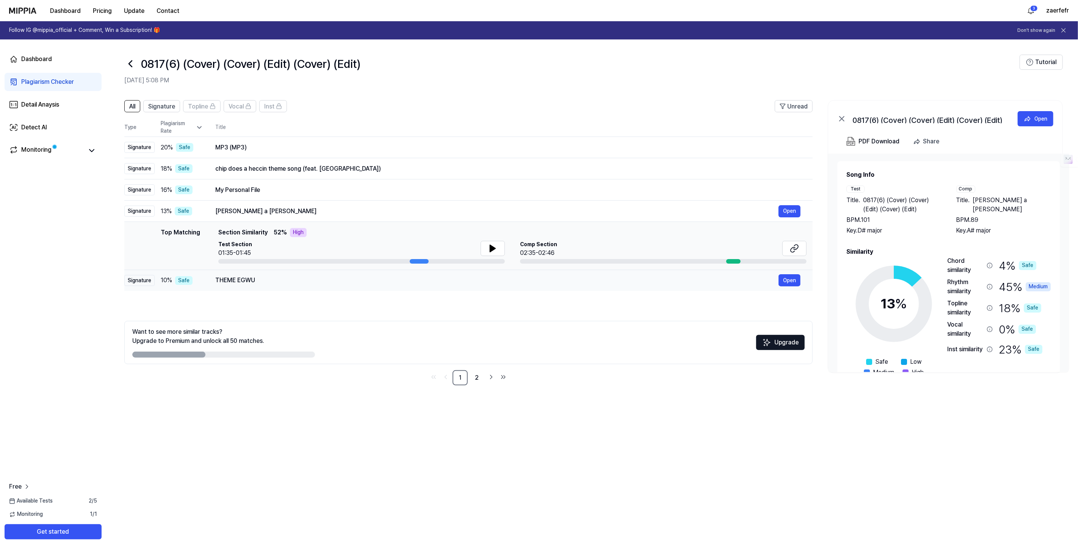
click at [235, 283] on div "THEME EGWU" at bounding box center [496, 280] width 563 height 9
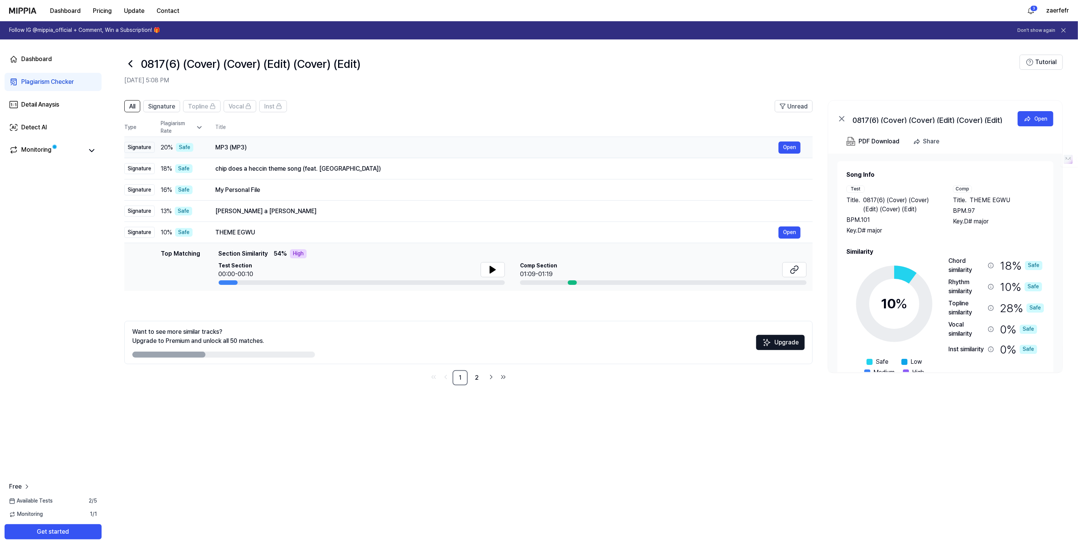
click at [246, 143] on div "MP3 (MP3)" at bounding box center [496, 147] width 563 height 9
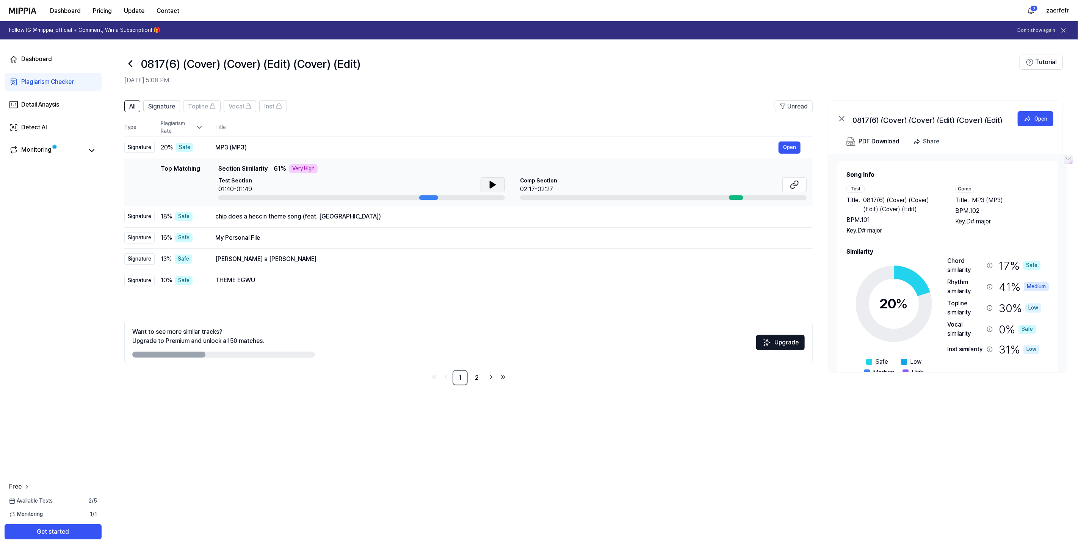
click at [500, 187] on button at bounding box center [493, 184] width 24 height 15
click at [732, 195] on div at bounding box center [736, 197] width 14 height 5
click at [528, 182] on span "Comp Section" at bounding box center [538, 181] width 37 height 8
click at [498, 182] on button at bounding box center [493, 184] width 24 height 15
click at [496, 182] on icon at bounding box center [492, 184] width 9 height 9
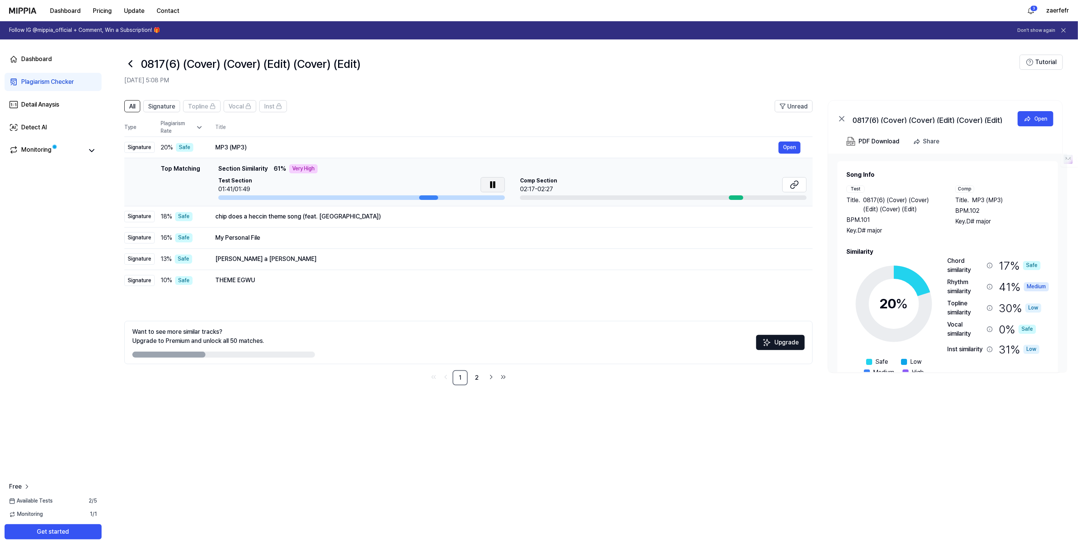
click at [496, 182] on icon at bounding box center [492, 184] width 9 height 9
click at [731, 199] on div at bounding box center [736, 197] width 14 height 5
click at [799, 186] on icon at bounding box center [794, 184] width 9 height 9
click at [274, 218] on div "chip does a heccin theme song (feat. [GEOGRAPHIC_DATA])" at bounding box center [496, 216] width 563 height 9
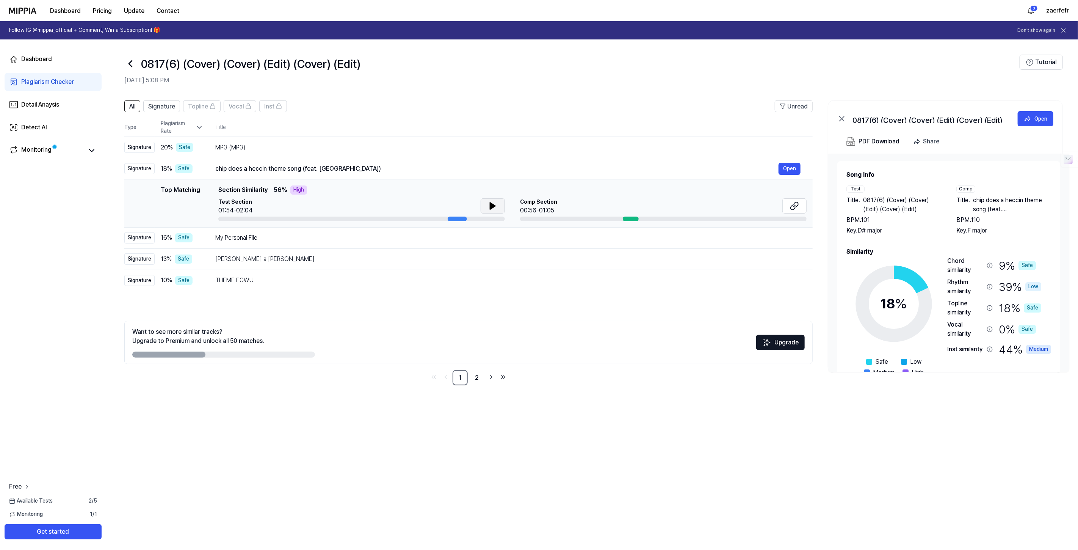
click at [502, 204] on button at bounding box center [493, 205] width 24 height 15
click at [247, 239] on div "My Personal File" at bounding box center [496, 237] width 563 height 9
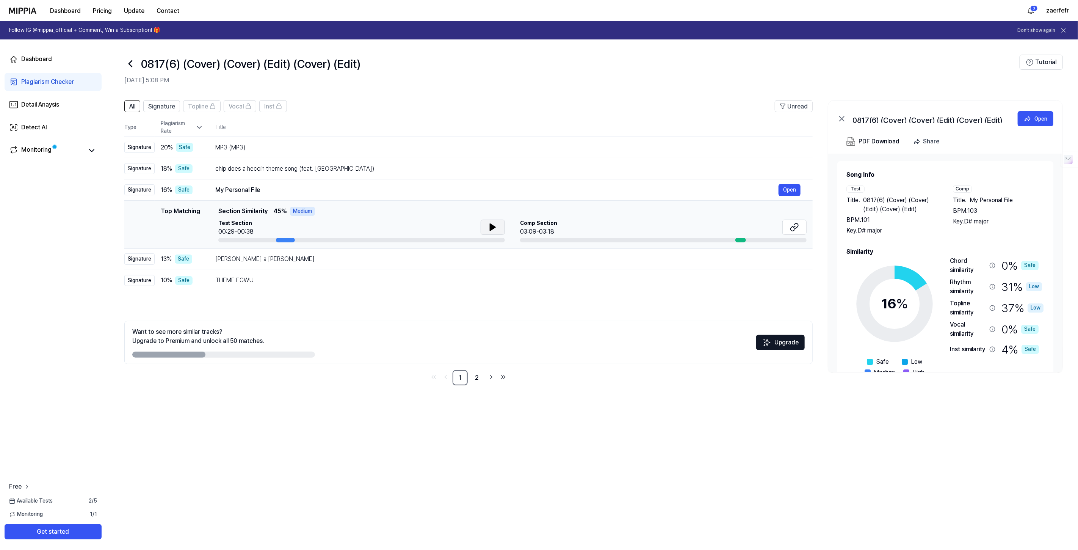
click at [495, 228] on icon at bounding box center [492, 226] width 9 height 9
click at [501, 225] on button at bounding box center [493, 226] width 24 height 15
click at [243, 148] on div "MP3 (MP3)" at bounding box center [496, 147] width 563 height 9
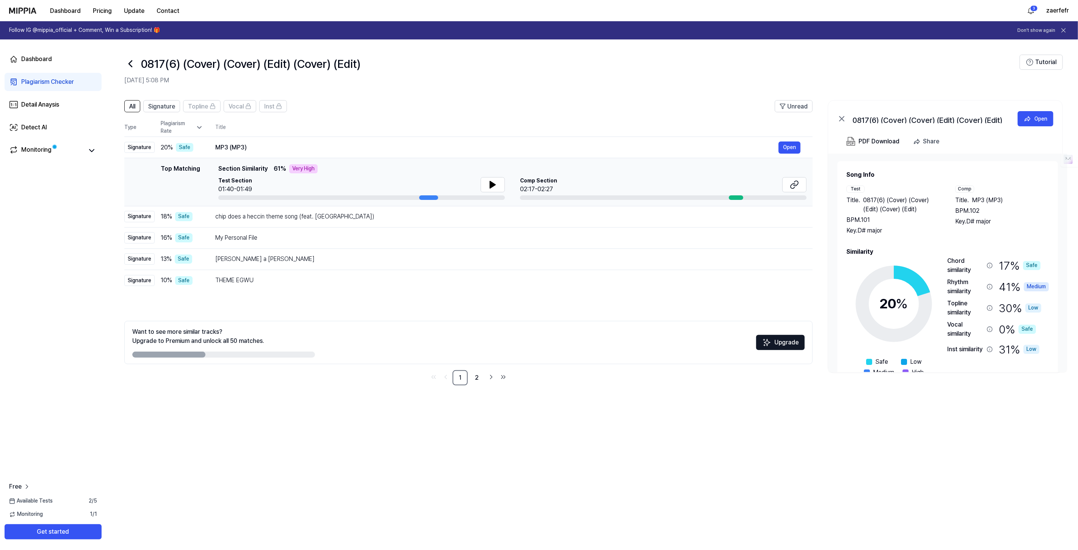
drag, startPoint x: 241, startPoint y: 187, endPoint x: 255, endPoint y: 186, distance: 13.7
click at [255, 186] on div "Top Matching Top Matching Section Similarity 61 % Very High Test Section 01:40-…" at bounding box center [468, 182] width 676 height 36
drag, startPoint x: 241, startPoint y: 189, endPoint x: 223, endPoint y: 188, distance: 18.6
click at [223, 188] on div "01:40-01:49" at bounding box center [235, 189] width 34 height 9
click at [232, 187] on div "01:40-01:49" at bounding box center [235, 189] width 34 height 9
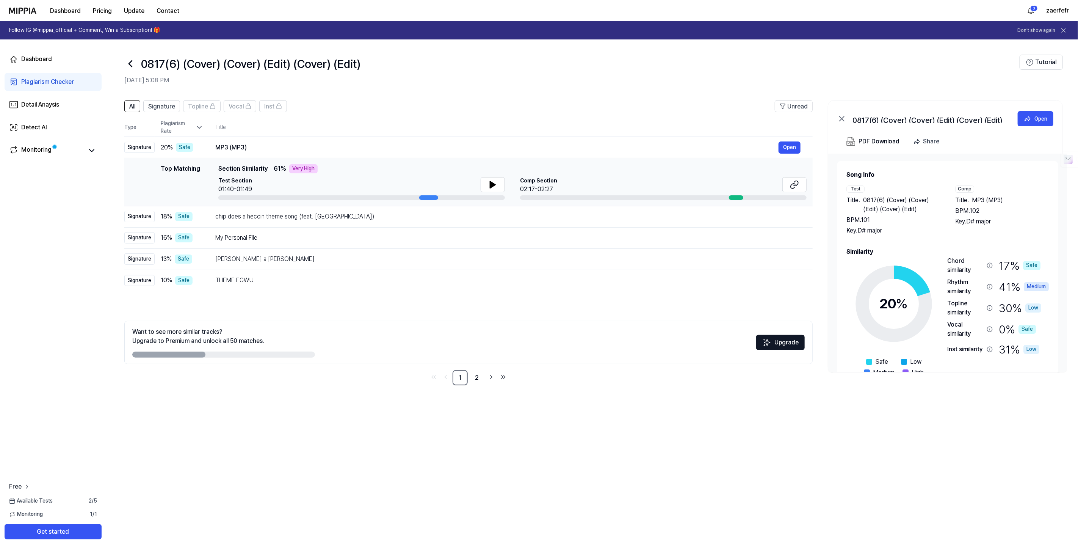
click at [232, 187] on div "01:40-01:49" at bounding box center [235, 189] width 34 height 9
drag, startPoint x: 232, startPoint y: 187, endPoint x: 231, endPoint y: 165, distance: 21.7
click at [231, 165] on div "Top Matching Section Similarity 61 % Very High Test Section 01:40-01:49 Comp Se…" at bounding box center [512, 182] width 588 height 36
click at [231, 166] on span "Section Similarity" at bounding box center [242, 168] width 49 height 9
click at [236, 215] on div "chip does a heccin theme song (feat. [GEOGRAPHIC_DATA])" at bounding box center [496, 216] width 563 height 9
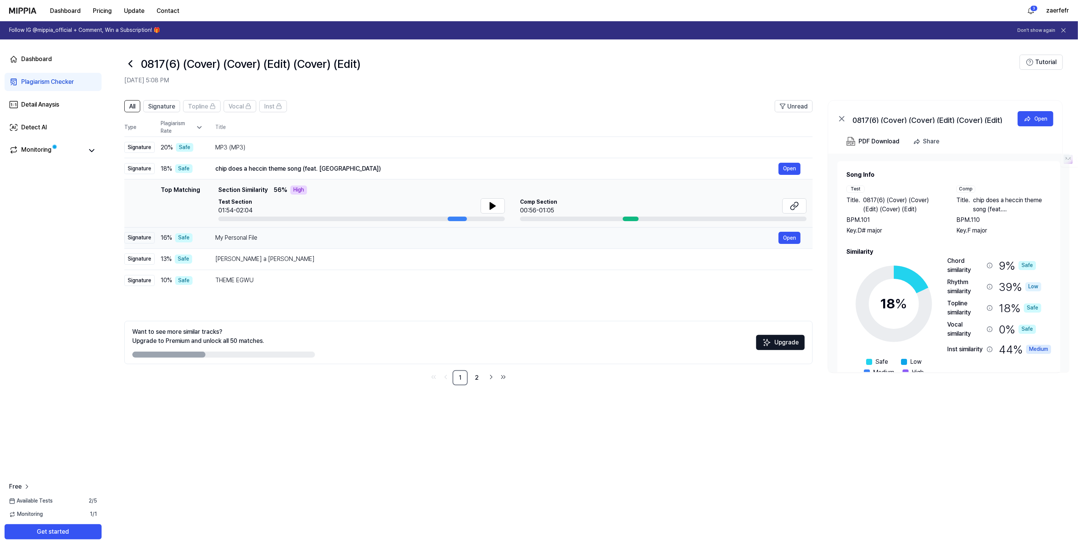
click at [246, 233] on div "My Personal File" at bounding box center [496, 237] width 563 height 9
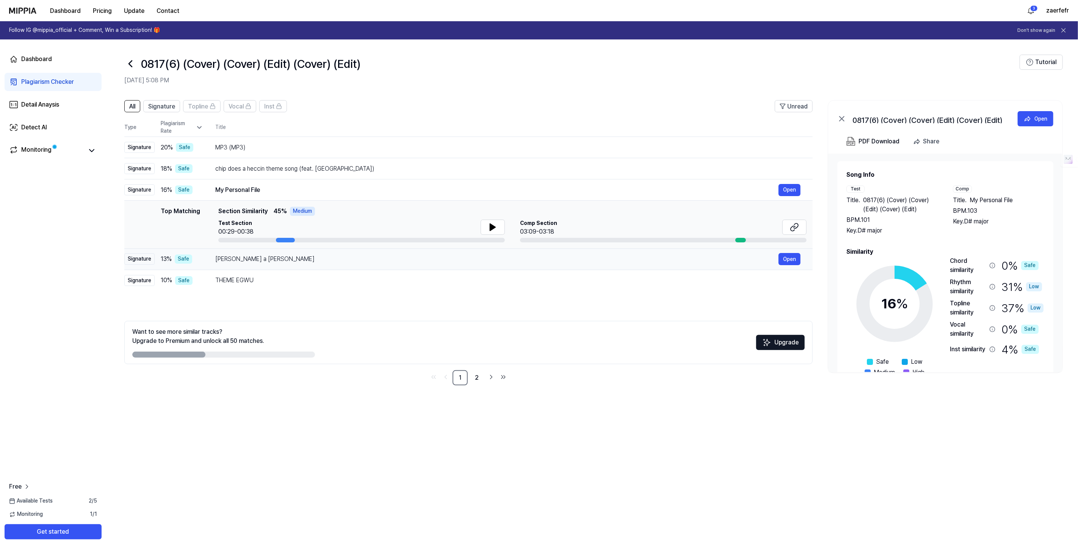
click at [238, 254] on div "[PERSON_NAME] a [PERSON_NAME]" at bounding box center [496, 258] width 563 height 9
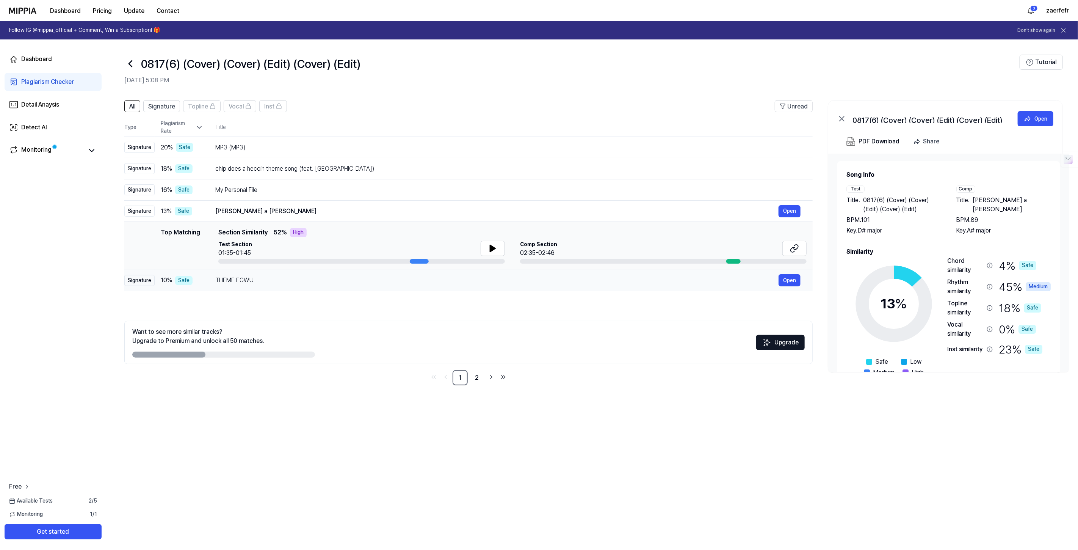
click at [239, 277] on div "THEME EGWU" at bounding box center [496, 280] width 563 height 9
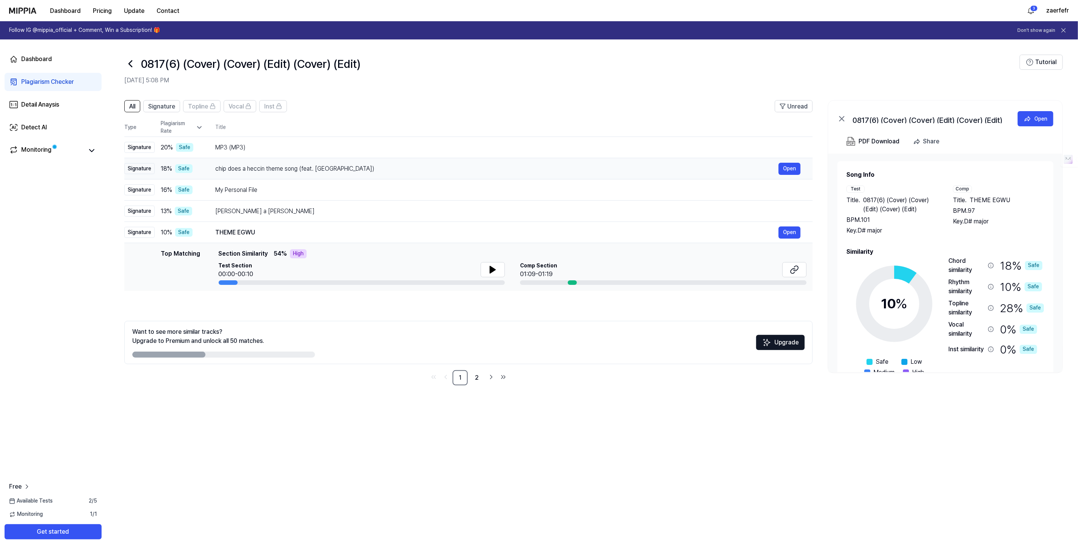
click at [241, 172] on div "chip does a heccin theme song (feat. Chipflake) Open" at bounding box center [507, 169] width 585 height 12
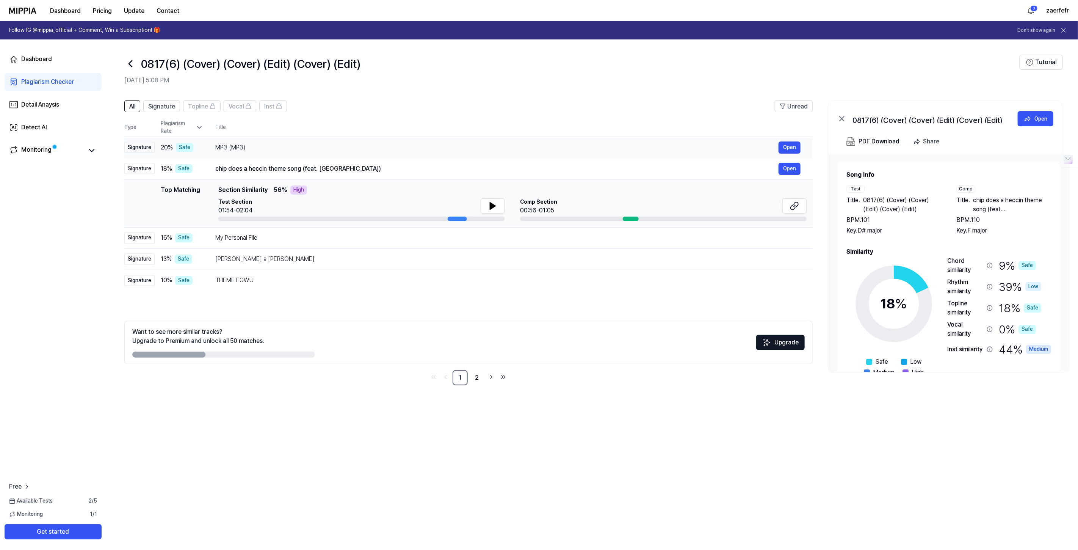
click at [237, 156] on td "MP3 (MP3) Open" at bounding box center [507, 147] width 609 height 21
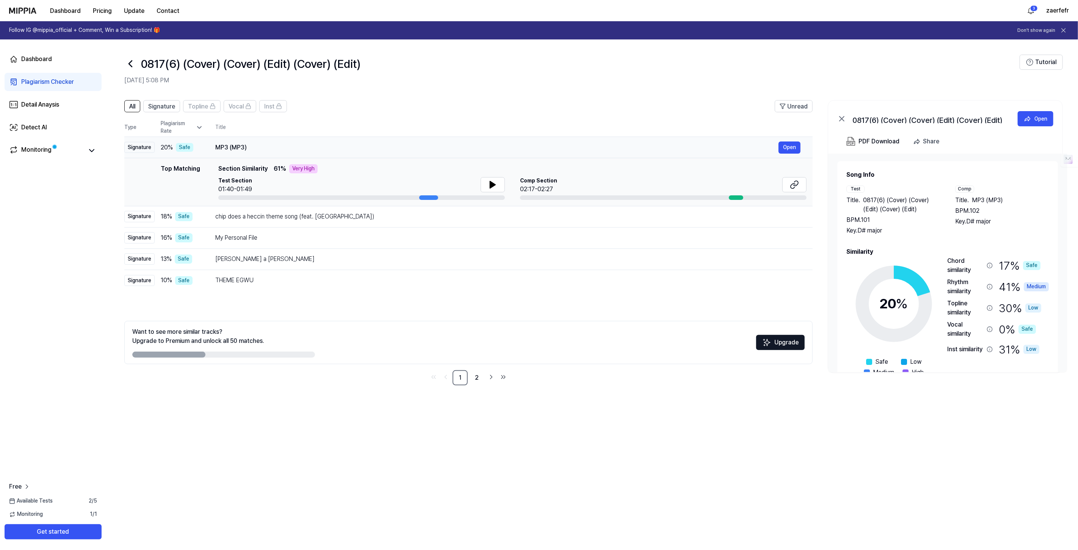
drag, startPoint x: 252, startPoint y: 147, endPoint x: 212, endPoint y: 142, distance: 40.1
click at [212, 142] on td "MP3 (MP3) Open" at bounding box center [507, 147] width 609 height 21
drag, startPoint x: 215, startPoint y: 145, endPoint x: 240, endPoint y: 144, distance: 25.0
click at [240, 144] on div "MP3 (MP3)" at bounding box center [496, 147] width 563 height 9
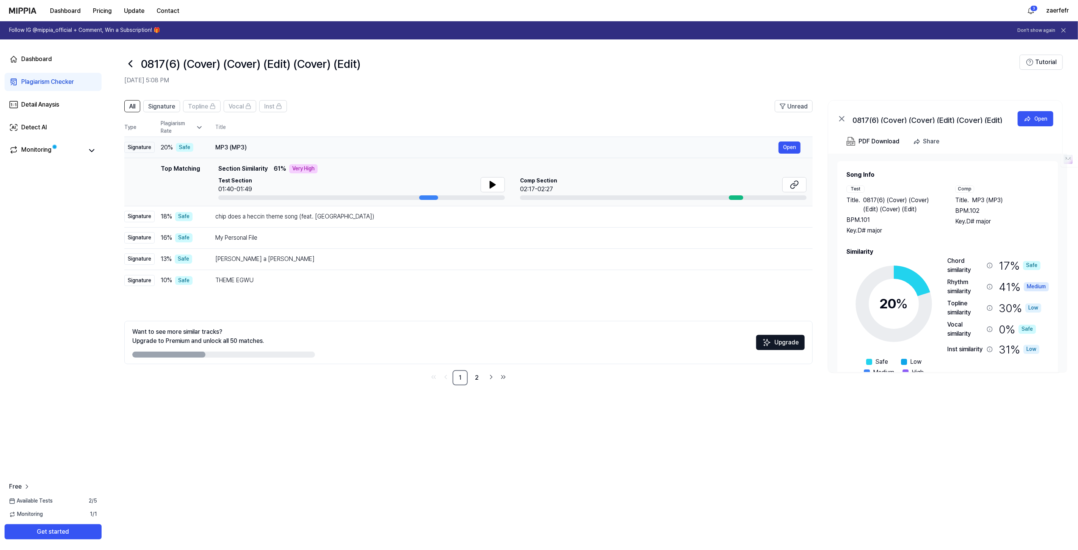
click at [240, 144] on div "MP3 (MP3)" at bounding box center [496, 147] width 563 height 9
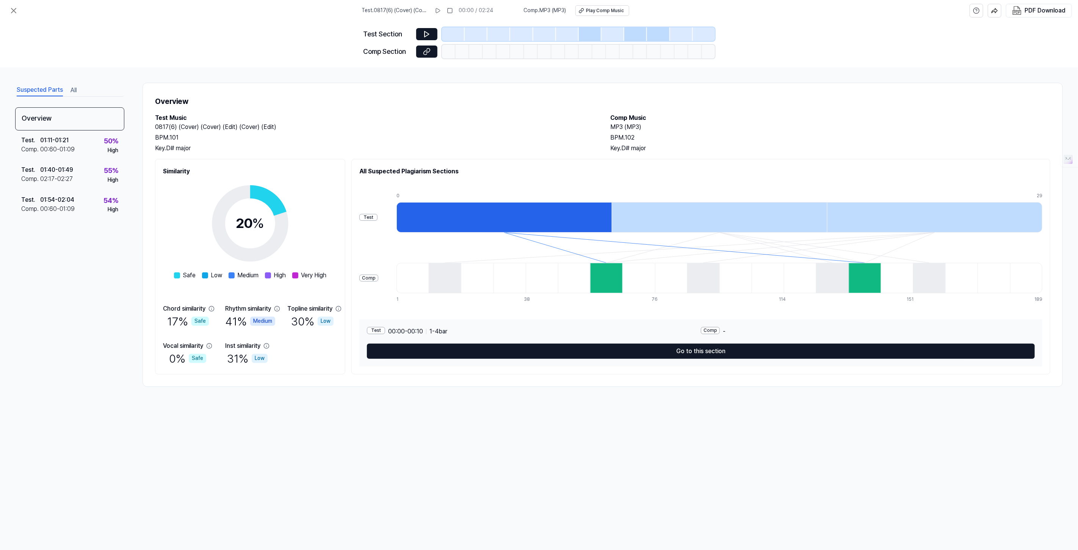
click at [465, 216] on div at bounding box center [503, 217] width 215 height 30
click at [76, 142] on div "Test . 01:11 - 01:21 Comp . 00:60 - 01:09 50 % High" at bounding box center [69, 145] width 109 height 30
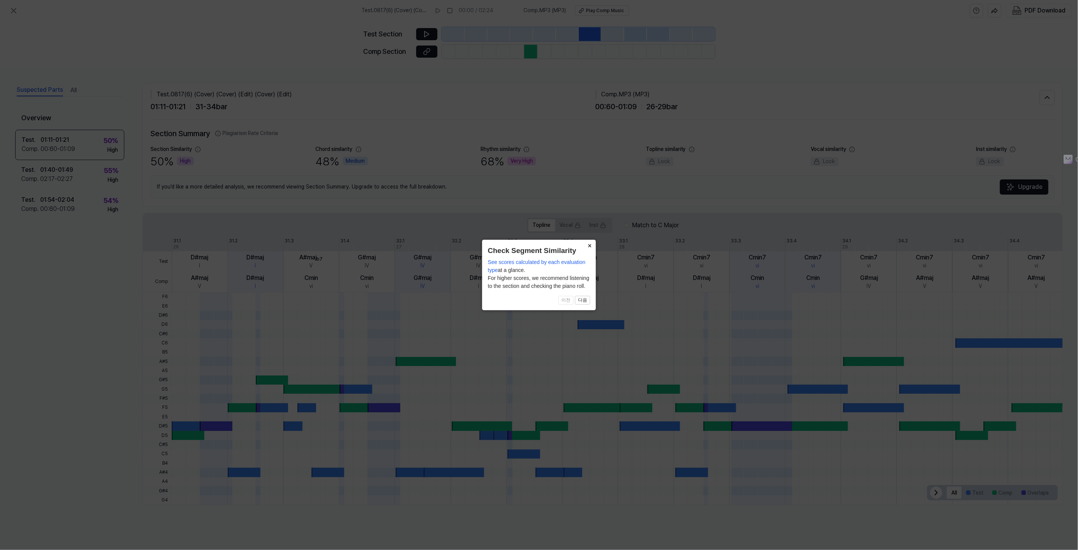
click at [589, 243] on button "×" at bounding box center [590, 245] width 12 height 11
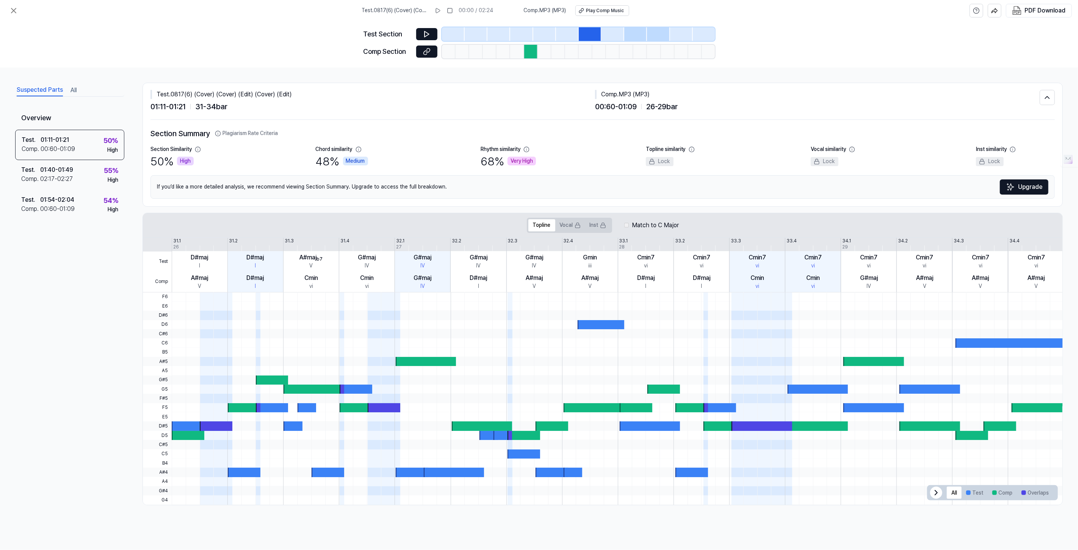
click at [205, 324] on span at bounding box center [216, 324] width 33 height 9
click at [205, 260] on div "D#maj" at bounding box center [199, 257] width 17 height 9
drag, startPoint x: 197, startPoint y: 277, endPoint x: 193, endPoint y: 277, distance: 4.2
click at [197, 277] on div "A#maj" at bounding box center [199, 277] width 17 height 9
click at [14, 13] on icon at bounding box center [13, 10] width 9 height 9
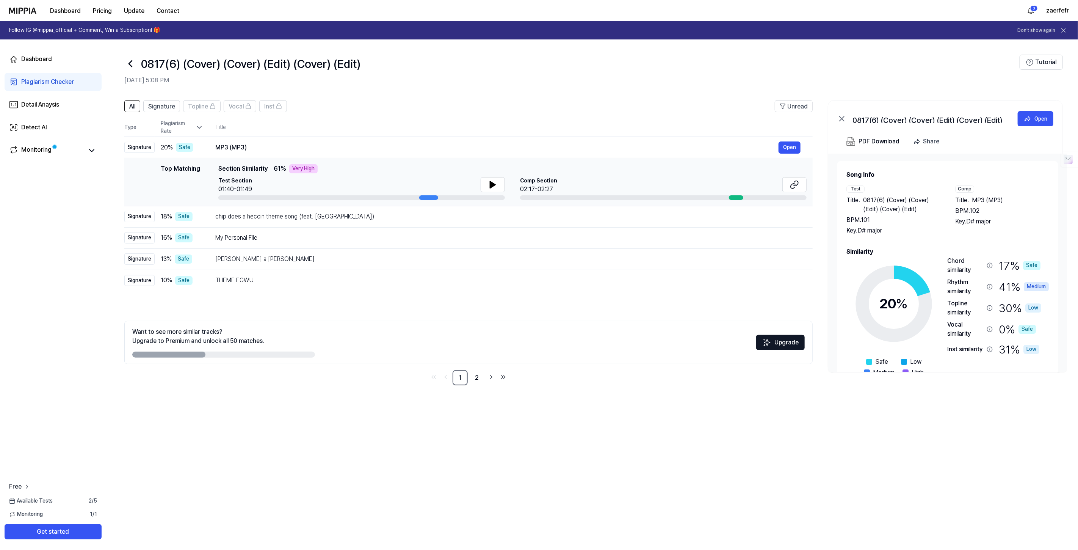
drag, startPoint x: 229, startPoint y: 177, endPoint x: 256, endPoint y: 178, distance: 26.5
click at [256, 178] on div "Test Section 01:40-01:49" at bounding box center [361, 185] width 287 height 17
drag, startPoint x: 557, startPoint y: 180, endPoint x: 518, endPoint y: 179, distance: 39.0
click at [518, 179] on div "Test Section 01:40-01:49 Comp Section 02:17-02:27" at bounding box center [512, 188] width 588 height 23
click at [493, 183] on icon at bounding box center [492, 184] width 5 height 7
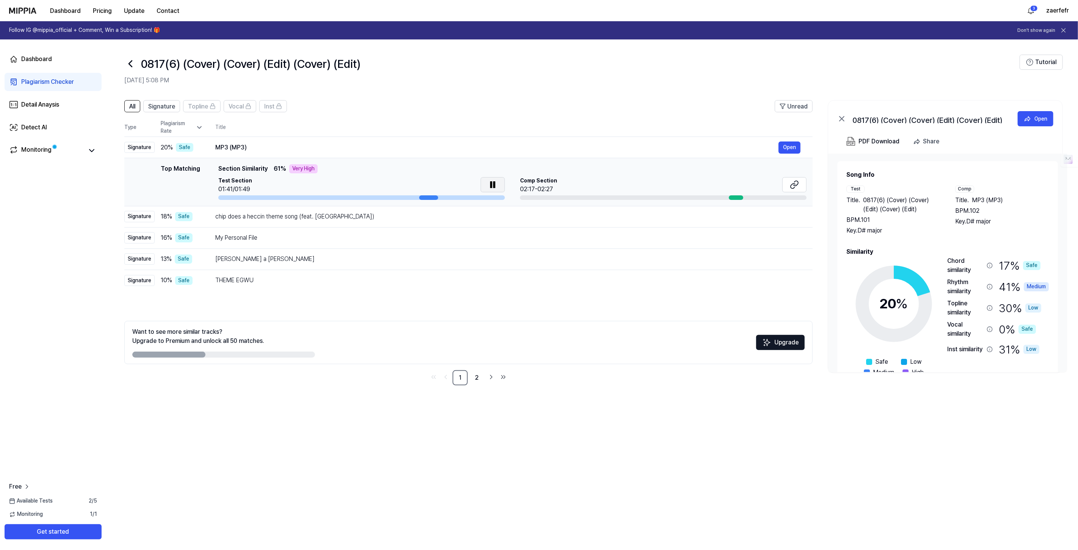
click at [493, 183] on icon at bounding box center [494, 185] width 2 height 6
click at [494, 183] on icon at bounding box center [492, 184] width 5 height 7
click at [494, 183] on icon at bounding box center [494, 185] width 2 height 6
click at [490, 180] on icon at bounding box center [492, 184] width 9 height 9
click at [497, 180] on button at bounding box center [493, 184] width 24 height 15
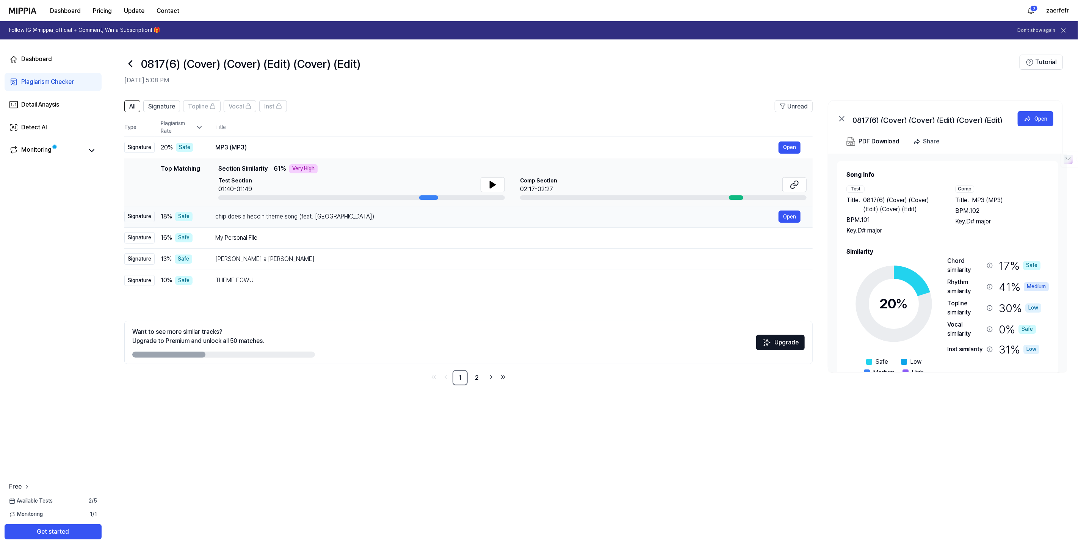
click at [205, 216] on td "chip does a heccin theme song (feat. Chipflake) Open" at bounding box center [507, 216] width 609 height 21
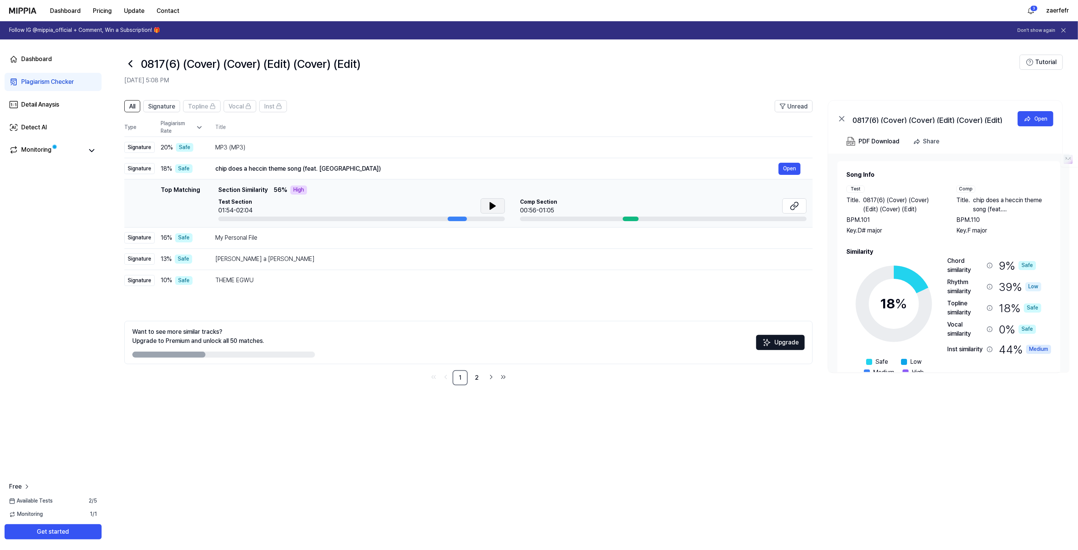
click at [497, 204] on button at bounding box center [493, 205] width 24 height 15
click at [501, 203] on button at bounding box center [493, 205] width 24 height 15
click at [267, 239] on div "My Personal File" at bounding box center [496, 237] width 563 height 9
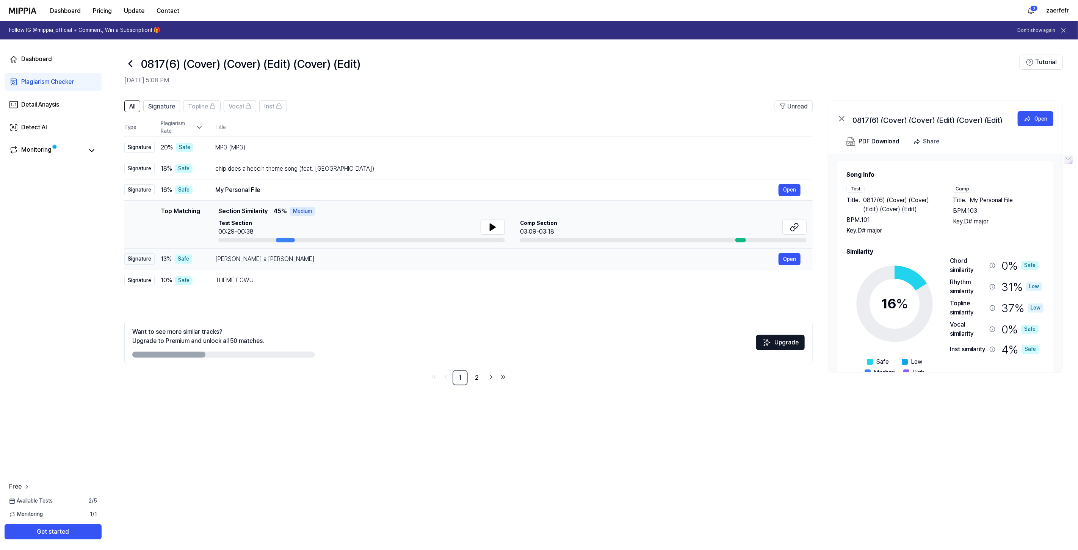
click at [271, 257] on div "[PERSON_NAME] a [PERSON_NAME]" at bounding box center [496, 258] width 563 height 9
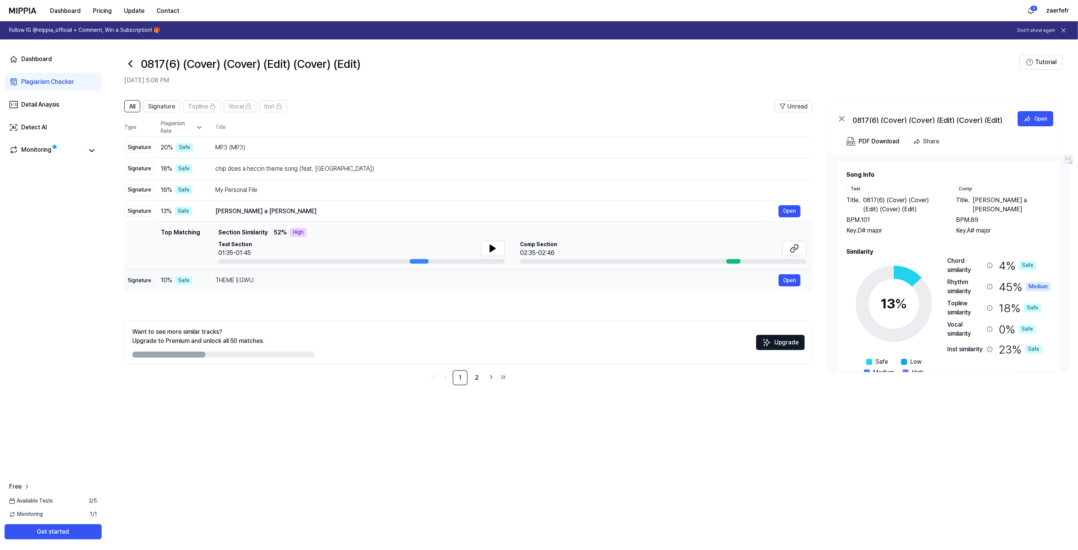
click at [214, 277] on td "THEME EGWU Open" at bounding box center [507, 279] width 609 height 21
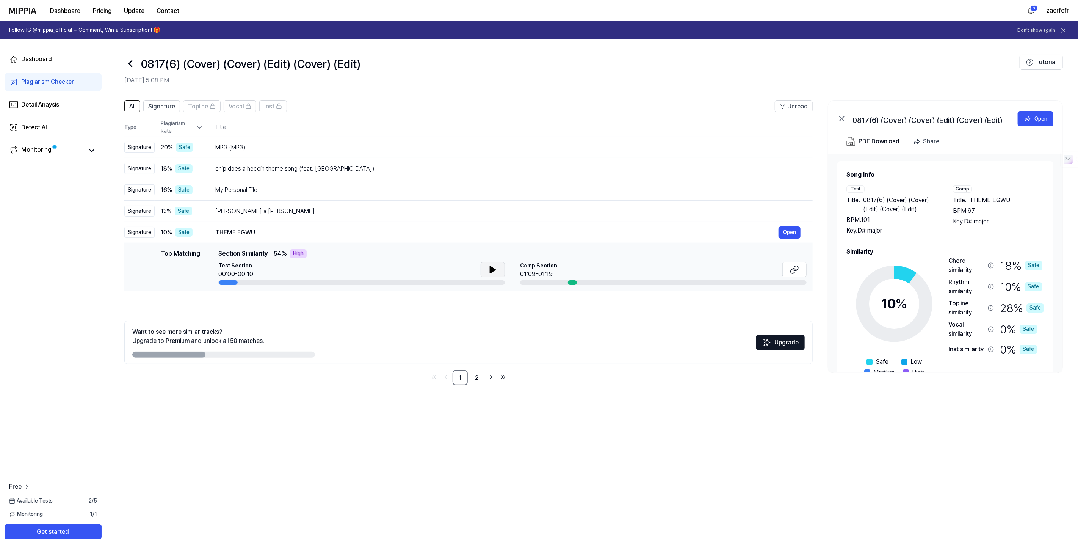
click at [497, 272] on button at bounding box center [493, 269] width 24 height 15
click at [477, 382] on link "2" at bounding box center [476, 377] width 15 height 15
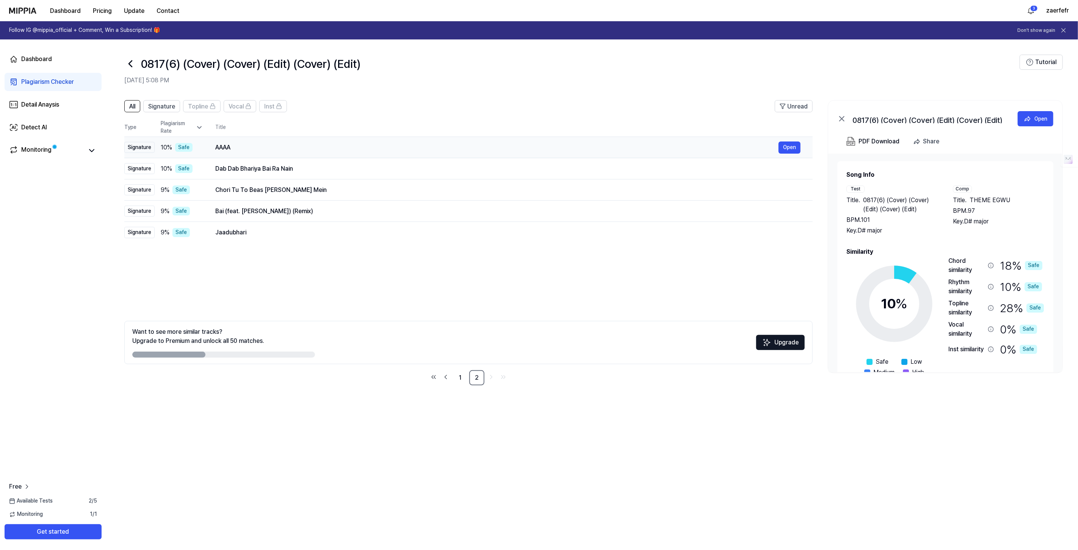
click at [286, 151] on div "AAAA" at bounding box center [496, 147] width 563 height 9
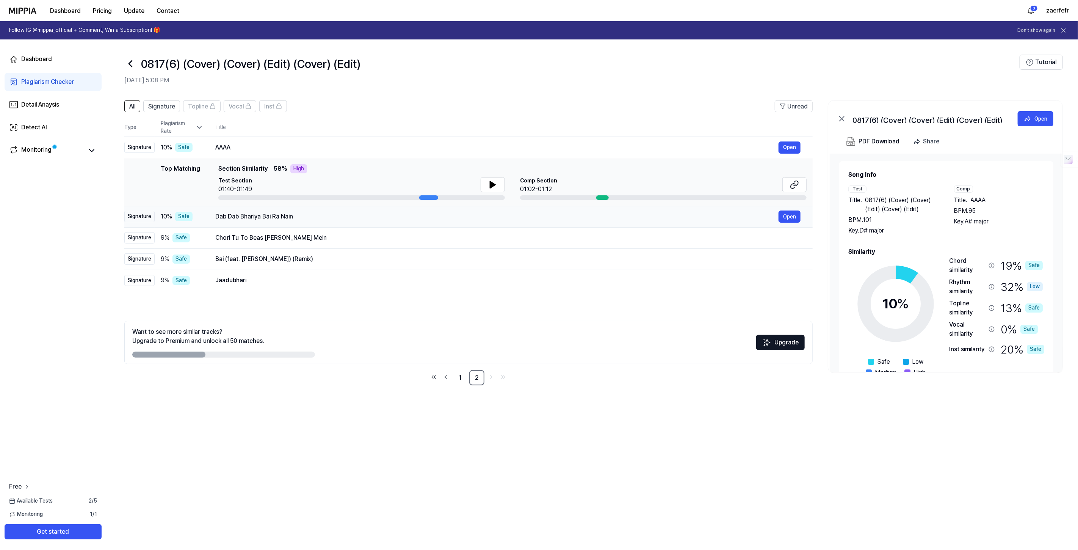
click at [301, 221] on div "Dab Dab Bhariya Bai [PERSON_NAME] Open" at bounding box center [507, 216] width 585 height 12
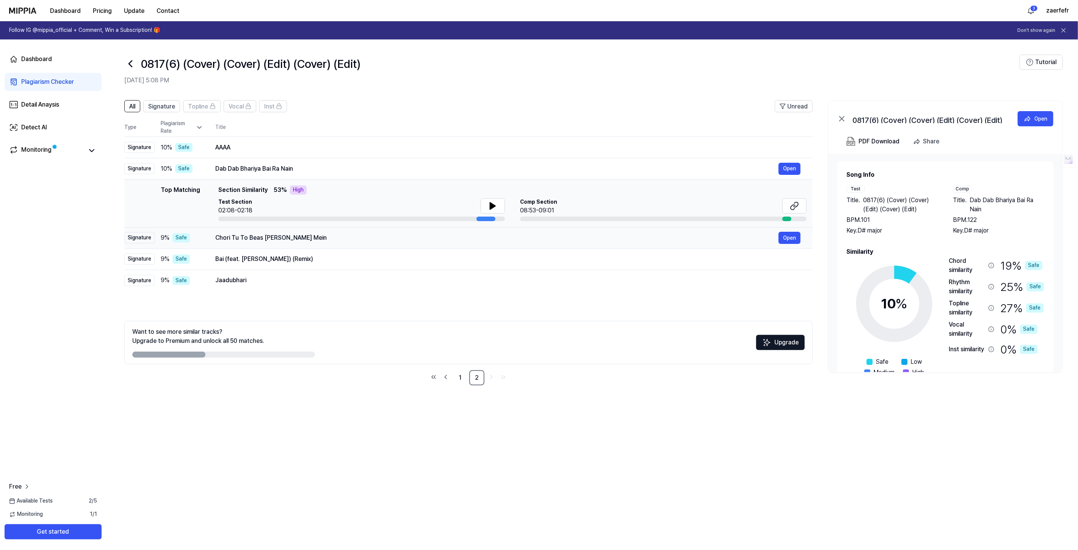
click at [300, 236] on div "Chori Tu To Beas [PERSON_NAME] Mein" at bounding box center [496, 237] width 563 height 9
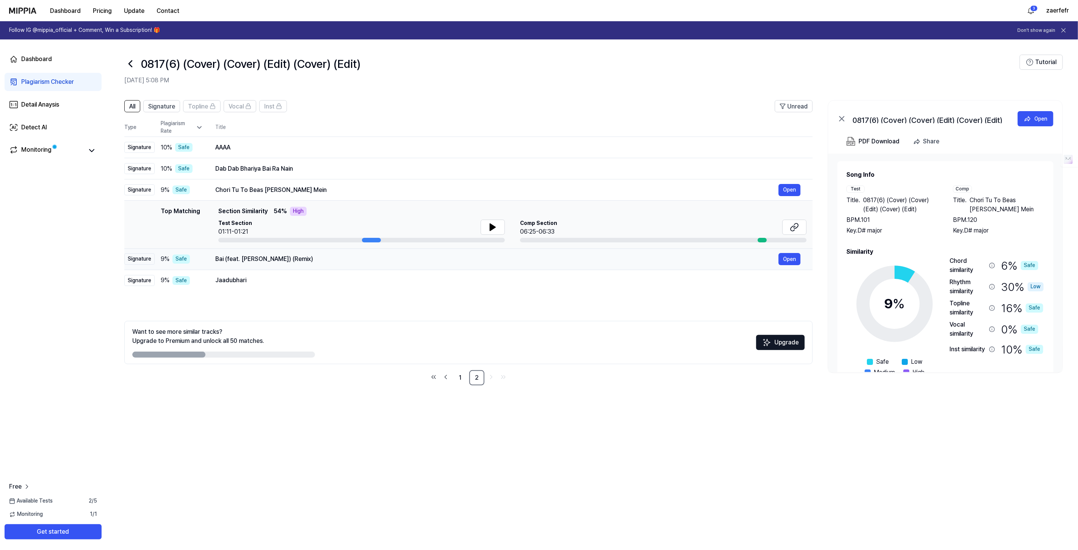
click at [299, 254] on div "Bai (feat. [PERSON_NAME]) (Remix)" at bounding box center [496, 258] width 563 height 9
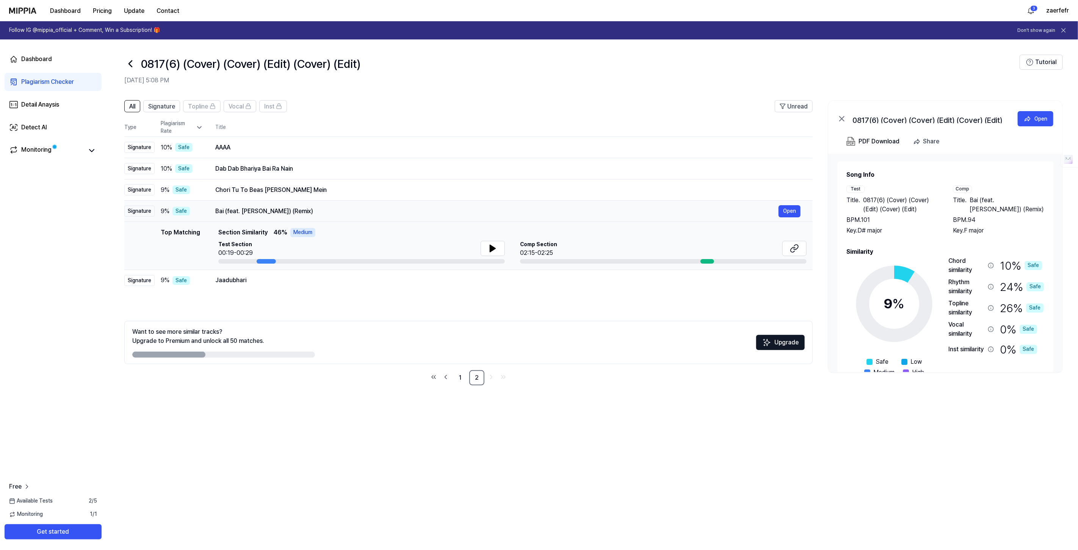
click at [284, 211] on div "Bai (feat. [PERSON_NAME]) (Remix)" at bounding box center [496, 211] width 563 height 9
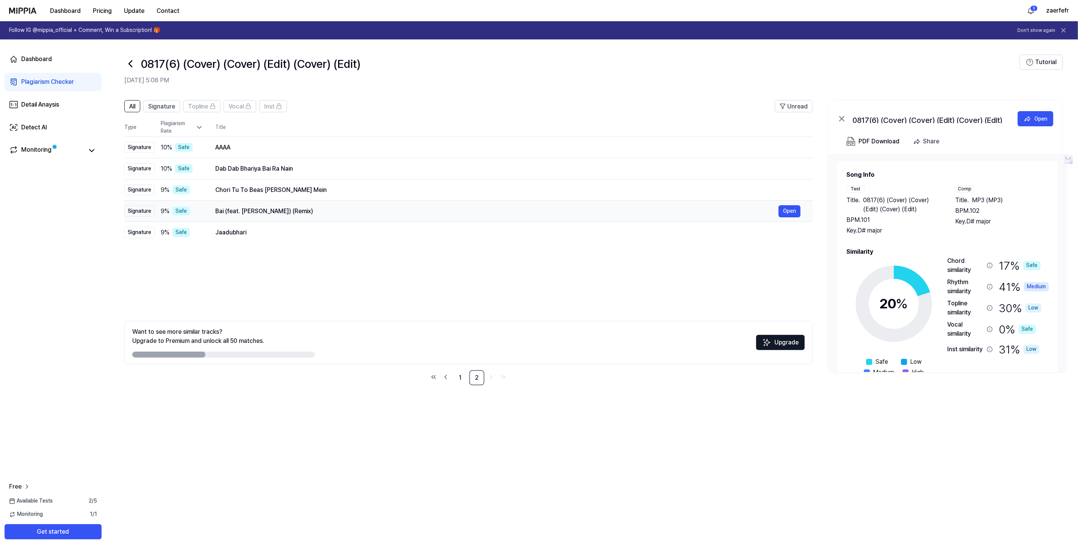
click at [302, 216] on div "Bai (feat. [PERSON_NAME]) (Remix) Open" at bounding box center [507, 211] width 585 height 12
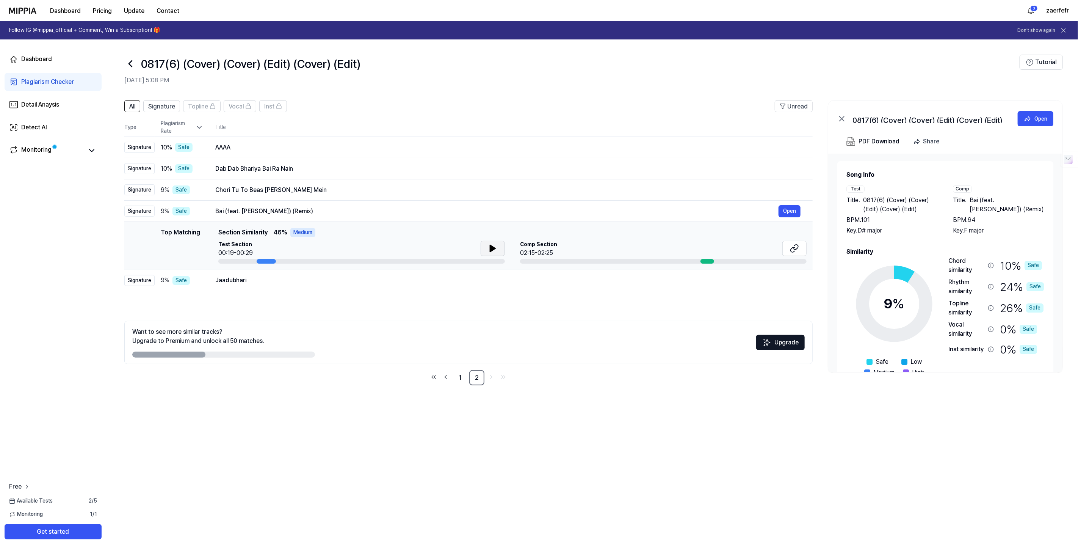
click at [485, 251] on button at bounding box center [493, 248] width 24 height 15
click at [498, 246] on button at bounding box center [493, 248] width 24 height 15
click at [390, 193] on div "Chori Tu To Beas [PERSON_NAME] Mein" at bounding box center [496, 189] width 563 height 9
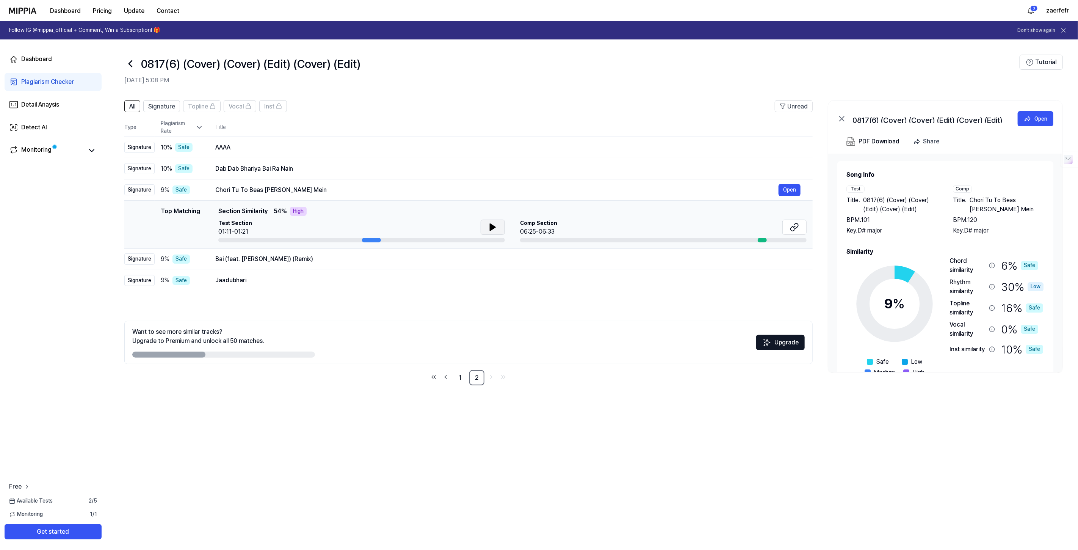
click at [485, 226] on button at bounding box center [493, 226] width 24 height 15
click at [333, 276] on div "Jaadubhari" at bounding box center [496, 280] width 563 height 9
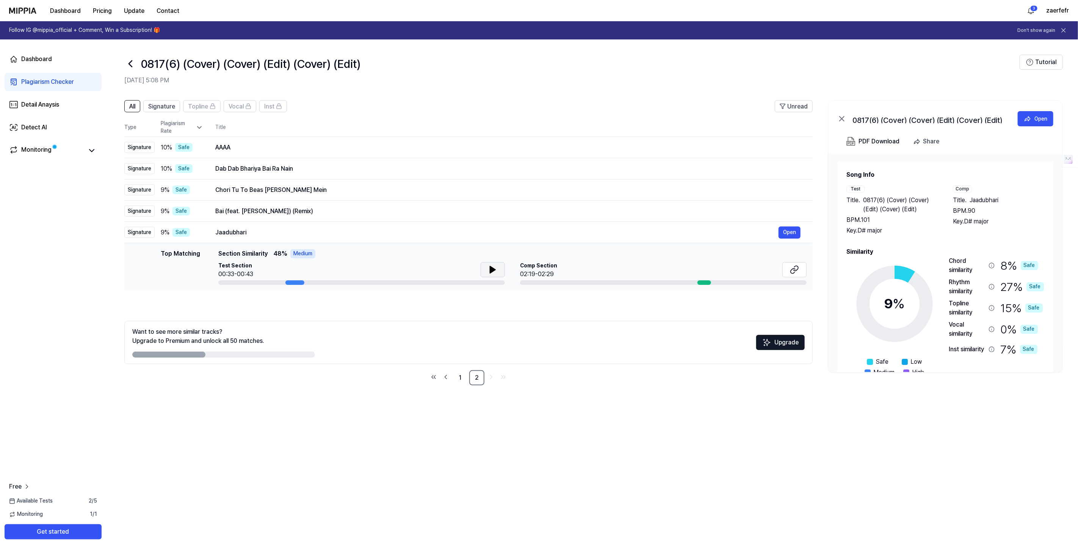
click at [487, 271] on button at bounding box center [493, 269] width 24 height 15
click at [321, 207] on div "Bai (feat. [PERSON_NAME]) (Remix)" at bounding box center [496, 211] width 563 height 9
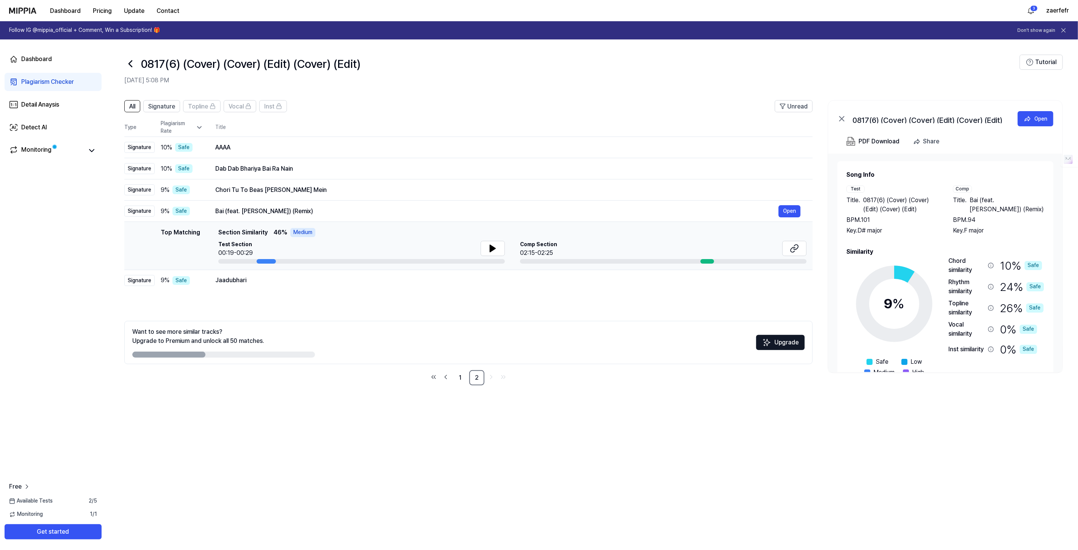
drag, startPoint x: 485, startPoint y: 257, endPoint x: 493, endPoint y: 235, distance: 23.4
click at [485, 254] on div at bounding box center [493, 249] width 24 height 17
drag, startPoint x: 493, startPoint y: 235, endPoint x: 497, endPoint y: 242, distance: 8.1
click at [493, 235] on div "Top Matching Section Similarity 46 % Medium" at bounding box center [512, 232] width 588 height 9
click at [498, 242] on button at bounding box center [493, 248] width 24 height 15
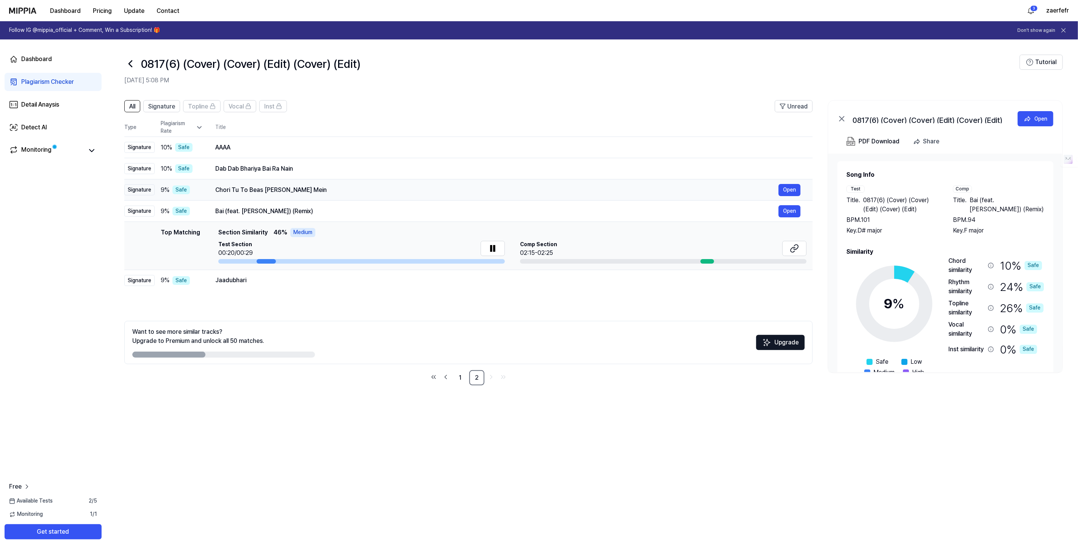
click at [321, 189] on div "Chori Tu To Beas [PERSON_NAME] Mein" at bounding box center [496, 189] width 563 height 9
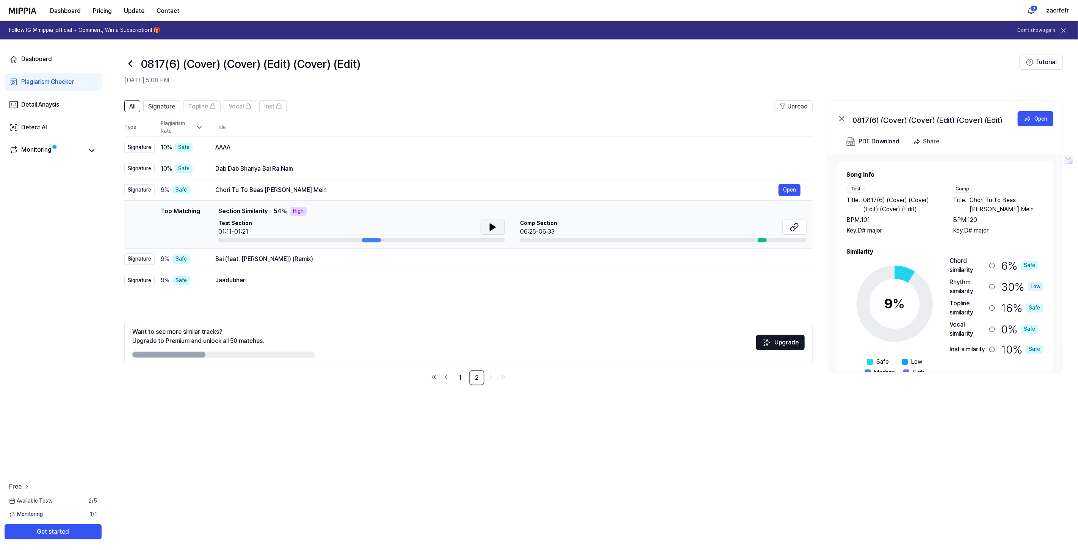
click at [490, 227] on icon at bounding box center [492, 227] width 5 height 7
click at [492, 227] on icon at bounding box center [491, 227] width 2 height 6
click at [287, 171] on div "Dab Dab Bhariya Bai Ra Nain" at bounding box center [496, 168] width 563 height 9
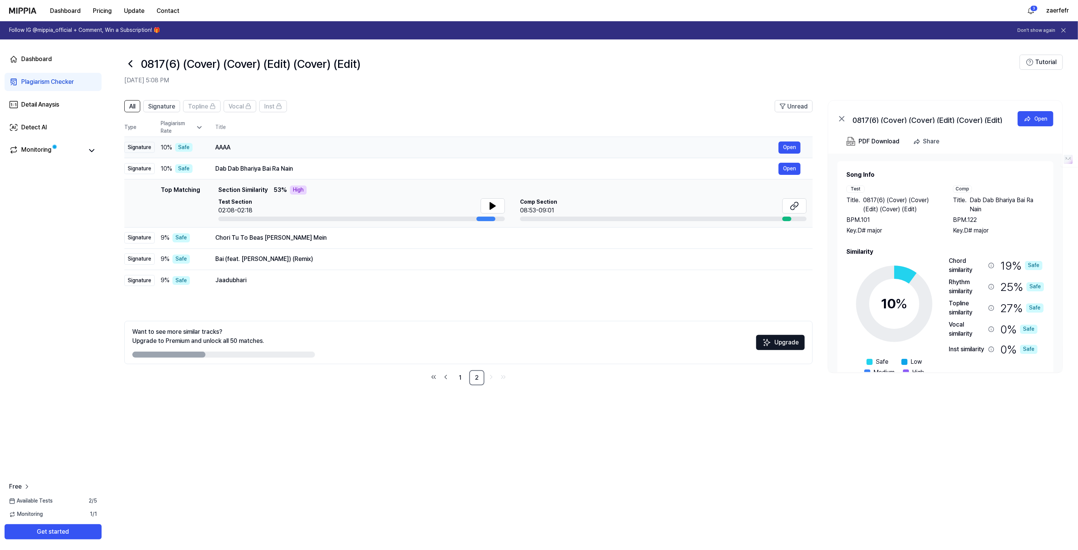
click at [319, 141] on div "AAAA Open" at bounding box center [507, 147] width 585 height 12
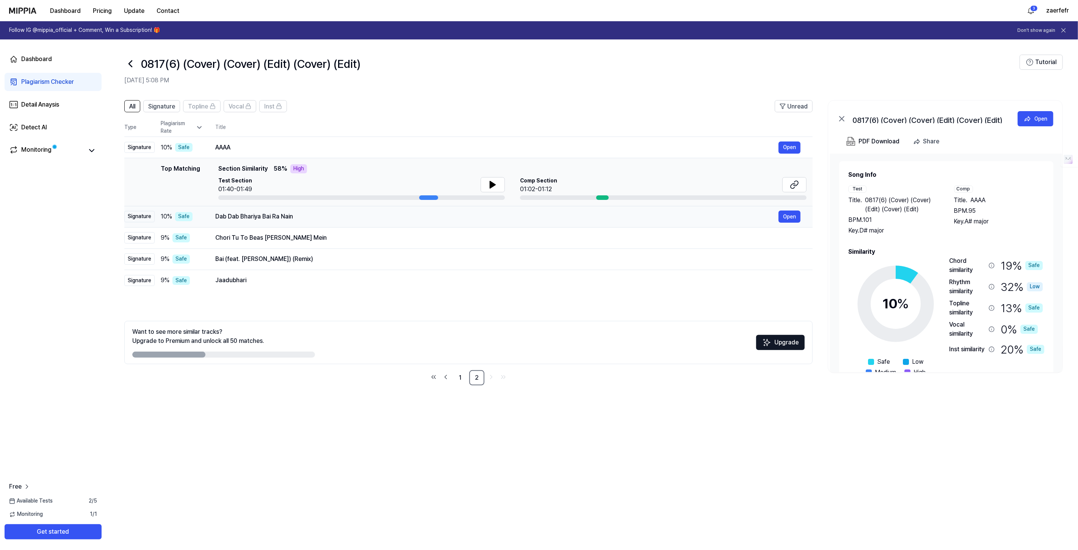
click at [311, 212] on div "Dab Dab Bhariya Bai Ra Nain" at bounding box center [496, 216] width 563 height 9
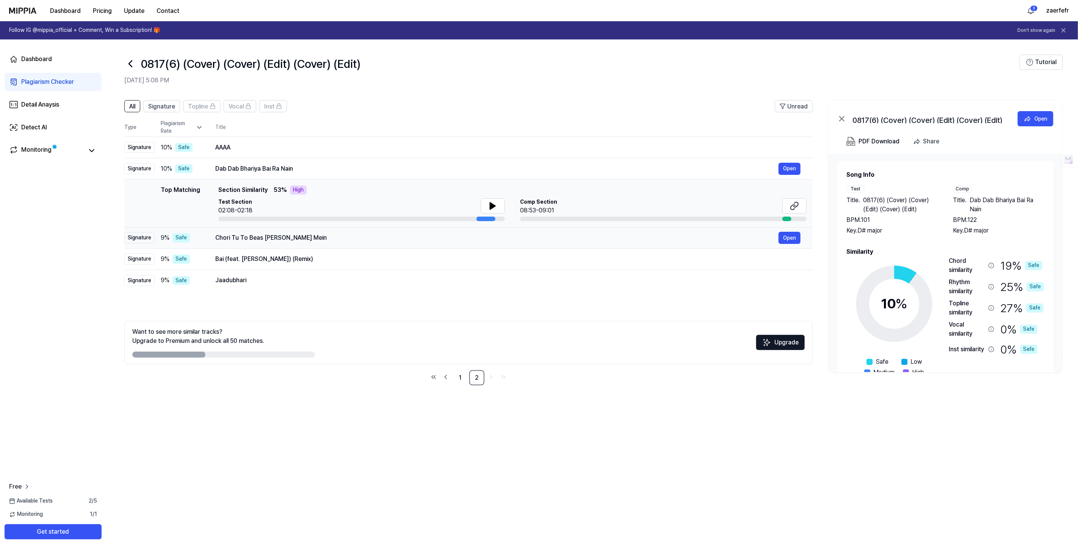
click at [315, 235] on div "Chori Tu To Beas [PERSON_NAME] Mein" at bounding box center [496, 237] width 563 height 9
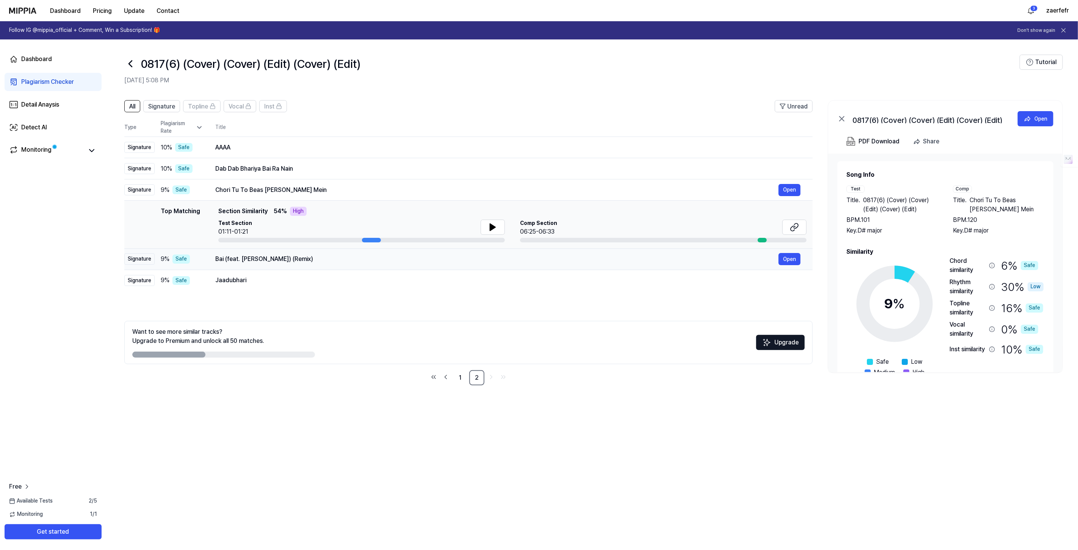
click at [307, 254] on div "Bai (feat. [PERSON_NAME]) (Remix)" at bounding box center [496, 258] width 563 height 9
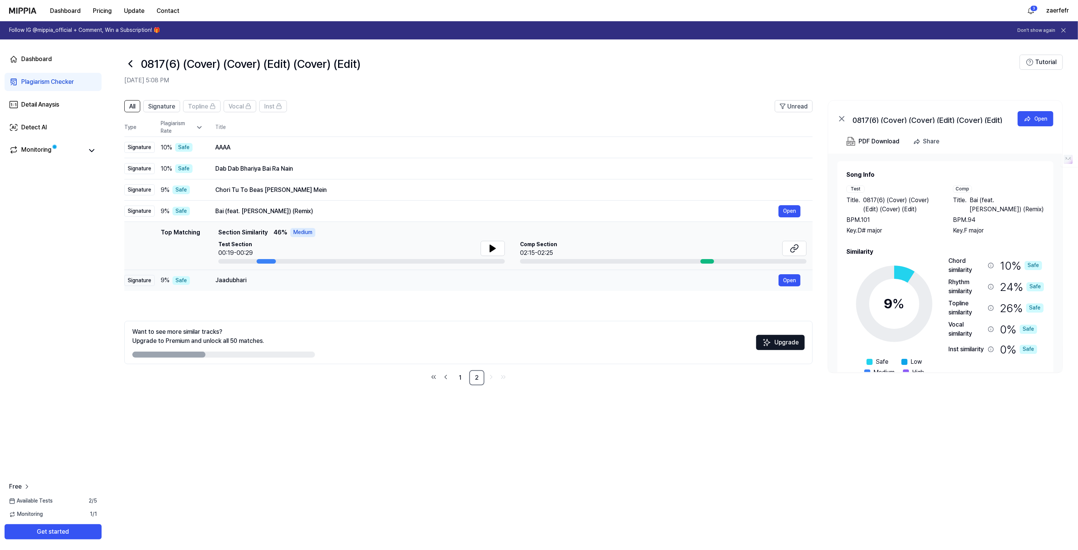
click at [260, 283] on div "Jaadubhari" at bounding box center [496, 280] width 563 height 9
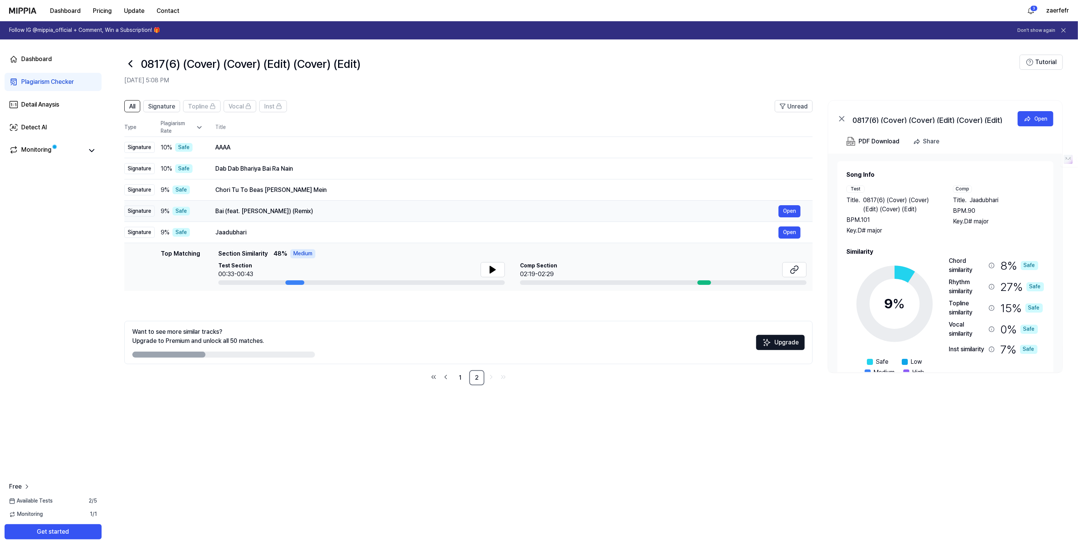
click at [310, 213] on div "Bai (feat. [PERSON_NAME]) (Remix)" at bounding box center [496, 211] width 563 height 9
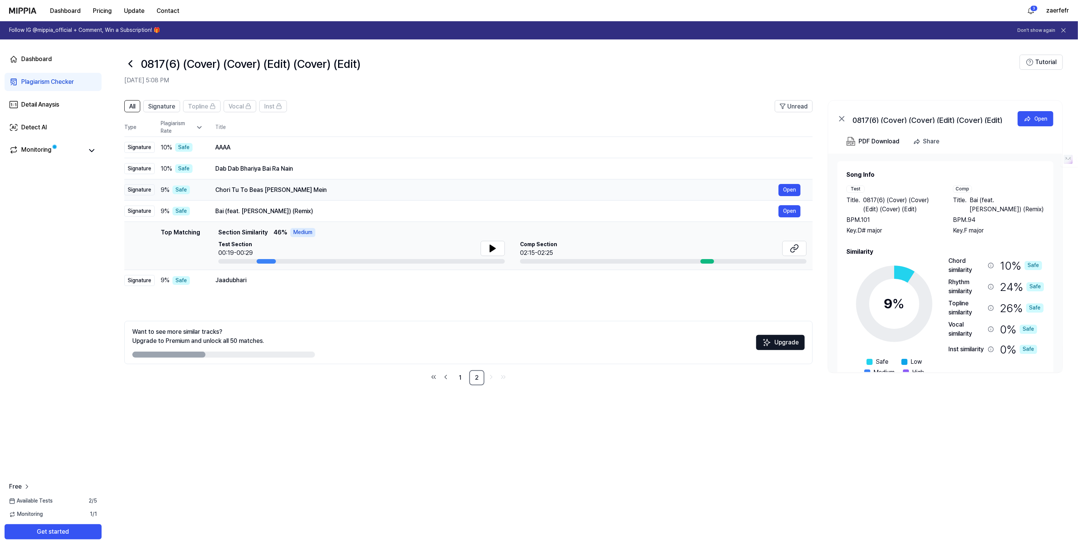
click at [314, 192] on div "Chori Tu To Beas [PERSON_NAME] Mein" at bounding box center [496, 189] width 563 height 9
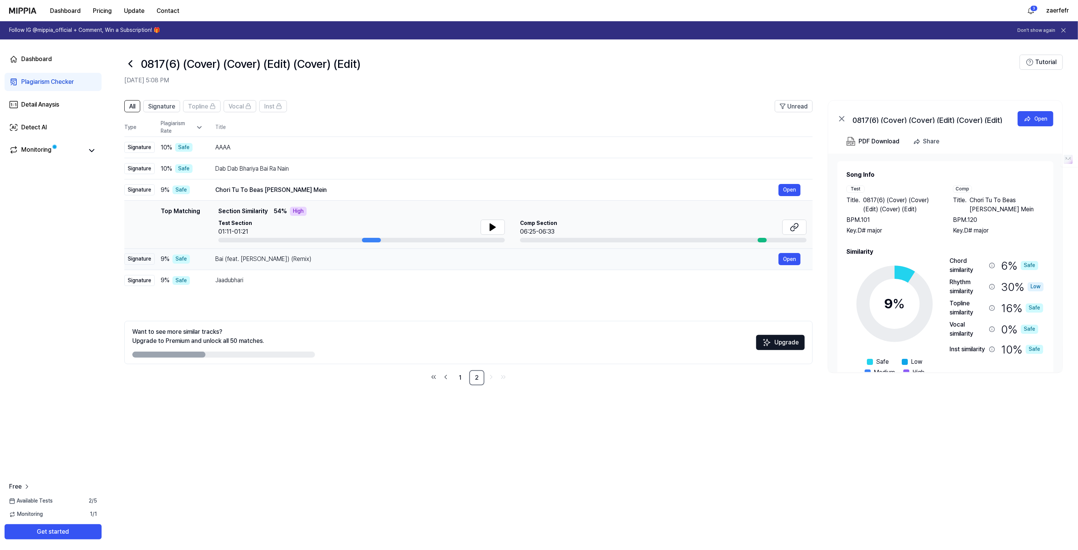
click at [276, 260] on div "Bai (feat. [PERSON_NAME]) (Remix)" at bounding box center [496, 258] width 563 height 9
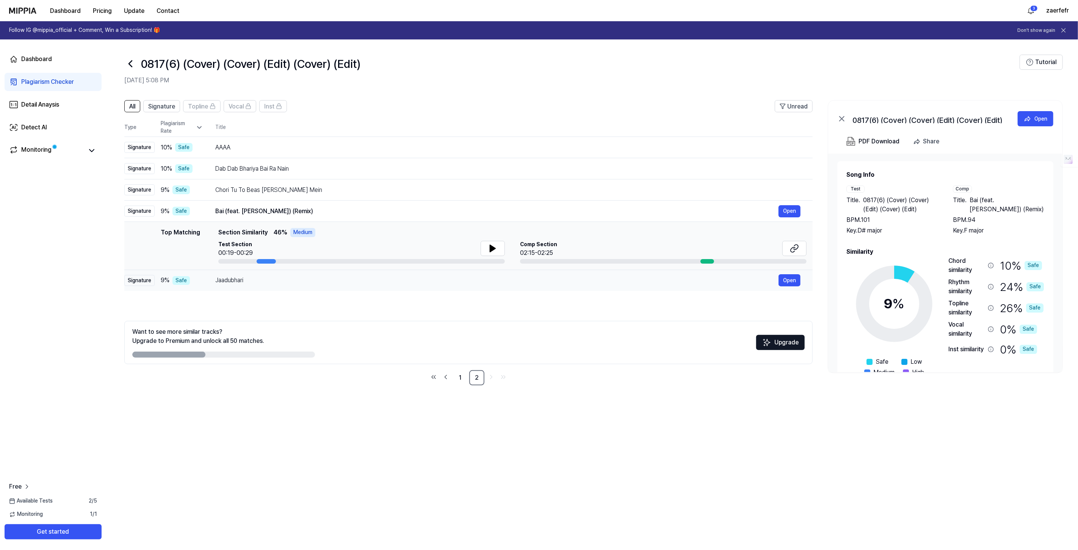
click at [271, 276] on div "Jaadubhari" at bounding box center [496, 280] width 563 height 9
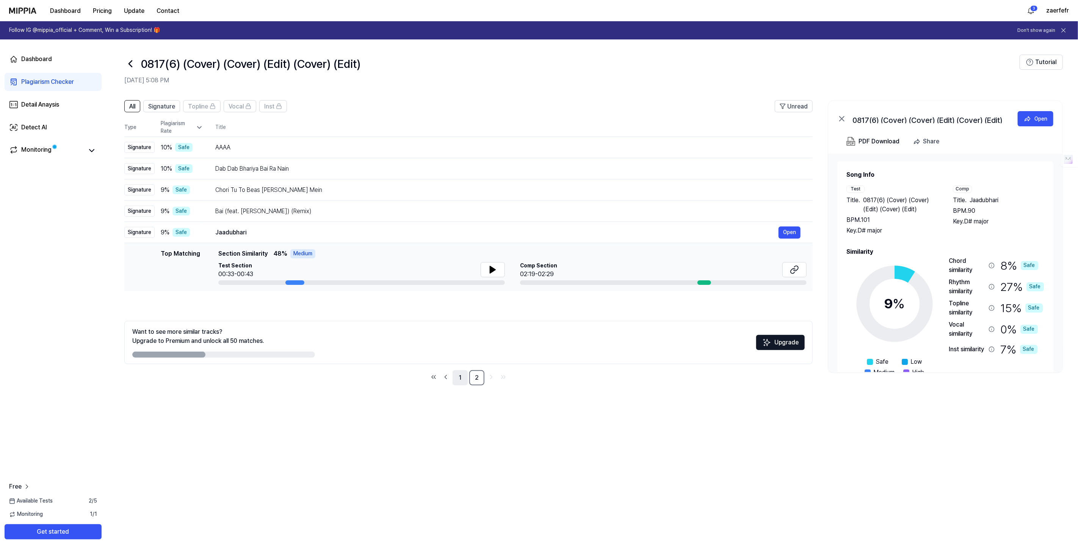
click at [466, 379] on link "1" at bounding box center [460, 377] width 15 height 15
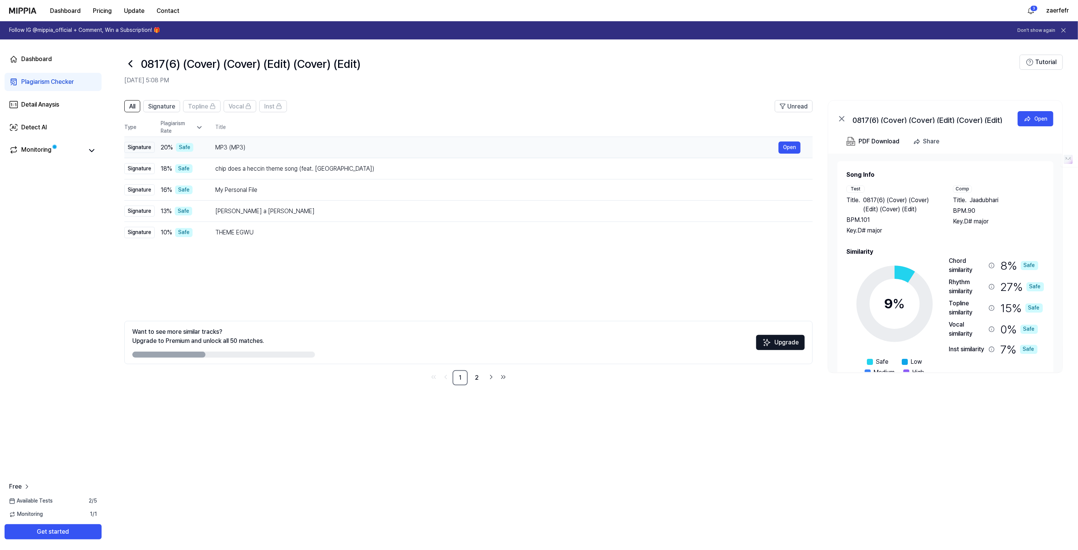
click at [268, 151] on div "MP3 (MP3)" at bounding box center [496, 147] width 563 height 9
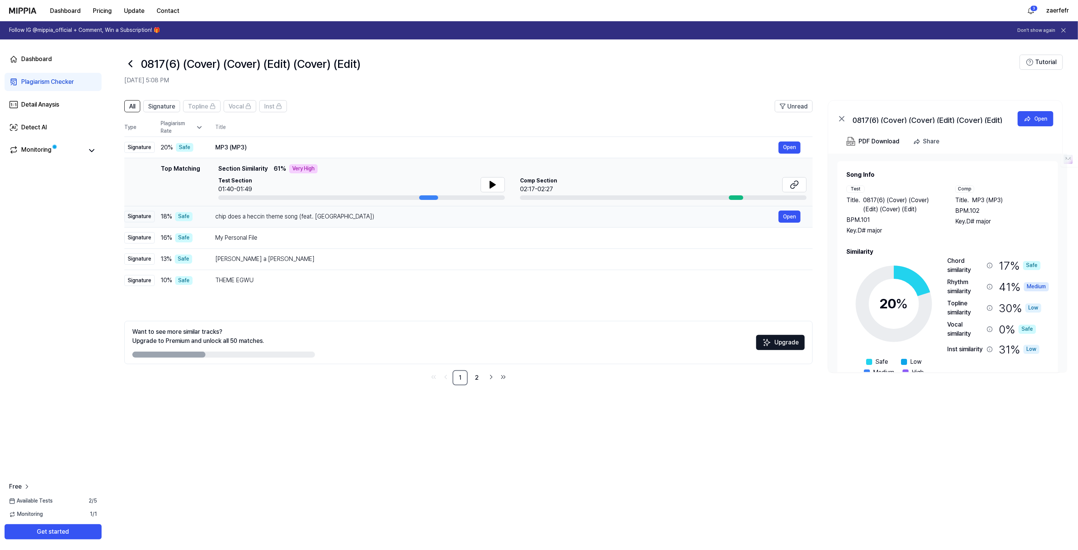
click at [279, 212] on div "chip does a heccin theme song (feat. [GEOGRAPHIC_DATA])" at bounding box center [496, 216] width 563 height 9
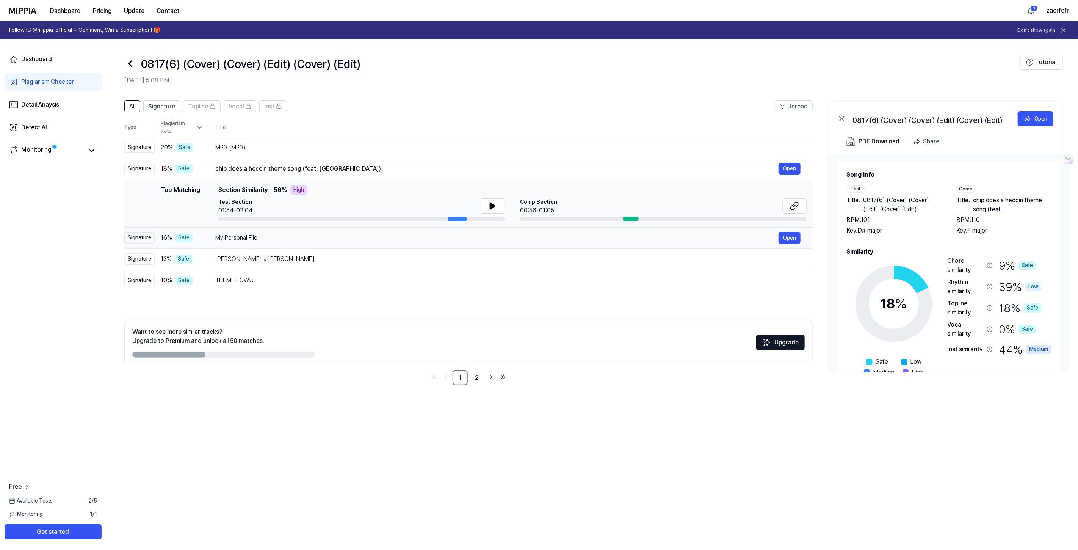
click at [267, 234] on div "My Personal File" at bounding box center [496, 237] width 563 height 9
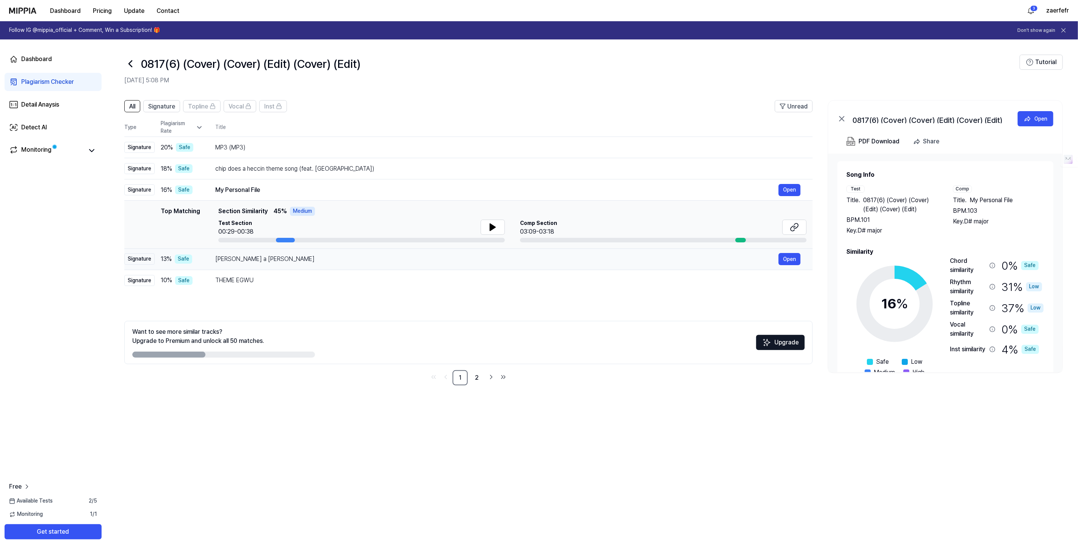
click at [261, 260] on div "[PERSON_NAME] a [PERSON_NAME]" at bounding box center [496, 258] width 563 height 9
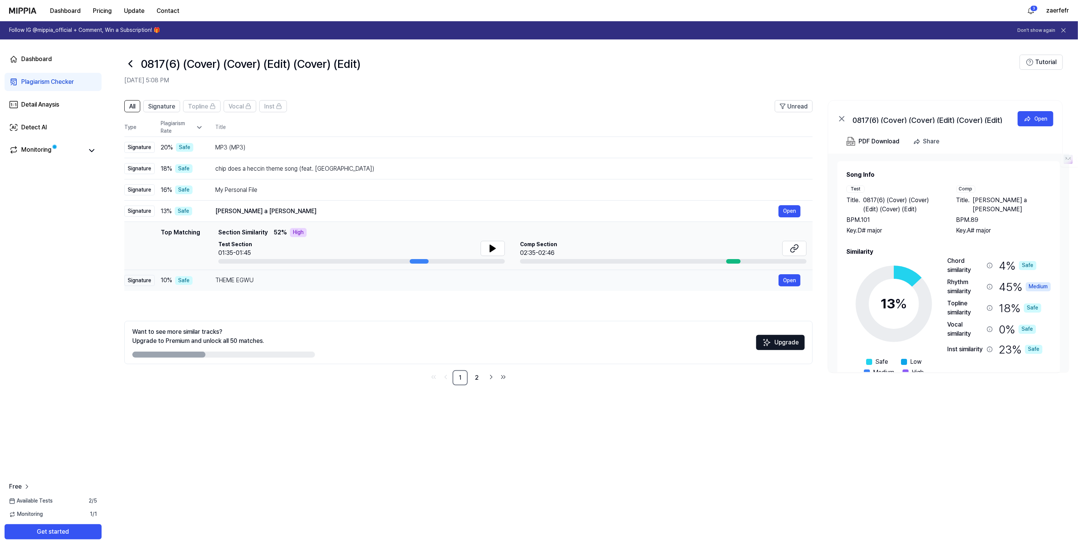
click at [262, 282] on div "THEME EGWU" at bounding box center [496, 280] width 563 height 9
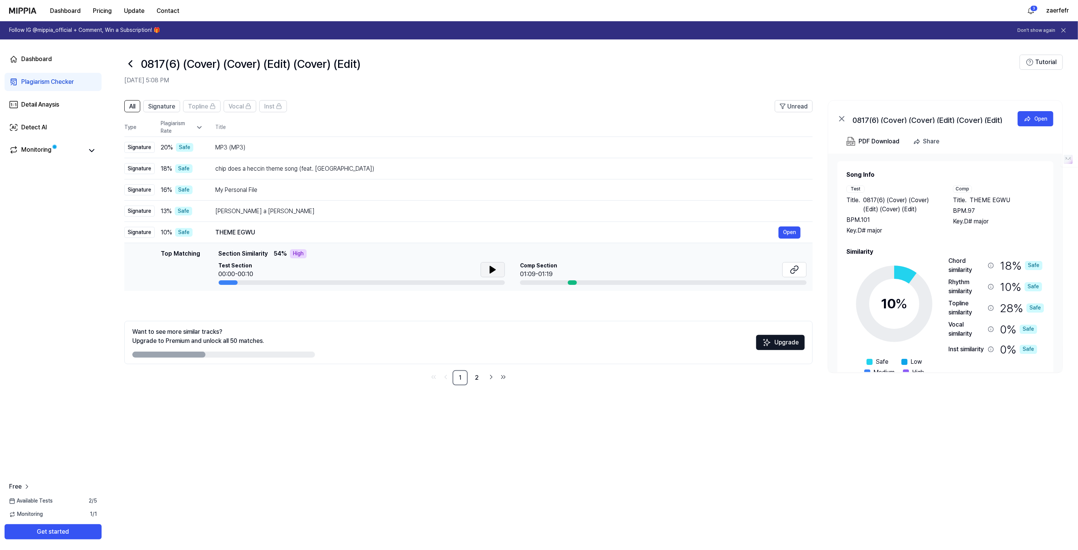
click at [488, 267] on icon at bounding box center [492, 269] width 9 height 9
click at [484, 268] on button at bounding box center [493, 269] width 24 height 15
click at [127, 58] on icon at bounding box center [130, 64] width 12 height 12
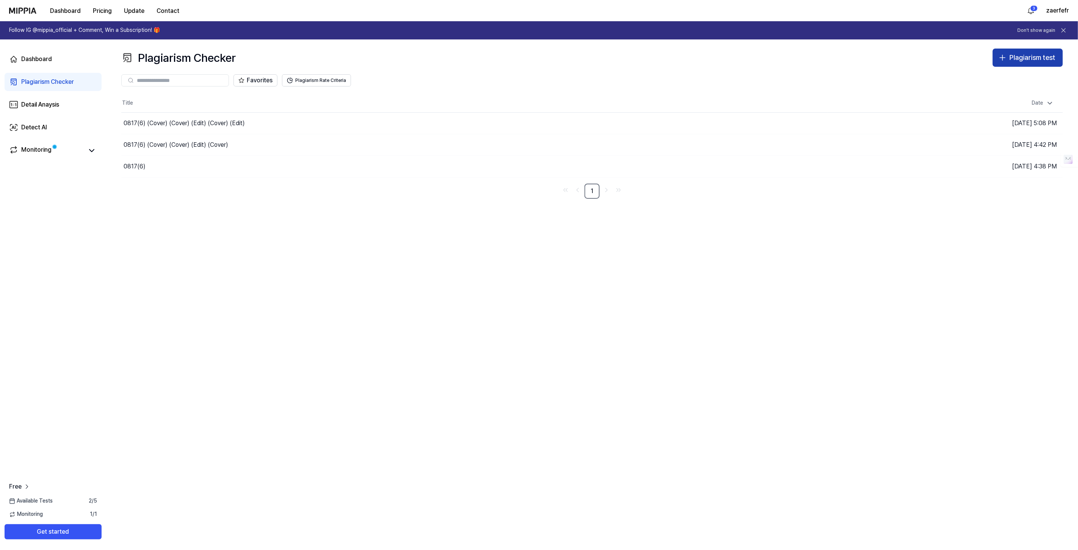
click at [1011, 52] on div "Plagiarism test" at bounding box center [1032, 57] width 46 height 11
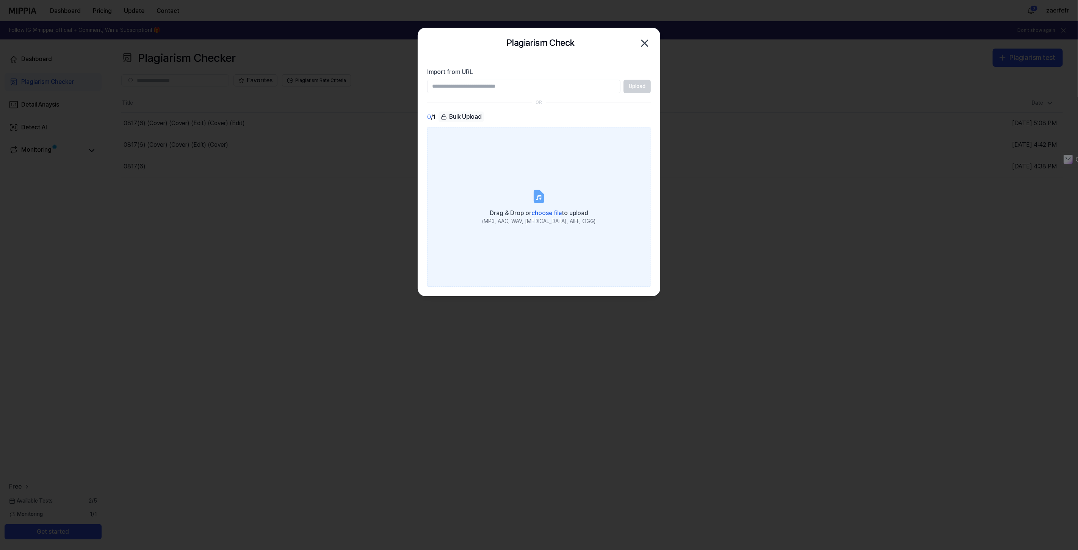
click at [512, 189] on label "Drag & Drop or choose file to upload (MP3, AAC, WAV, [MEDICAL_DATA], AIFF, OGG)" at bounding box center [539, 206] width 224 height 159
click at [0, 0] on input "Drag & Drop or choose file to upload (MP3, AAC, WAV, [MEDICAL_DATA], AIFF, OGG)" at bounding box center [0, 0] width 0 height 0
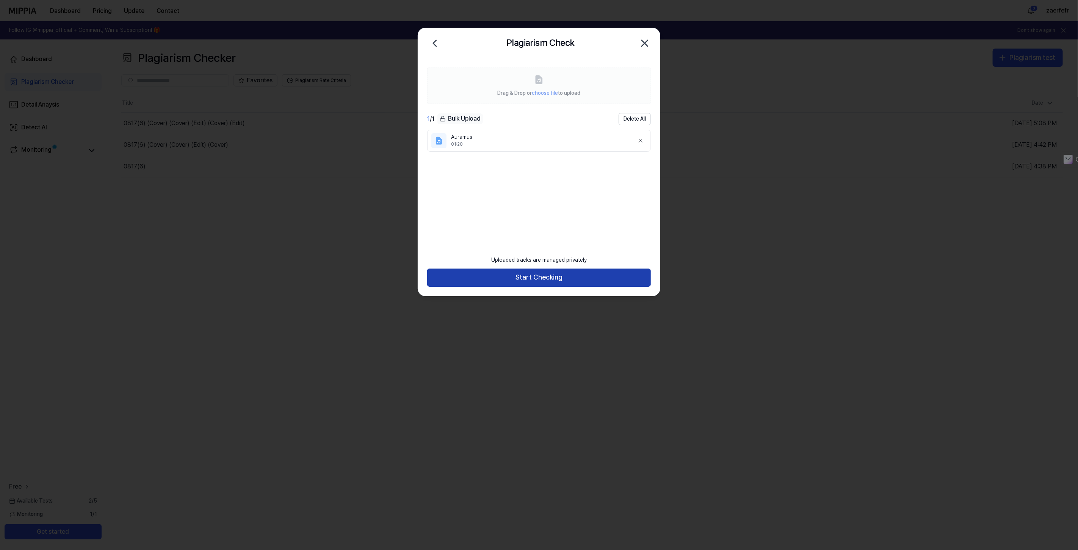
click at [553, 273] on button "Start Checking" at bounding box center [539, 277] width 224 height 18
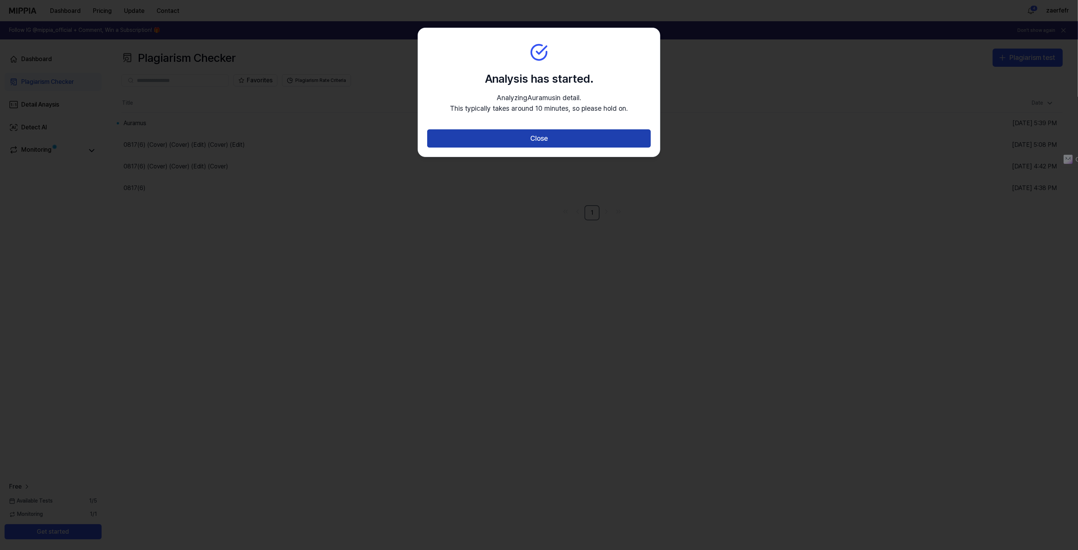
click at [558, 133] on button "Close" at bounding box center [539, 138] width 224 height 18
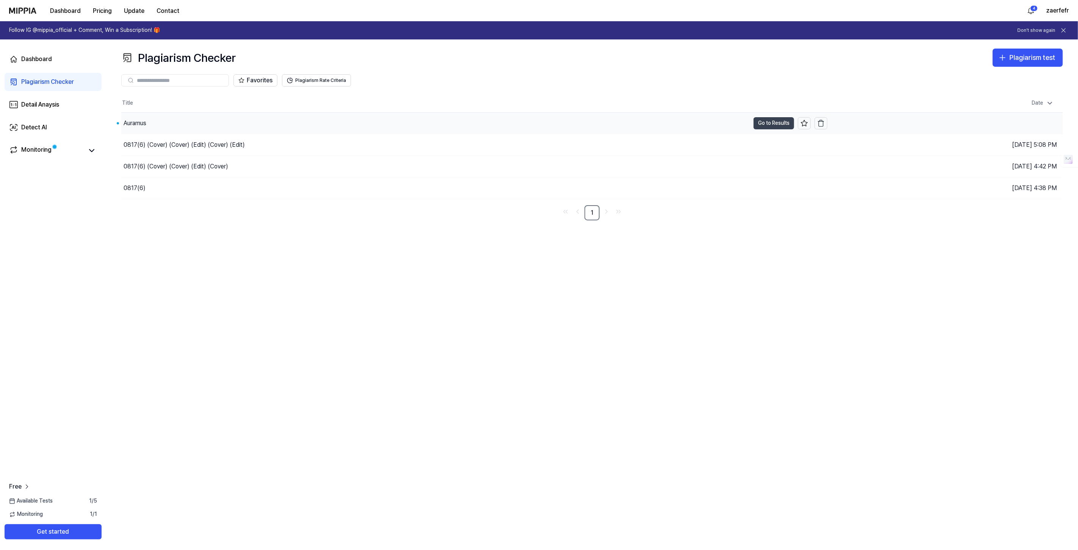
click at [761, 120] on button "Go to Results" at bounding box center [773, 123] width 41 height 12
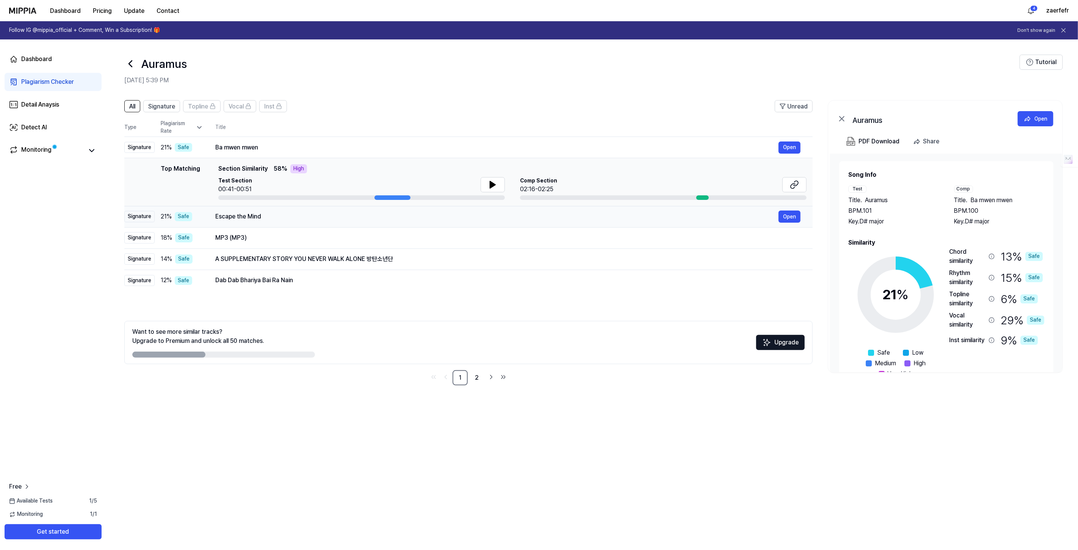
click at [230, 218] on div "Escape the Mind" at bounding box center [496, 216] width 563 height 9
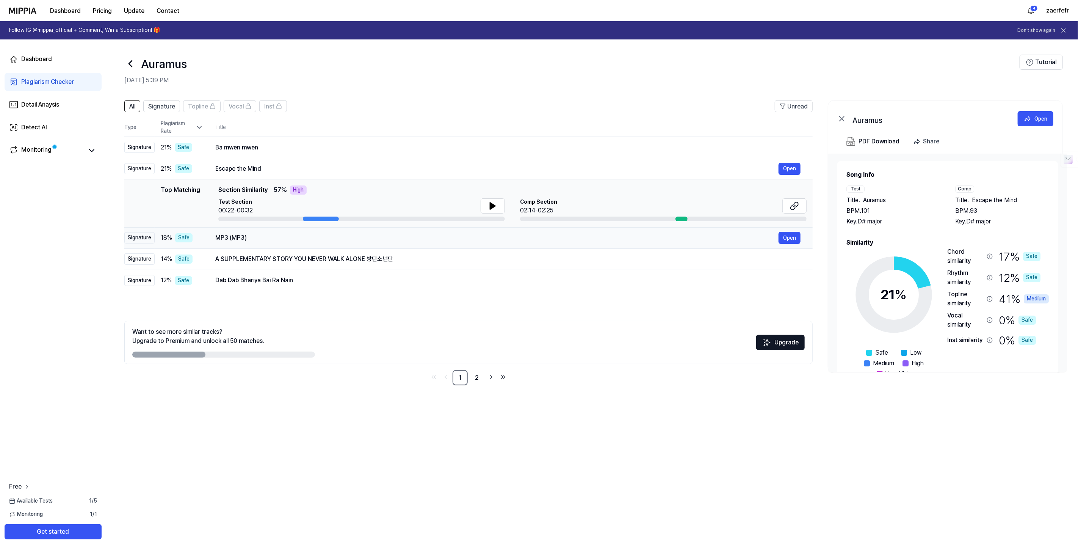
click at [238, 235] on div "MP3 (MP3)" at bounding box center [496, 237] width 563 height 9
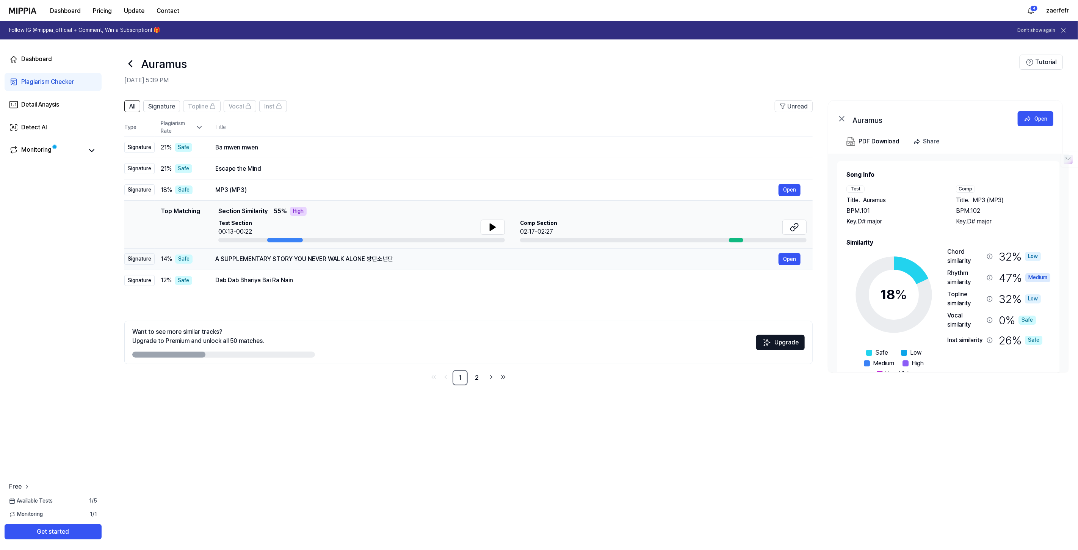
click at [242, 260] on div "A SUPPLEMENTARY STORY YOU NEVER WALK ALONE 방탄소년단" at bounding box center [496, 258] width 563 height 9
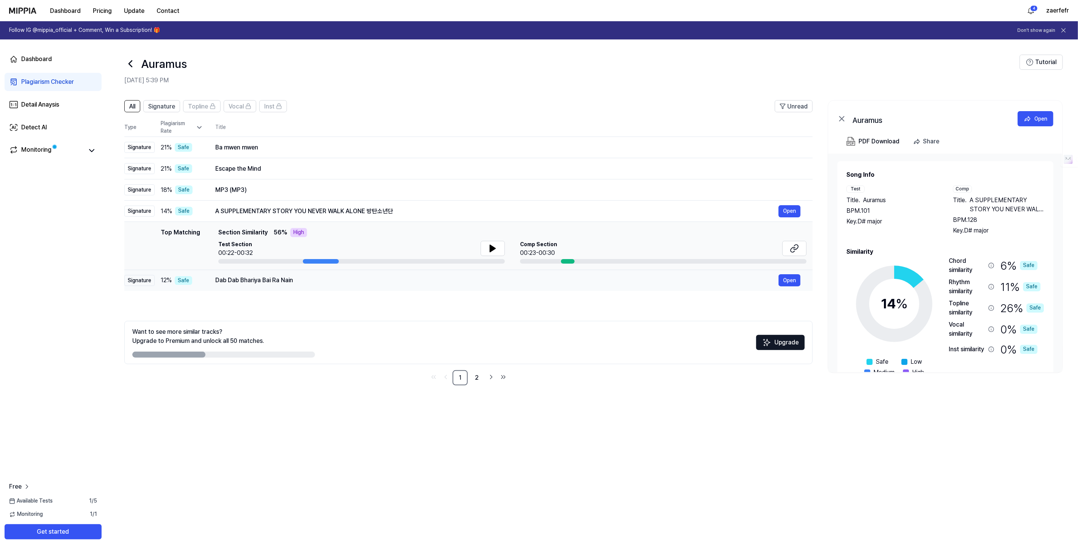
click at [247, 283] on div "Dab Dab Bhariya Bai Ra Nain" at bounding box center [496, 280] width 563 height 9
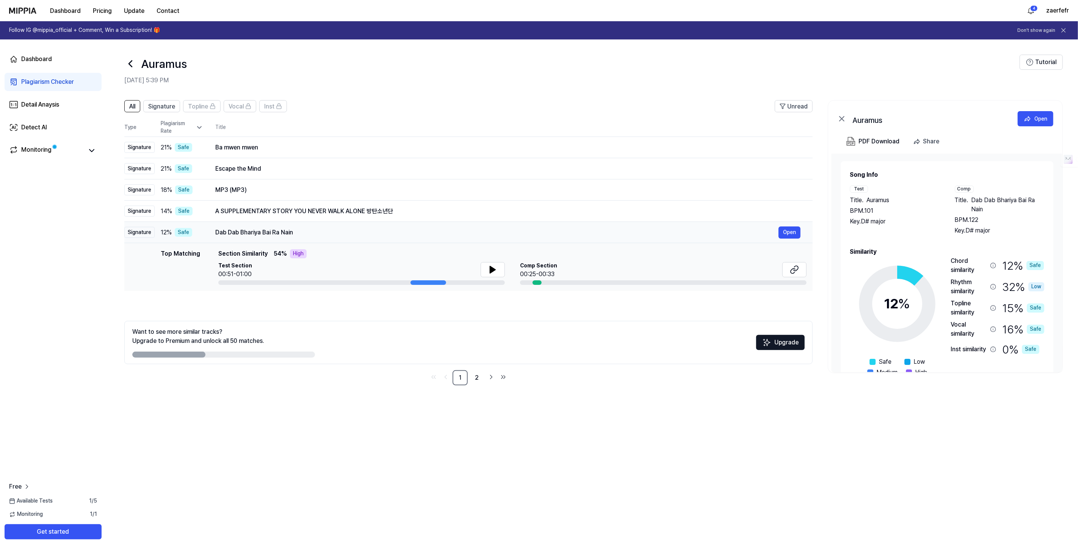
click at [240, 240] on td "Dab Dab Bhariya Bai [PERSON_NAME] Open" at bounding box center [507, 232] width 609 height 21
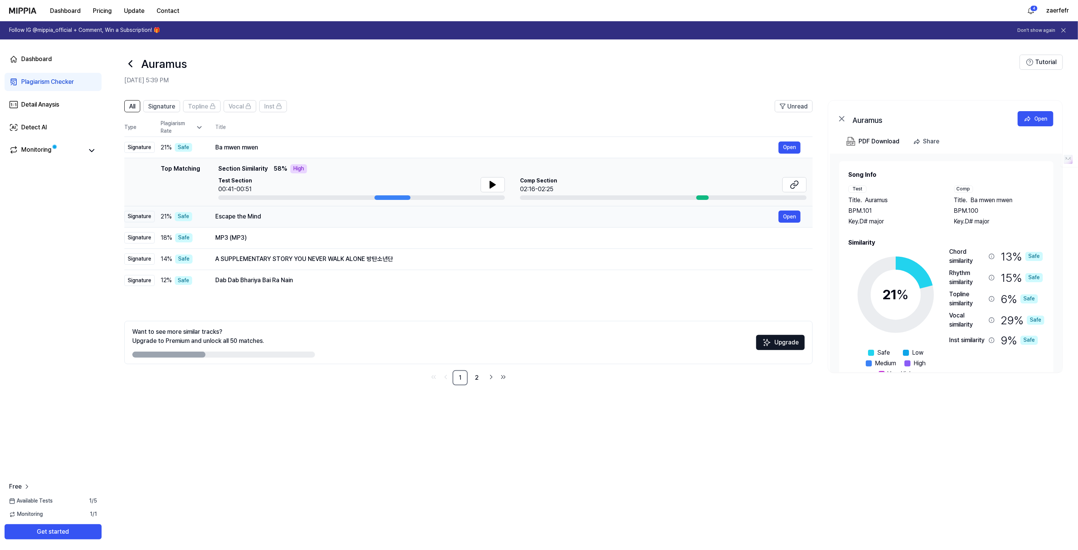
click at [243, 214] on div "Escape the Mind" at bounding box center [496, 216] width 563 height 9
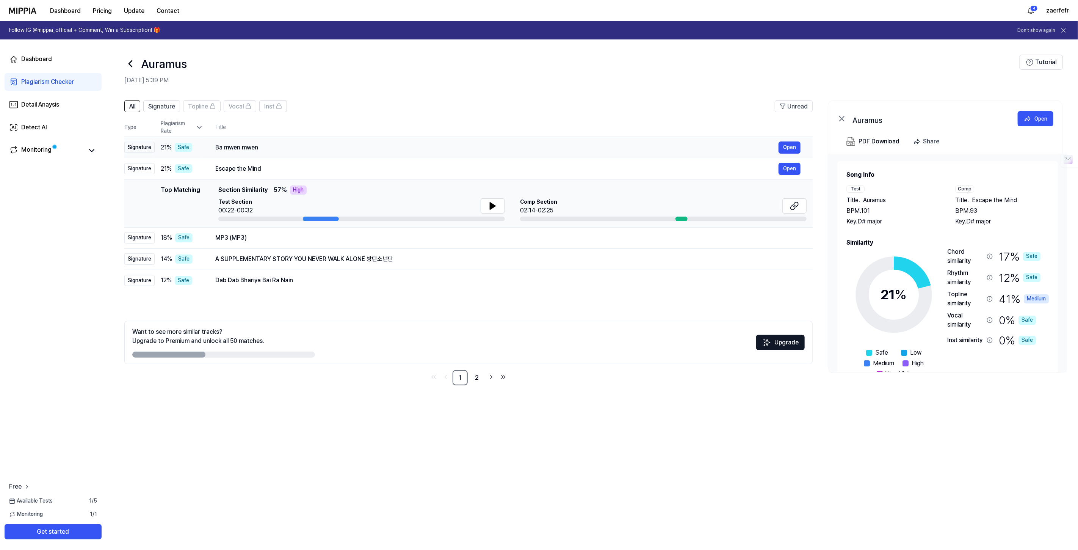
click at [249, 147] on div "Ba mwen mwen" at bounding box center [496, 147] width 563 height 9
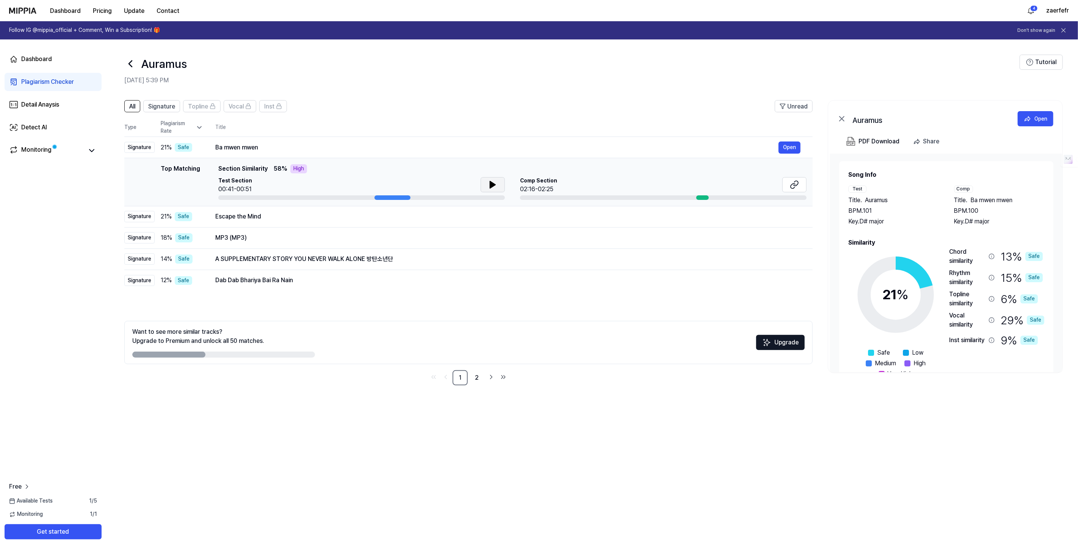
click at [485, 183] on button at bounding box center [493, 184] width 24 height 15
click at [251, 214] on div "Escape the Mind" at bounding box center [496, 216] width 563 height 9
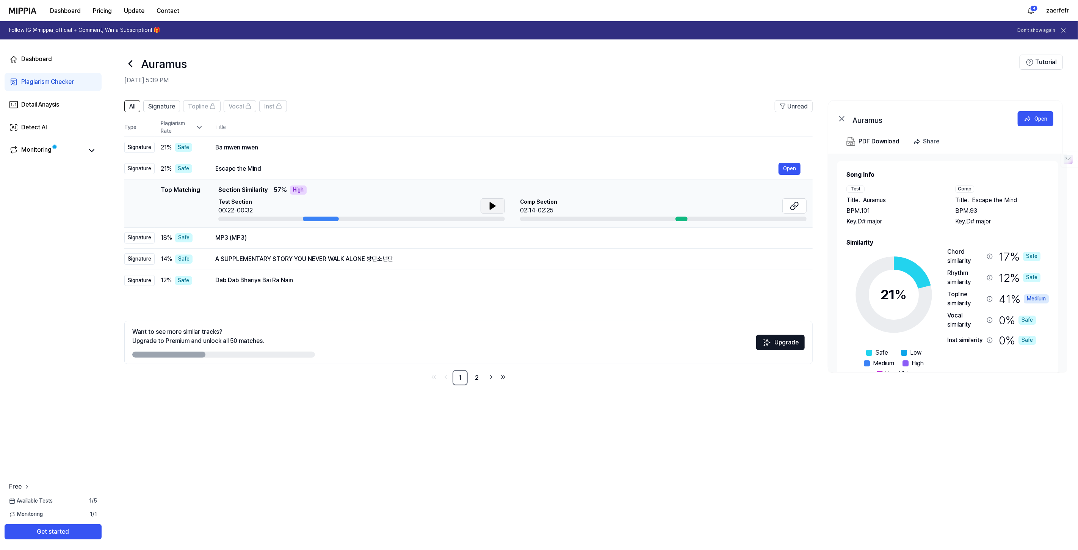
click at [503, 203] on button at bounding box center [493, 205] width 24 height 15
click at [494, 203] on icon at bounding box center [494, 206] width 2 height 6
click at [269, 246] on td "MP3 (MP3) Open" at bounding box center [507, 237] width 609 height 21
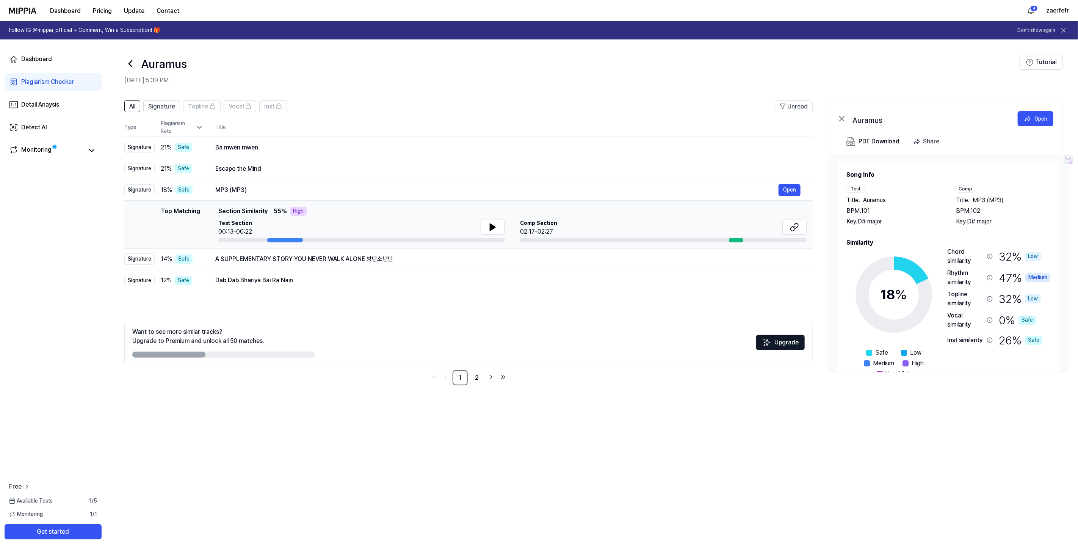
click at [496, 215] on div "Top Matching Section Similarity 55 % High" at bounding box center [512, 211] width 588 height 9
click at [492, 222] on icon at bounding box center [492, 226] width 9 height 9
click at [335, 262] on div "A SUPPLEMENTARY STORY YOU NEVER WALK ALONE 방탄소년단" at bounding box center [496, 258] width 563 height 9
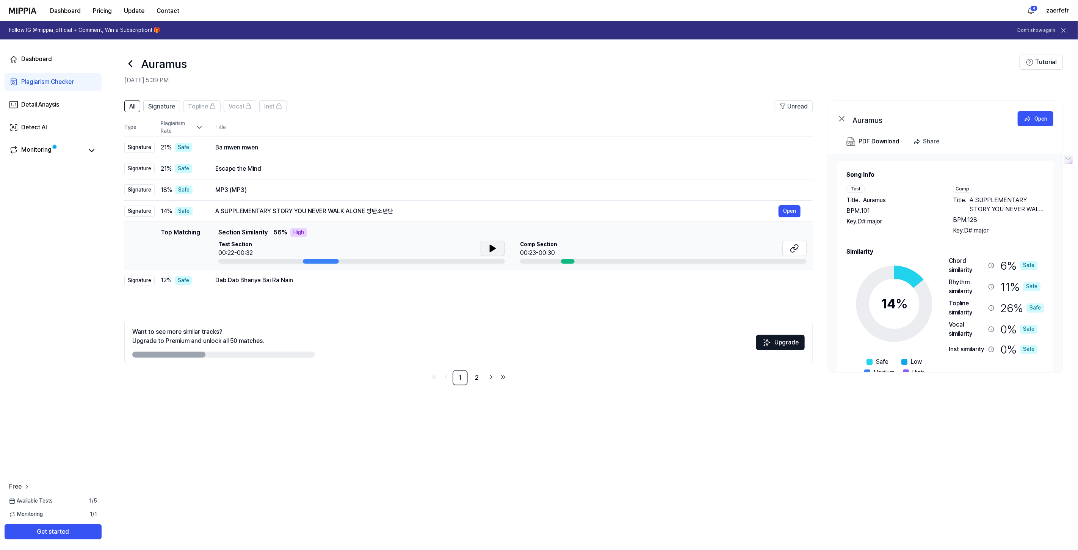
click at [493, 247] on icon at bounding box center [492, 248] width 5 height 7
click at [318, 283] on div "Dab Dab Bhariya Bai Ra Nain" at bounding box center [496, 280] width 563 height 9
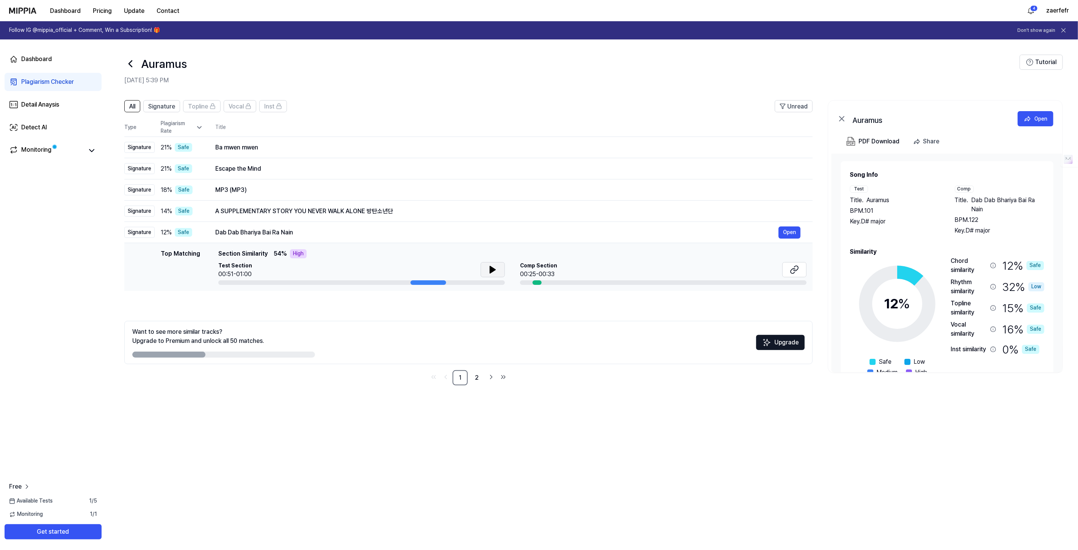
click at [494, 266] on icon at bounding box center [492, 269] width 9 height 9
click at [491, 267] on icon at bounding box center [491, 269] width 2 height 6
click at [251, 189] on div "MP3 (MP3)" at bounding box center [496, 189] width 563 height 9
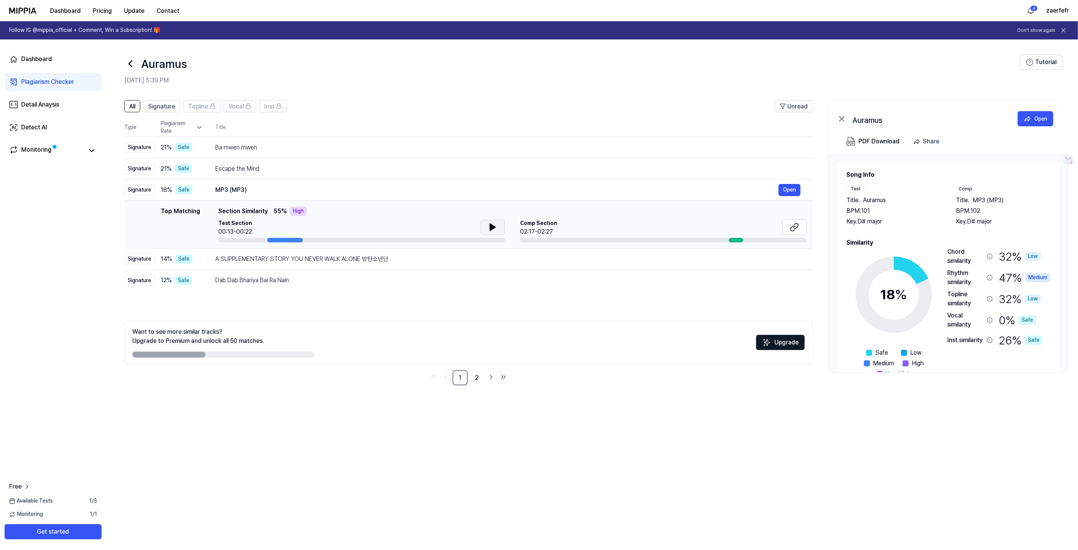
click at [488, 226] on icon at bounding box center [492, 226] width 9 height 9
click at [485, 226] on button at bounding box center [493, 226] width 24 height 15
click at [245, 190] on div "MP3 (MP3)" at bounding box center [496, 189] width 563 height 9
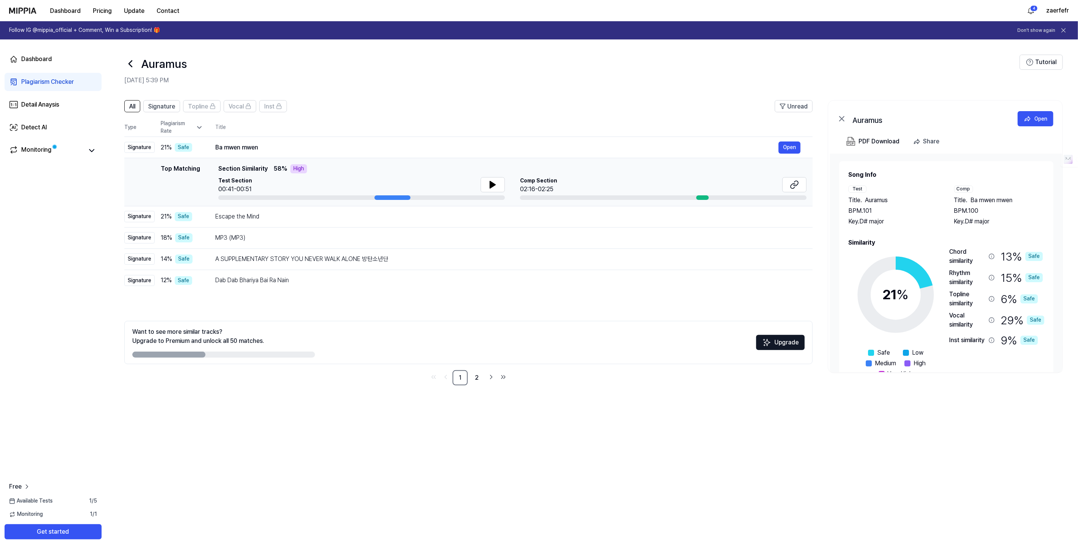
click at [273, 174] on div "Top Matching Section Similarity 58 % High Test Section 00:41-00:51 Comp Section…" at bounding box center [512, 182] width 588 height 36
click at [269, 152] on div "Ba mwen mwen Open" at bounding box center [507, 147] width 585 height 12
click at [277, 149] on div "Ba mwen mwen" at bounding box center [496, 147] width 563 height 9
click at [484, 182] on button at bounding box center [493, 184] width 24 height 15
click at [500, 178] on button at bounding box center [493, 184] width 24 height 15
